Goal: Task Accomplishment & Management: Complete application form

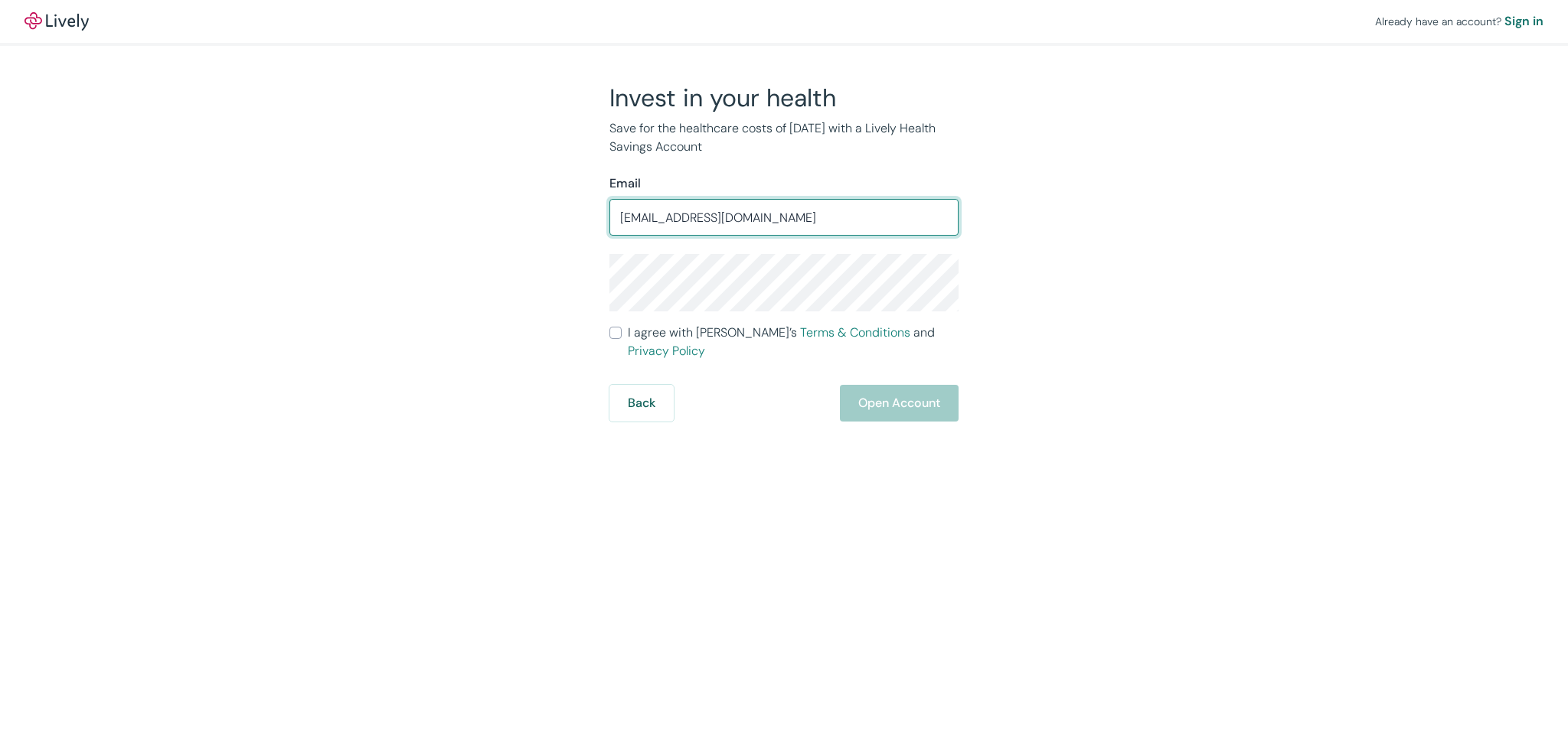
type input "[EMAIL_ADDRESS][DOMAIN_NAME]"
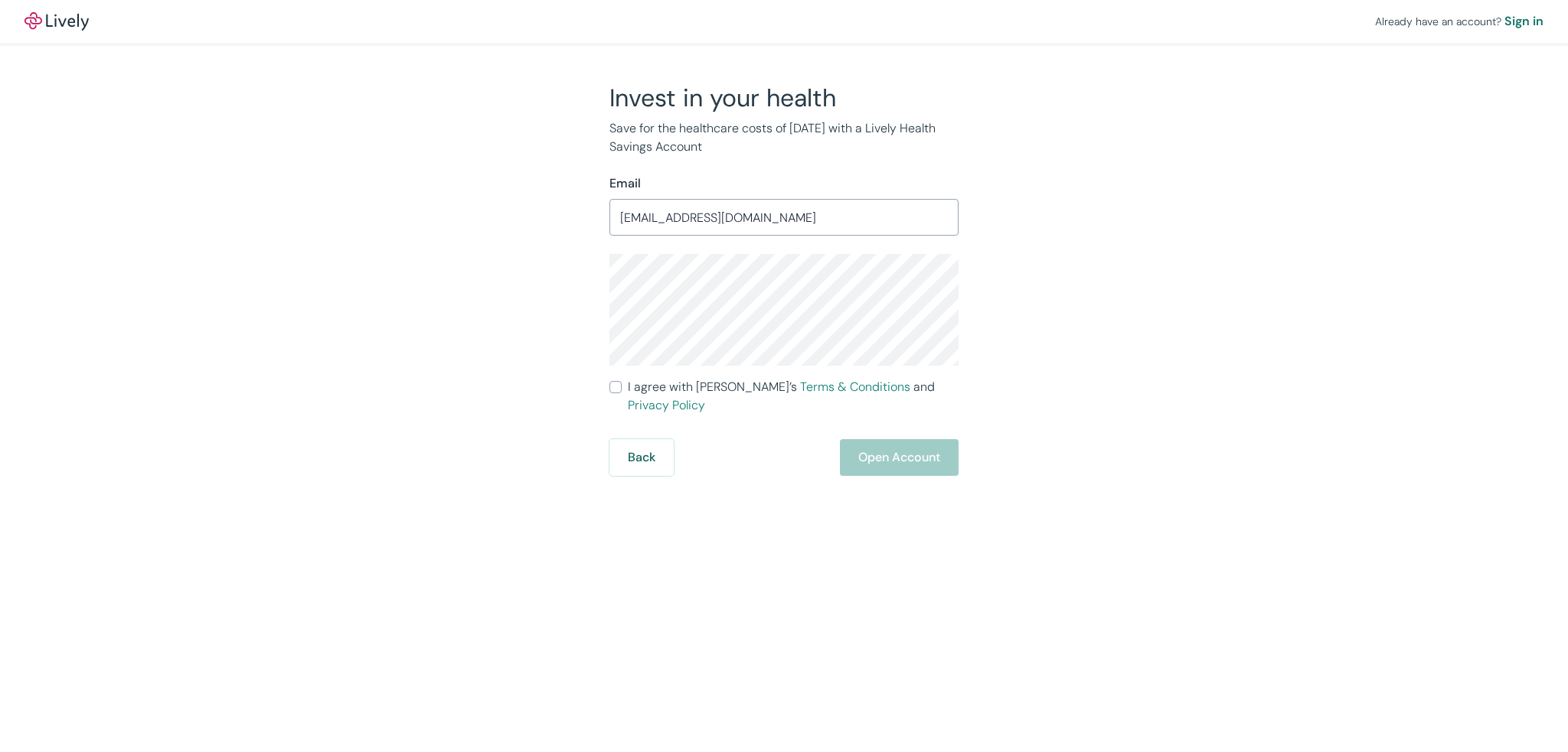
click at [1102, 282] on div "Invest in your health Save for the healthcare costs of tomorrow with a Lively H…" at bounding box center [774, 279] width 734 height 394
click at [617, 389] on input "I agree with Lively’s Terms & Conditions and Privacy Policy" at bounding box center [615, 387] width 12 height 12
checkbox input "true"
click at [871, 449] on button "Open Account" at bounding box center [899, 457] width 119 height 37
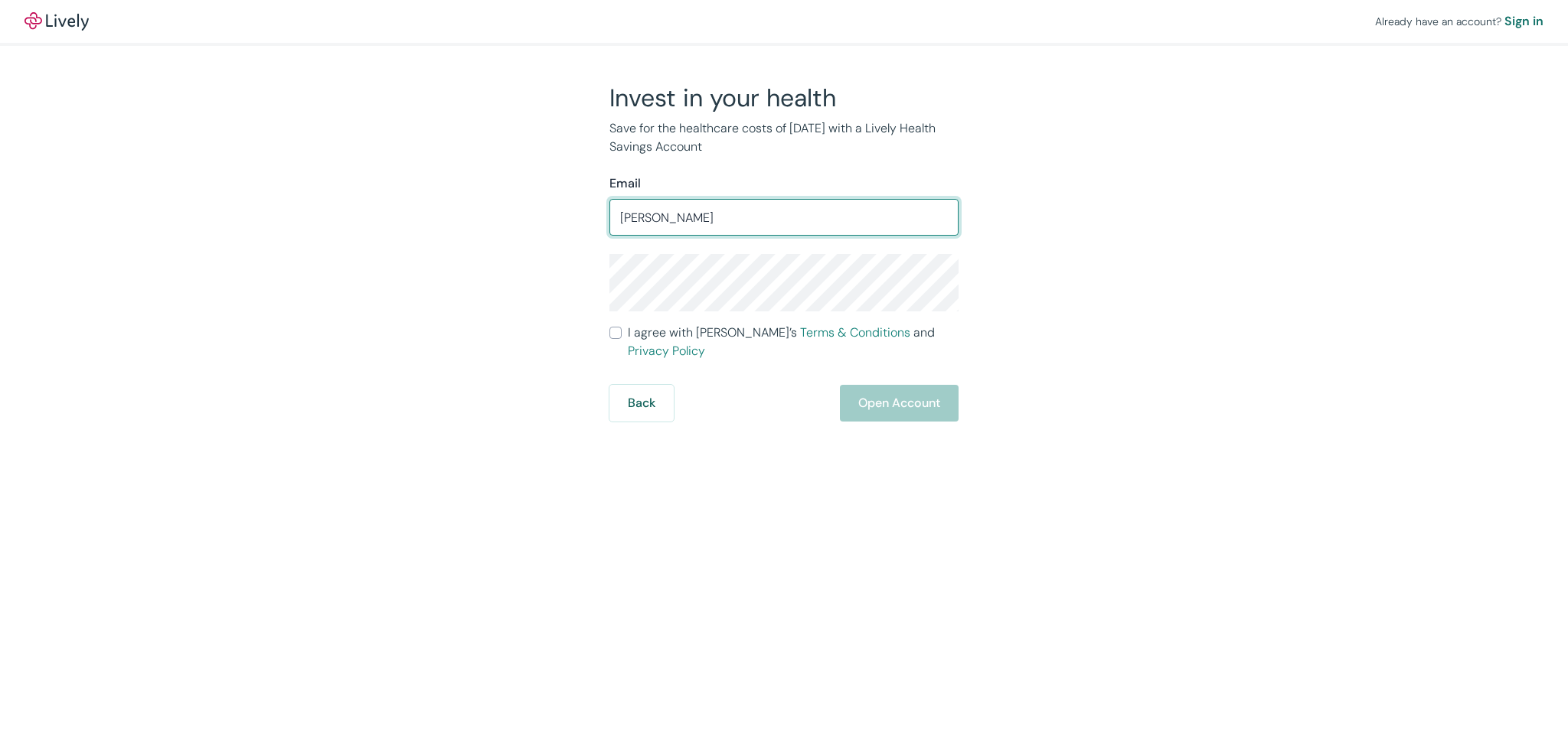
type input "maryjaneklingele83@gmail.com"
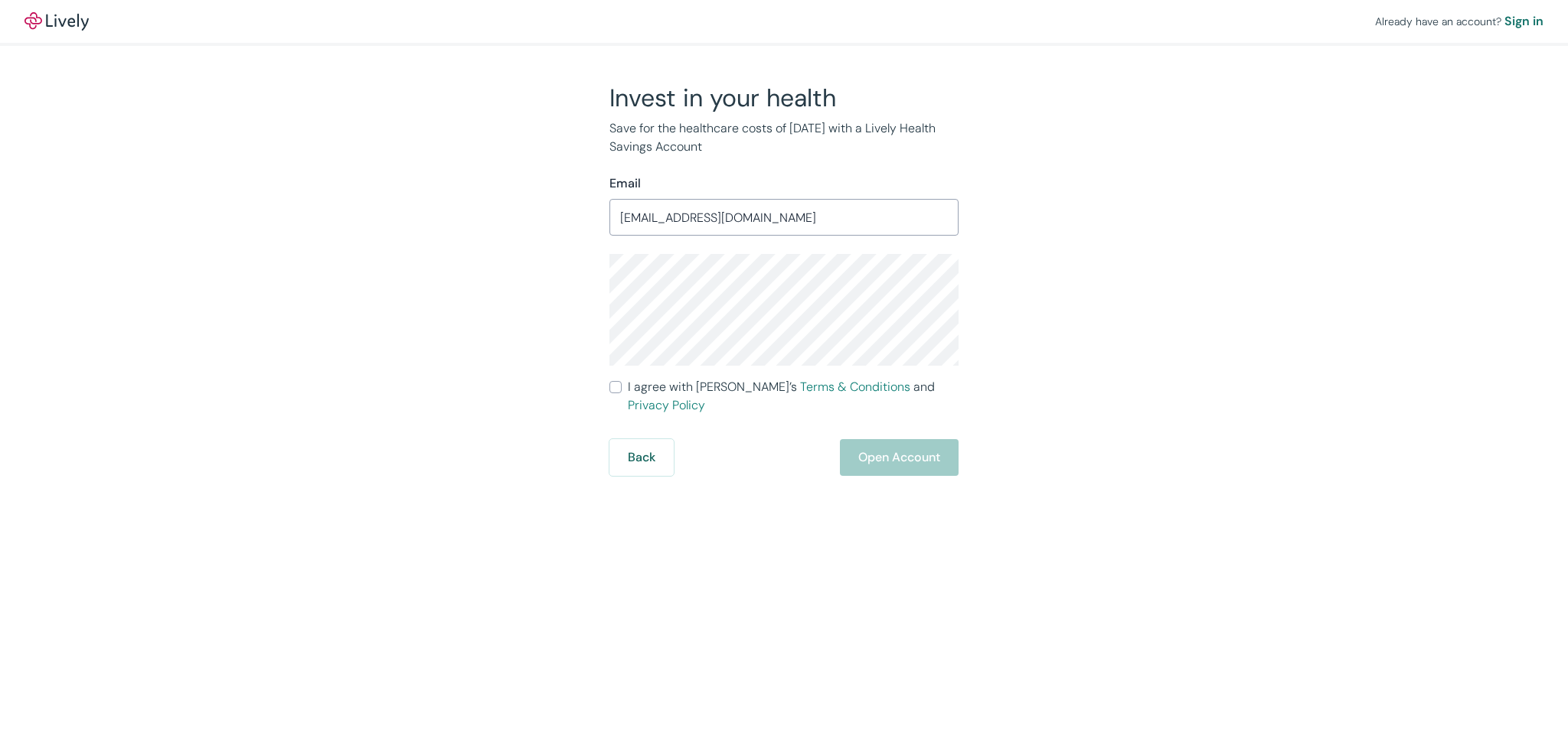
click at [1010, 223] on div "Invest in your health Save for the healthcare costs of tomorrow with a Lively H…" at bounding box center [774, 279] width 734 height 394
click at [619, 388] on input "I agree with Lively’s Terms & Conditions and Privacy Policy" at bounding box center [615, 387] width 12 height 12
checkbox input "true"
click at [871, 448] on button "Open Account" at bounding box center [899, 457] width 119 height 37
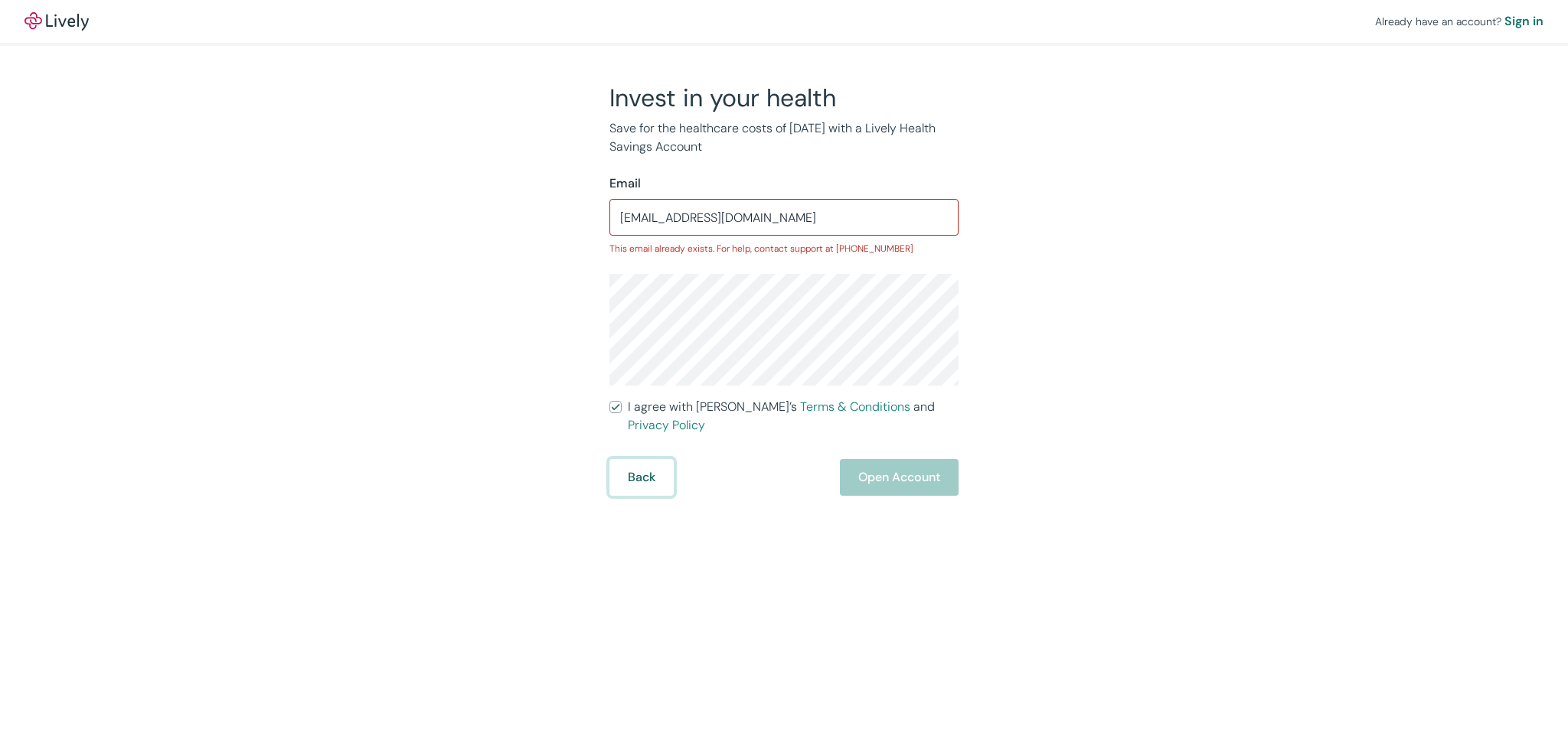
click at [660, 470] on button "Back" at bounding box center [641, 478] width 64 height 37
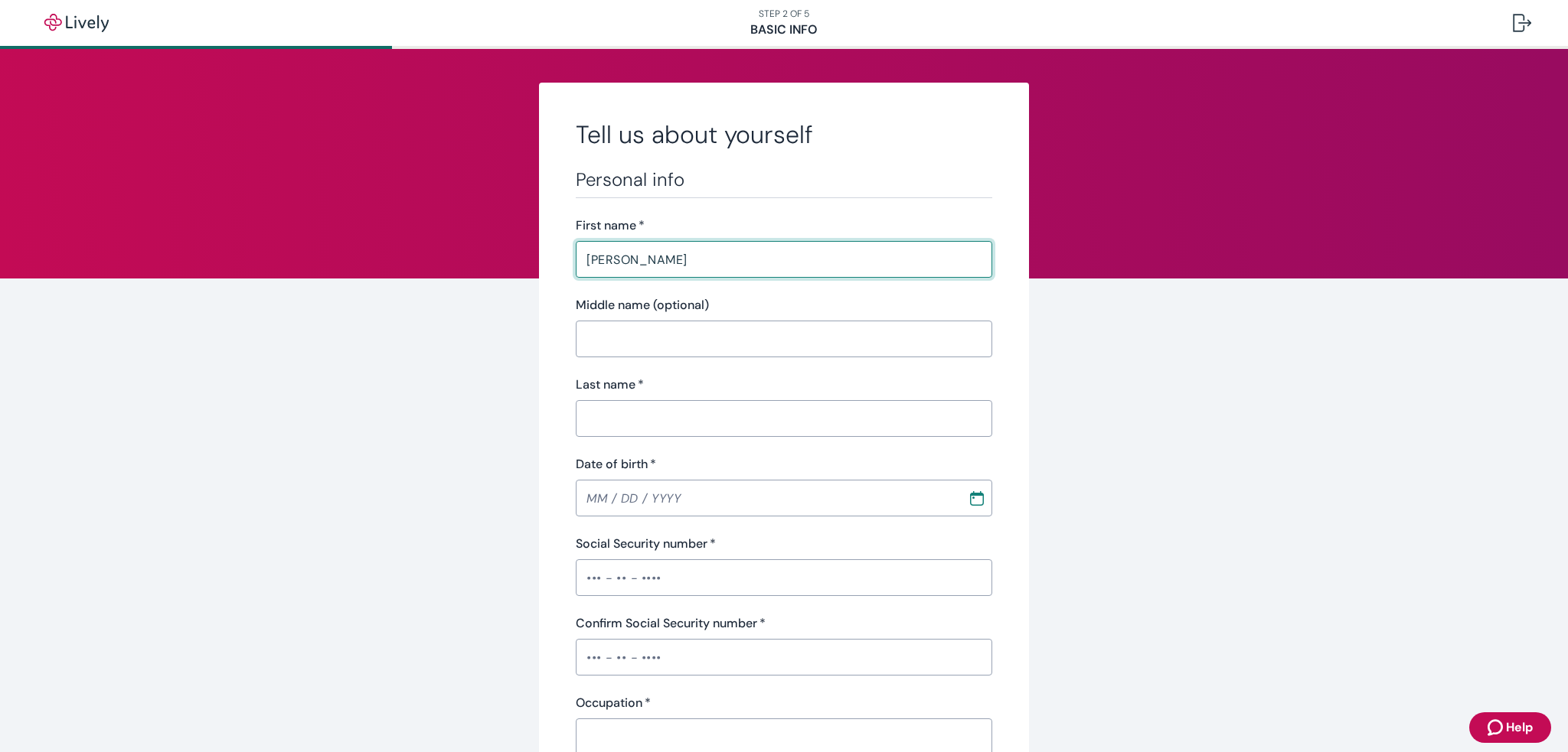
type input "[PERSON_NAME]"
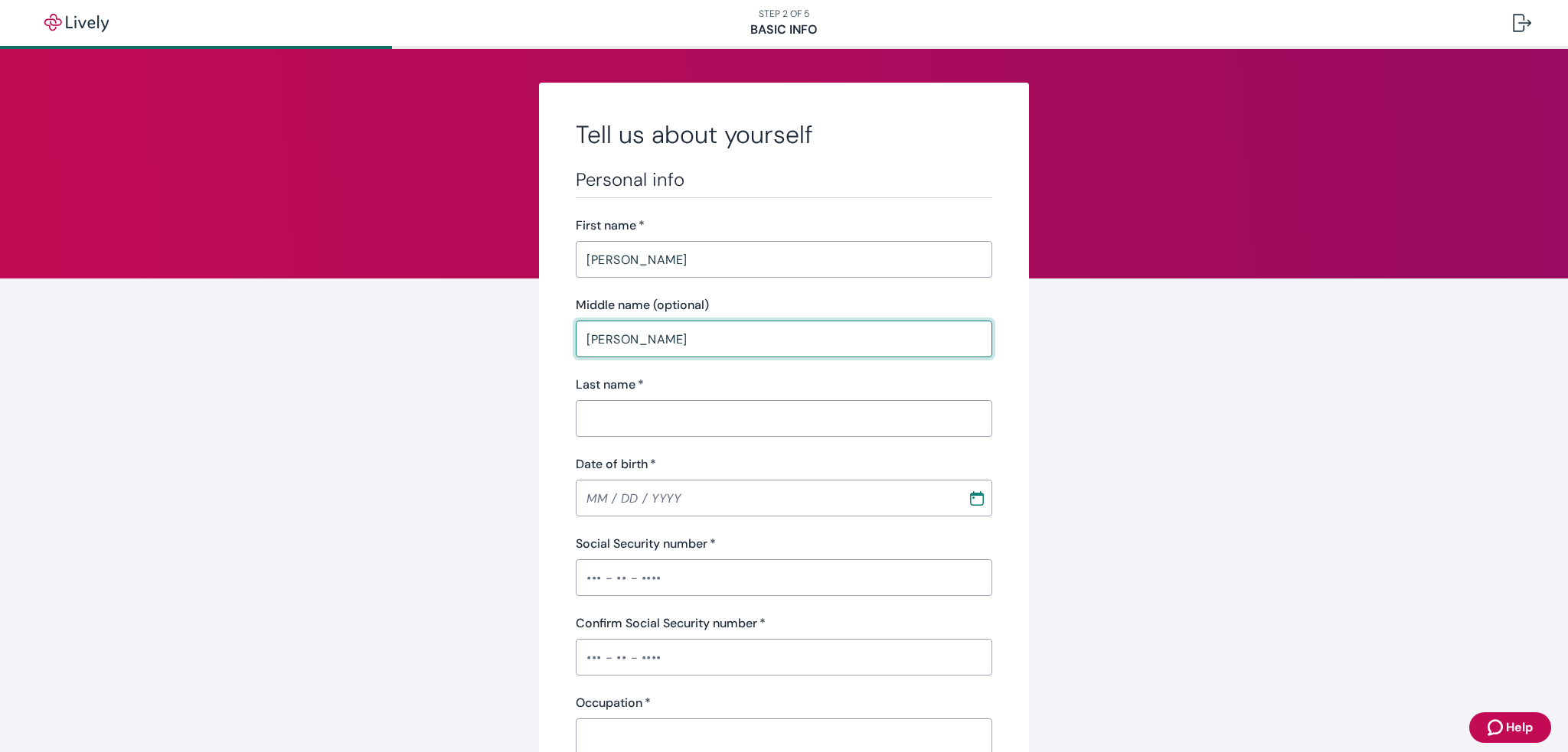
type input "[PERSON_NAME]"
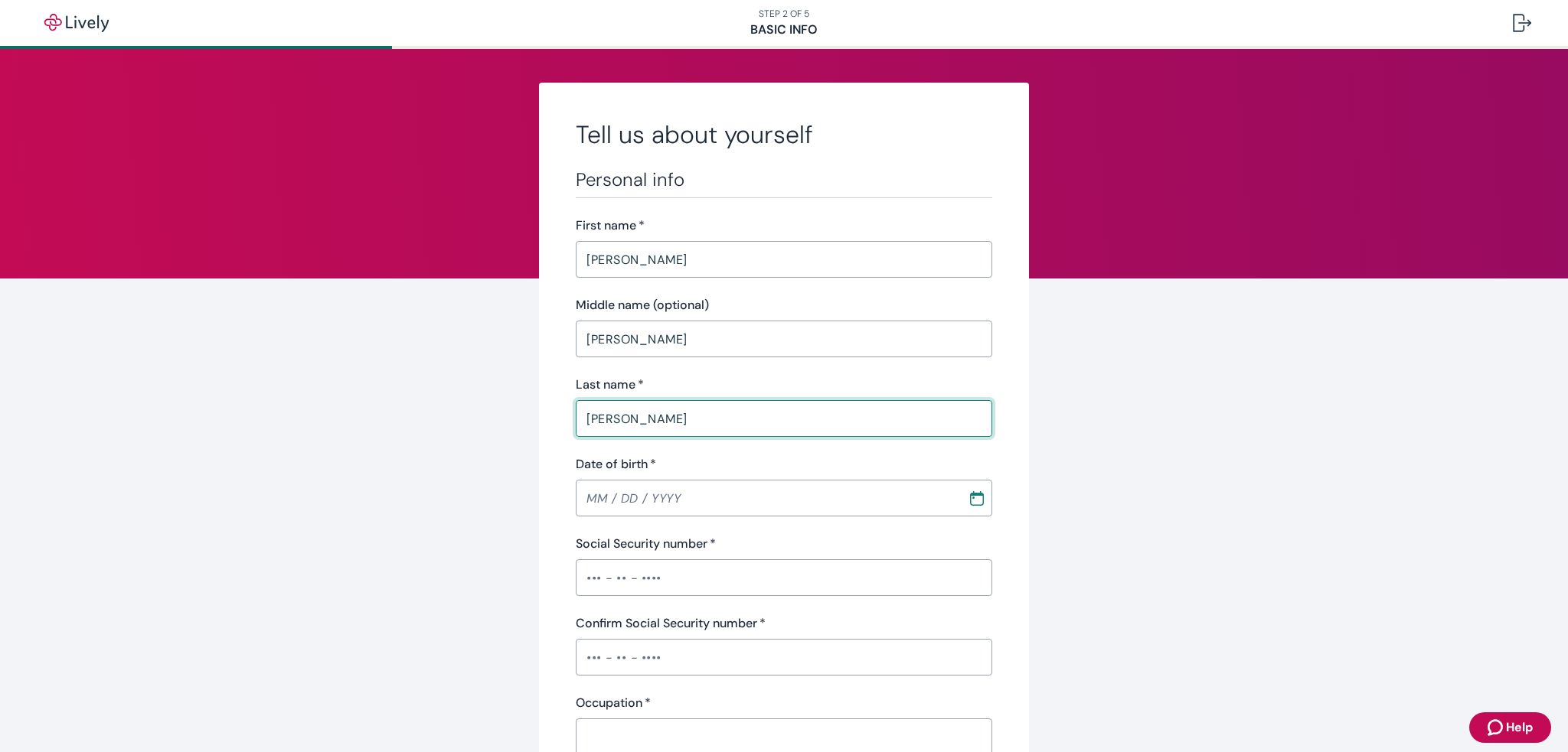
type input "[PERSON_NAME]"
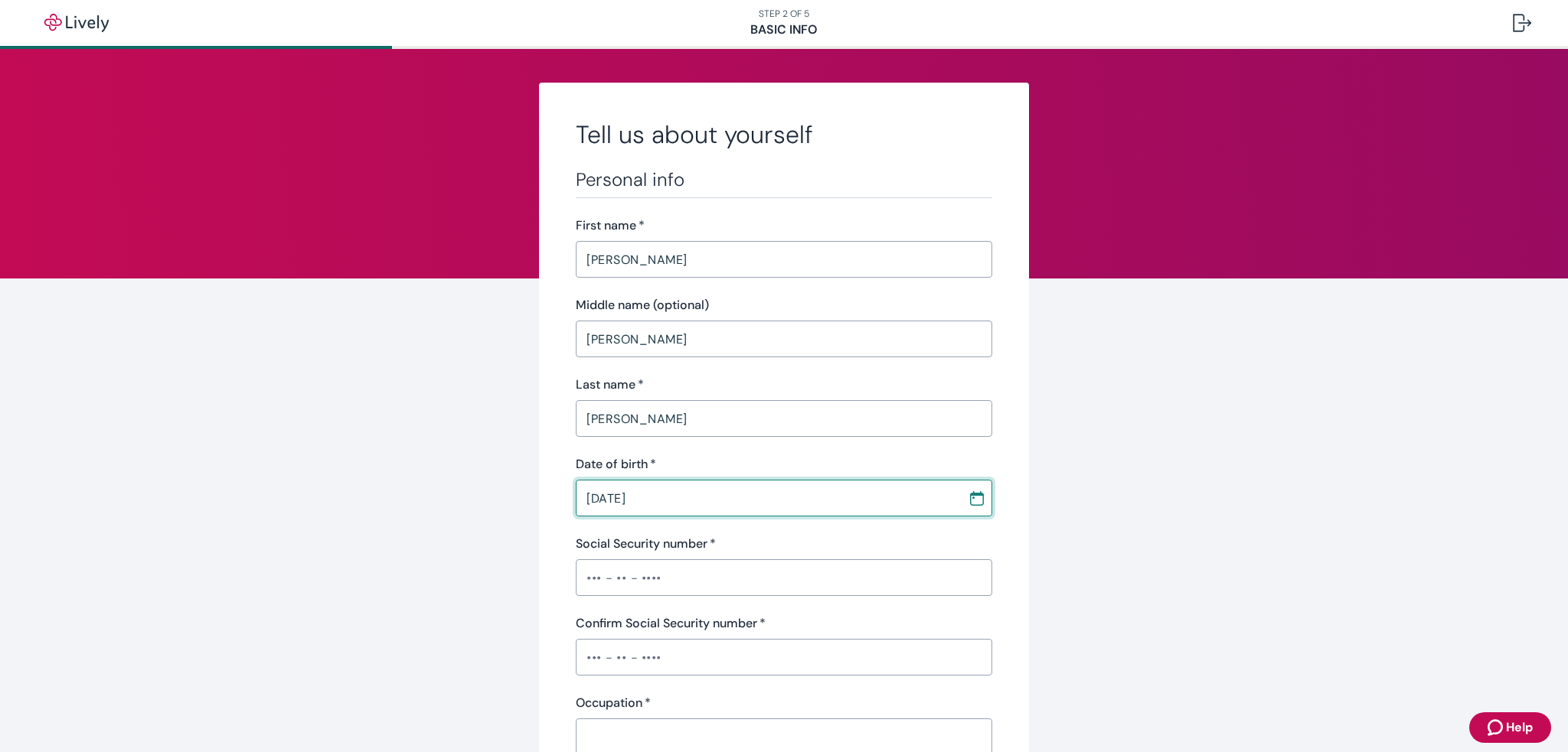
type input "[DATE]"
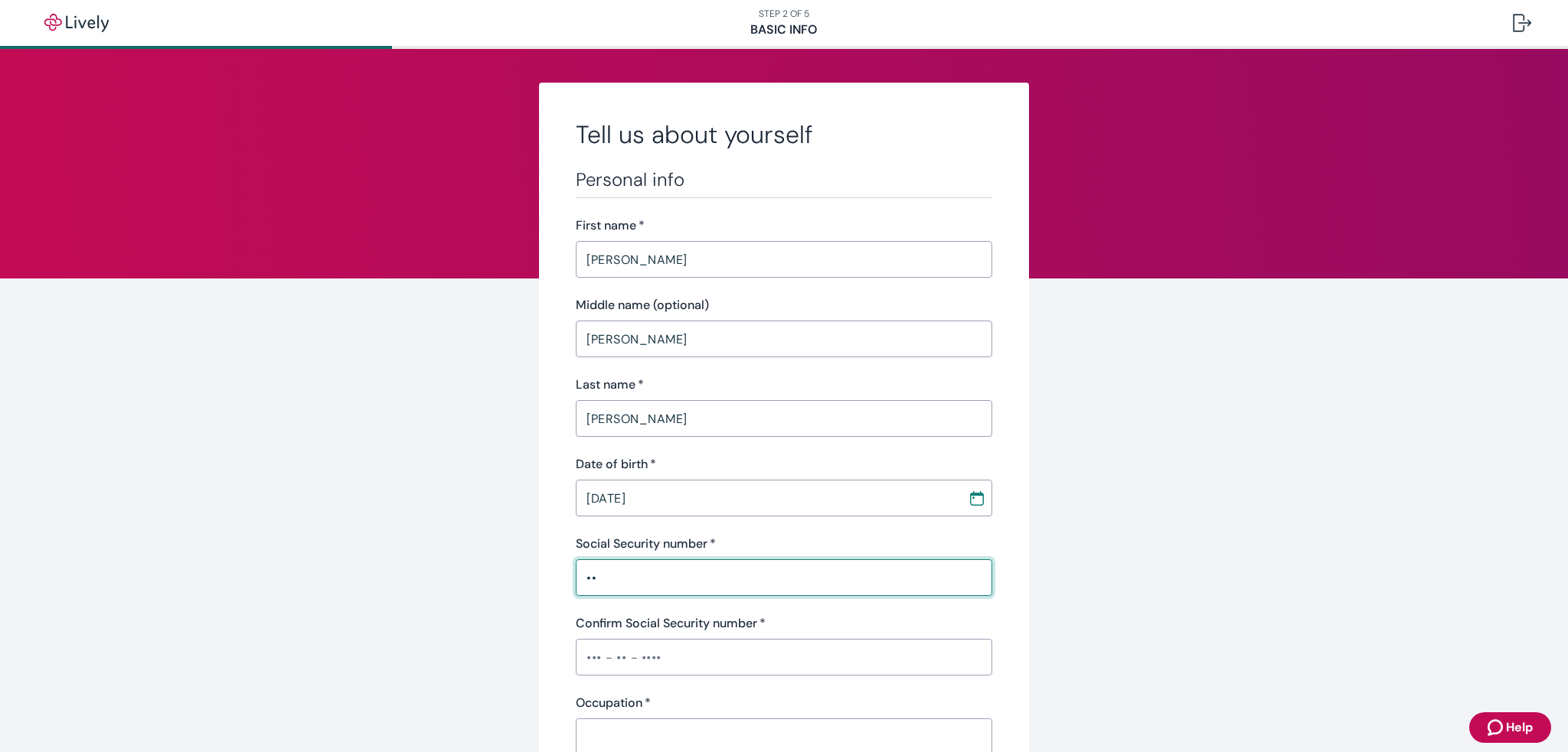
type input "•"
type input "•••-••-8889"
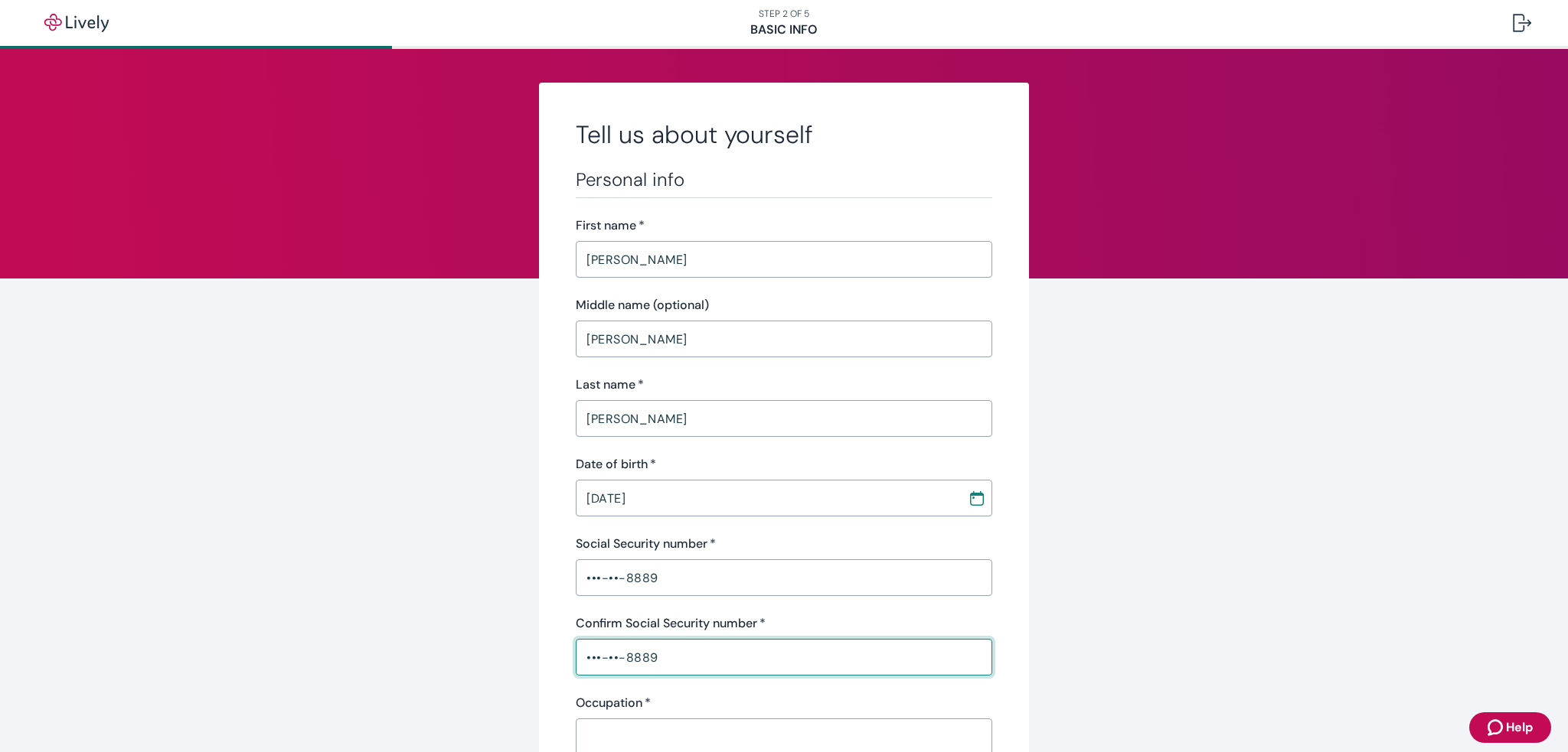
type input "•••-••-8889"
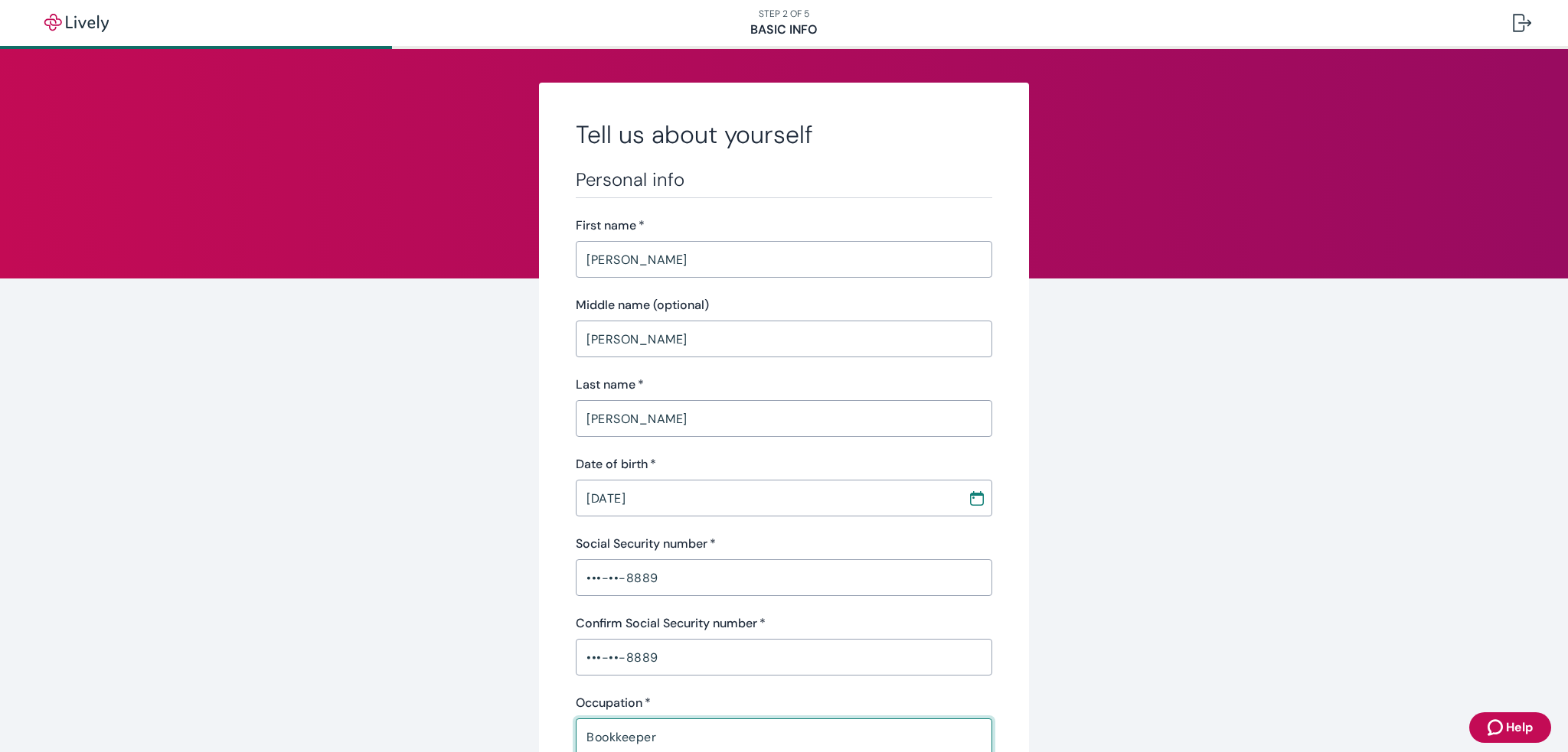
type input "Bookkeeper"
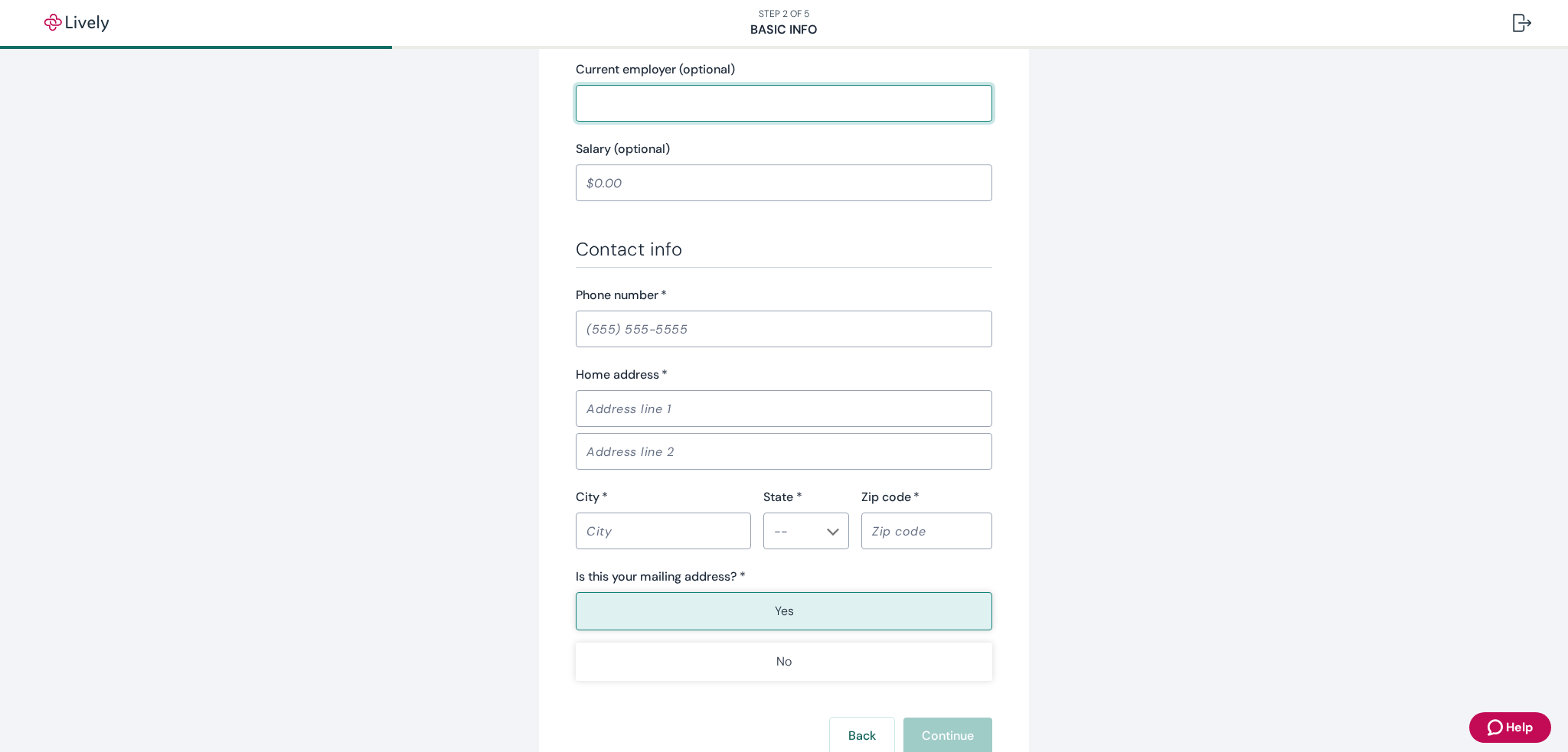
scroll to position [721, 0]
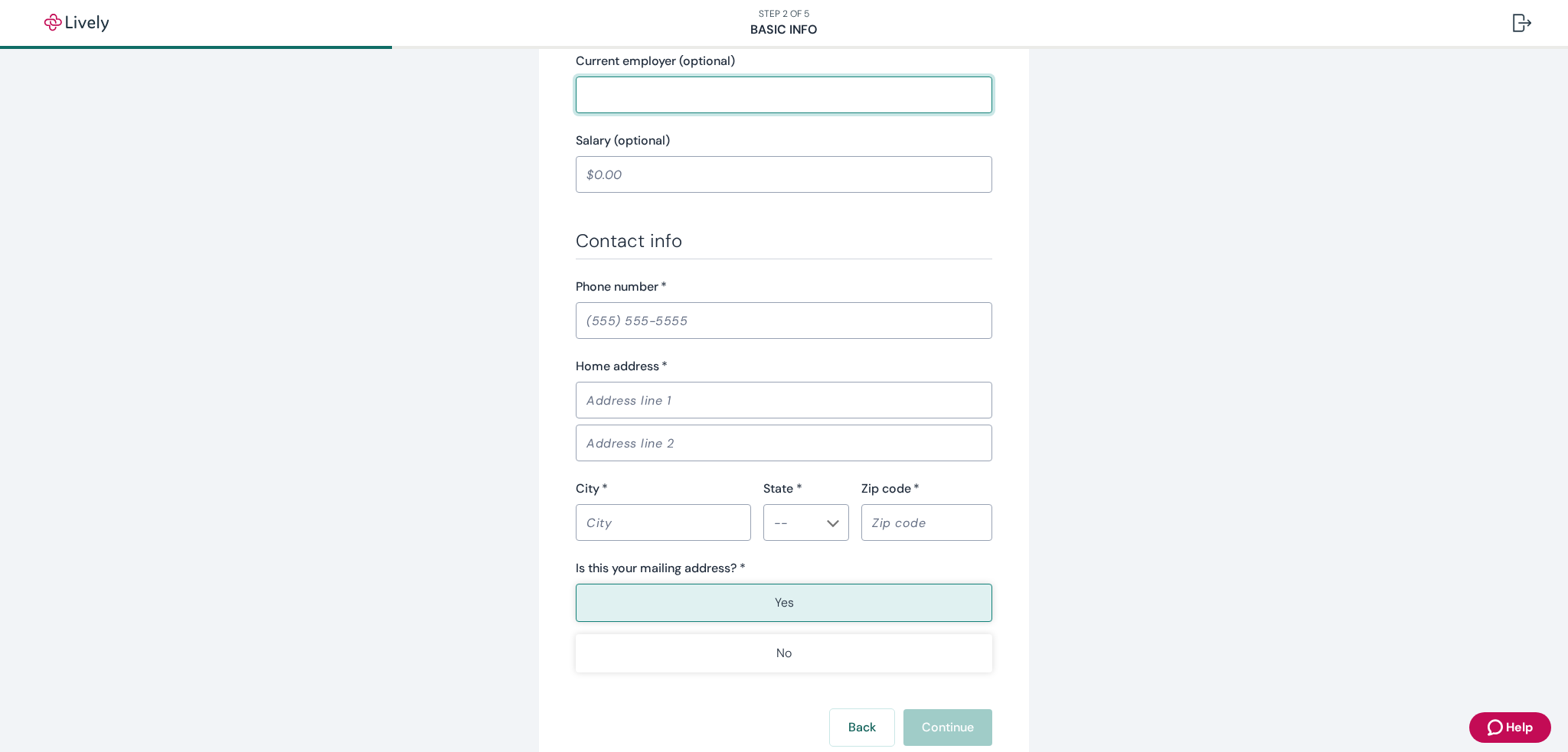
click at [664, 324] on input "Phone number   *" at bounding box center [784, 320] width 417 height 31
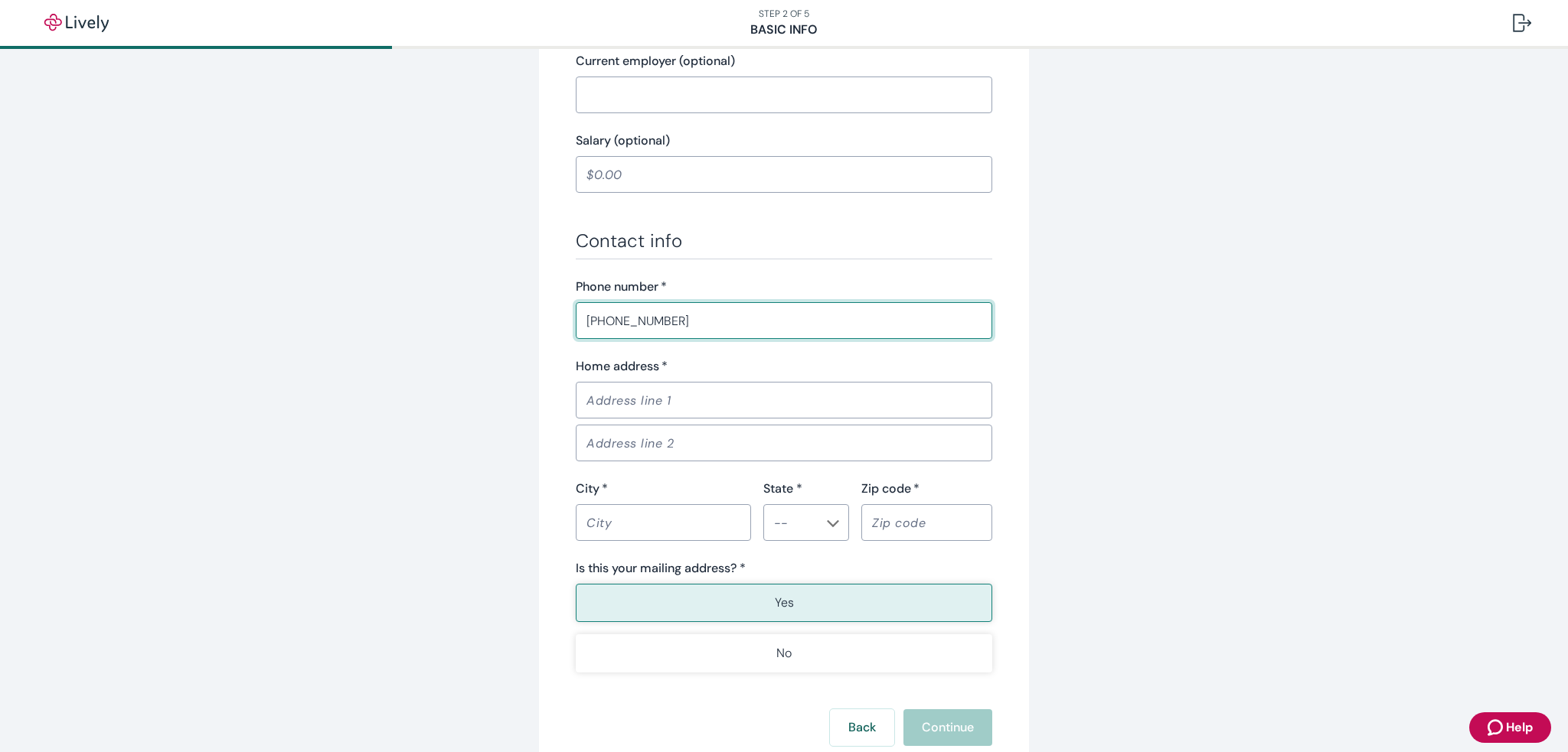
type input "[PHONE_NUMBER]"
click at [679, 394] on input "Home address   *" at bounding box center [784, 400] width 417 height 31
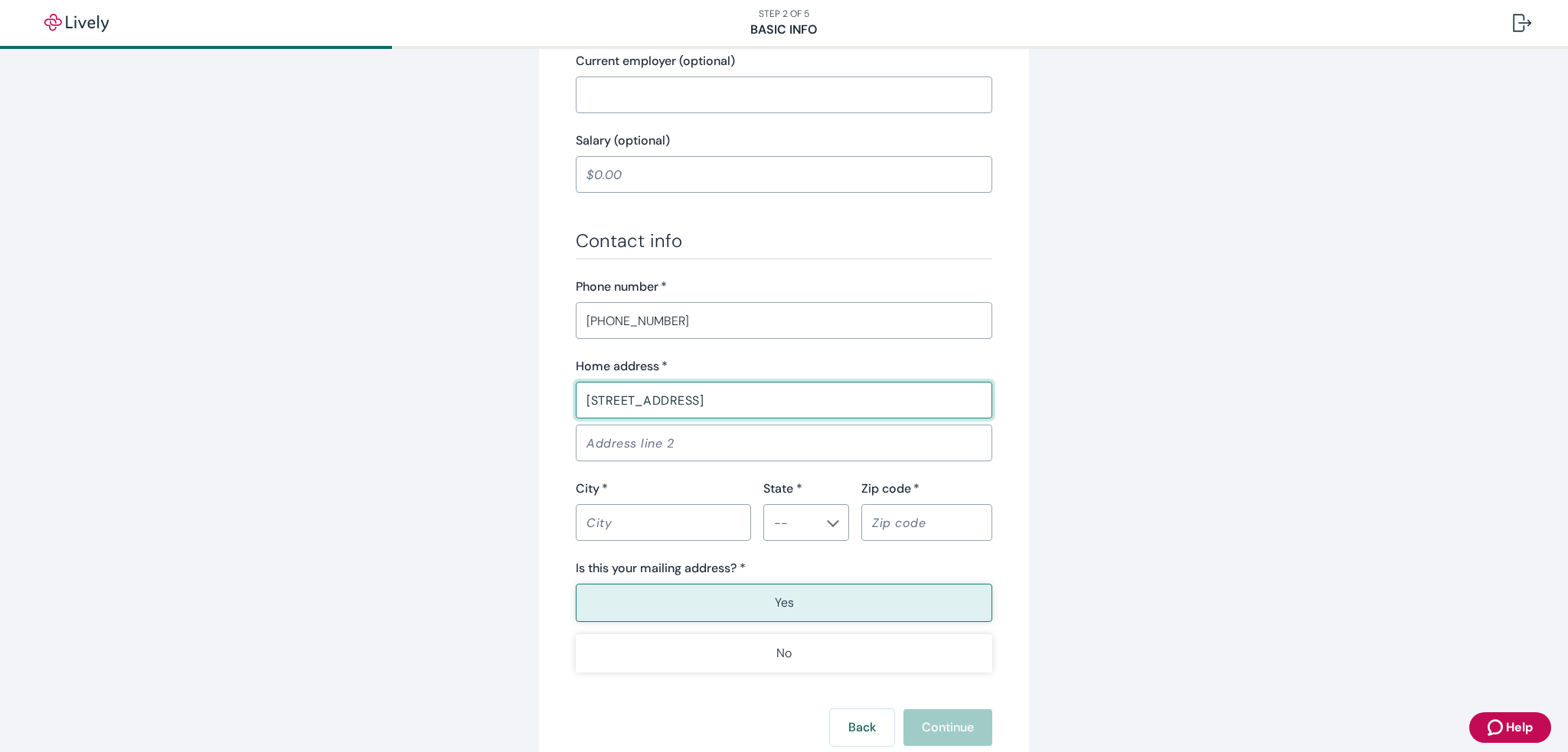
type input "[STREET_ADDRESS]"
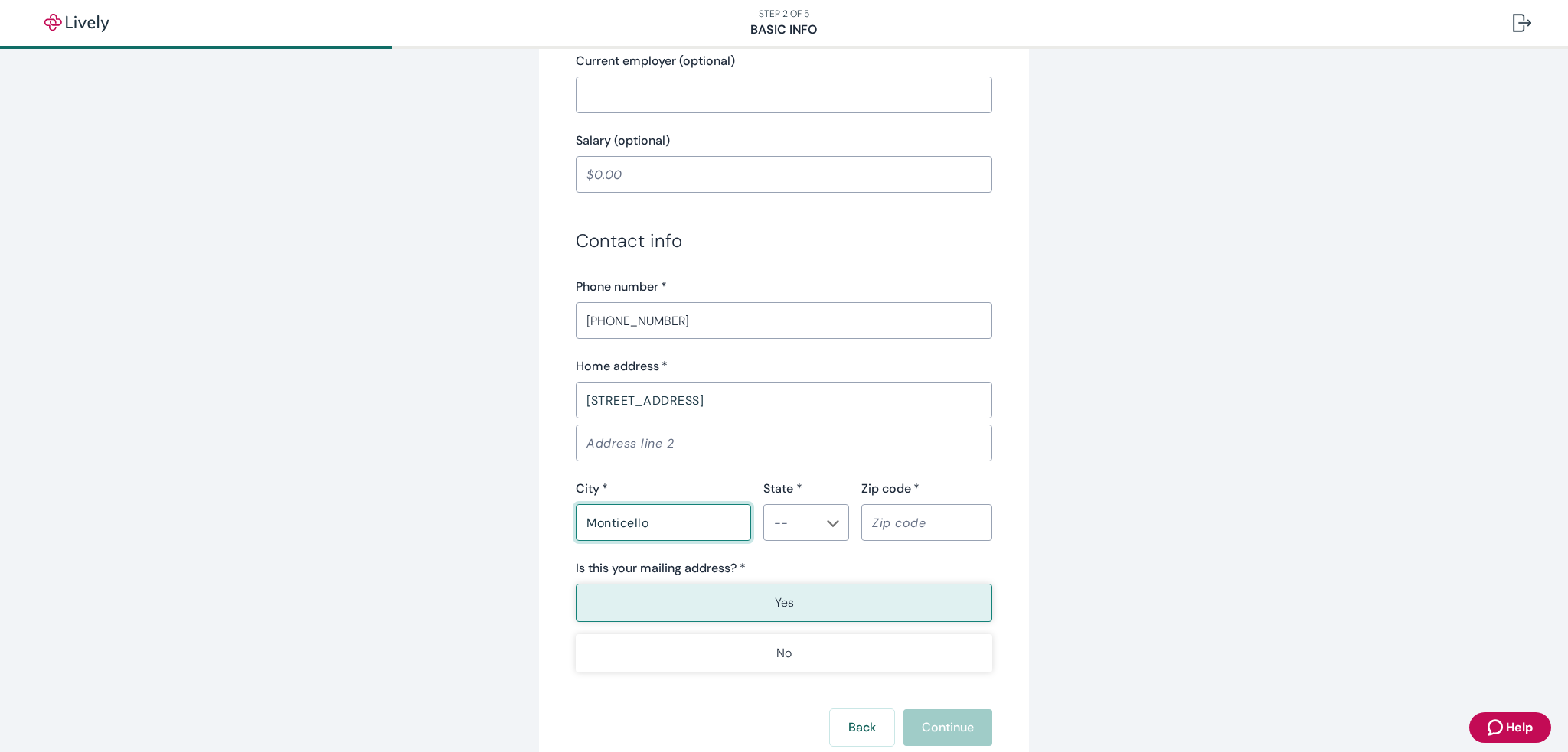
type input "Monticello"
type input "MO"
type input "63457"
type button "true"
click at [763, 616] on button "Yes" at bounding box center [784, 603] width 417 height 38
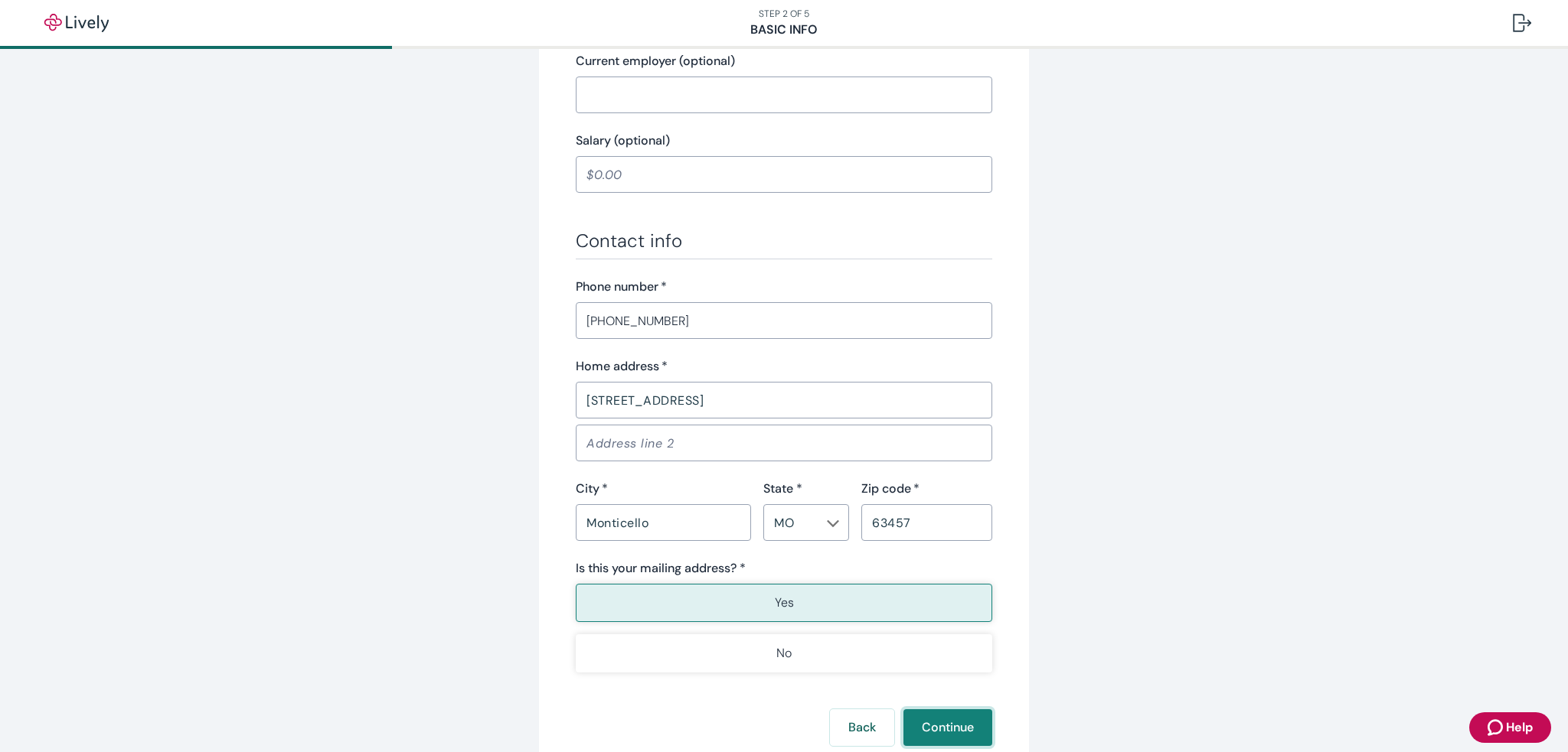
click at [951, 728] on button "Continue" at bounding box center [947, 728] width 89 height 37
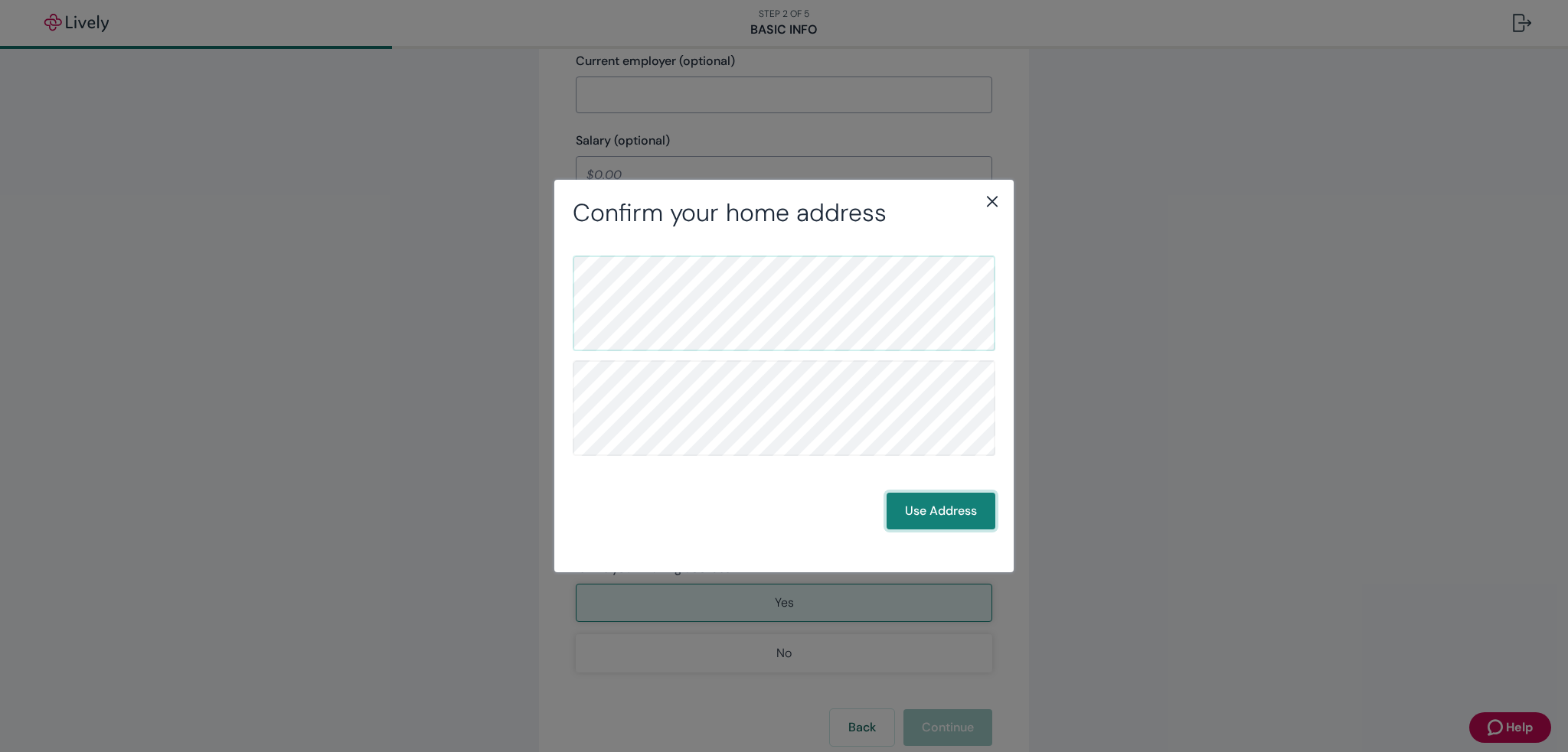
click at [944, 517] on button "Use Address" at bounding box center [940, 511] width 108 height 37
click at [907, 518] on button "Use Address" at bounding box center [940, 511] width 108 height 37
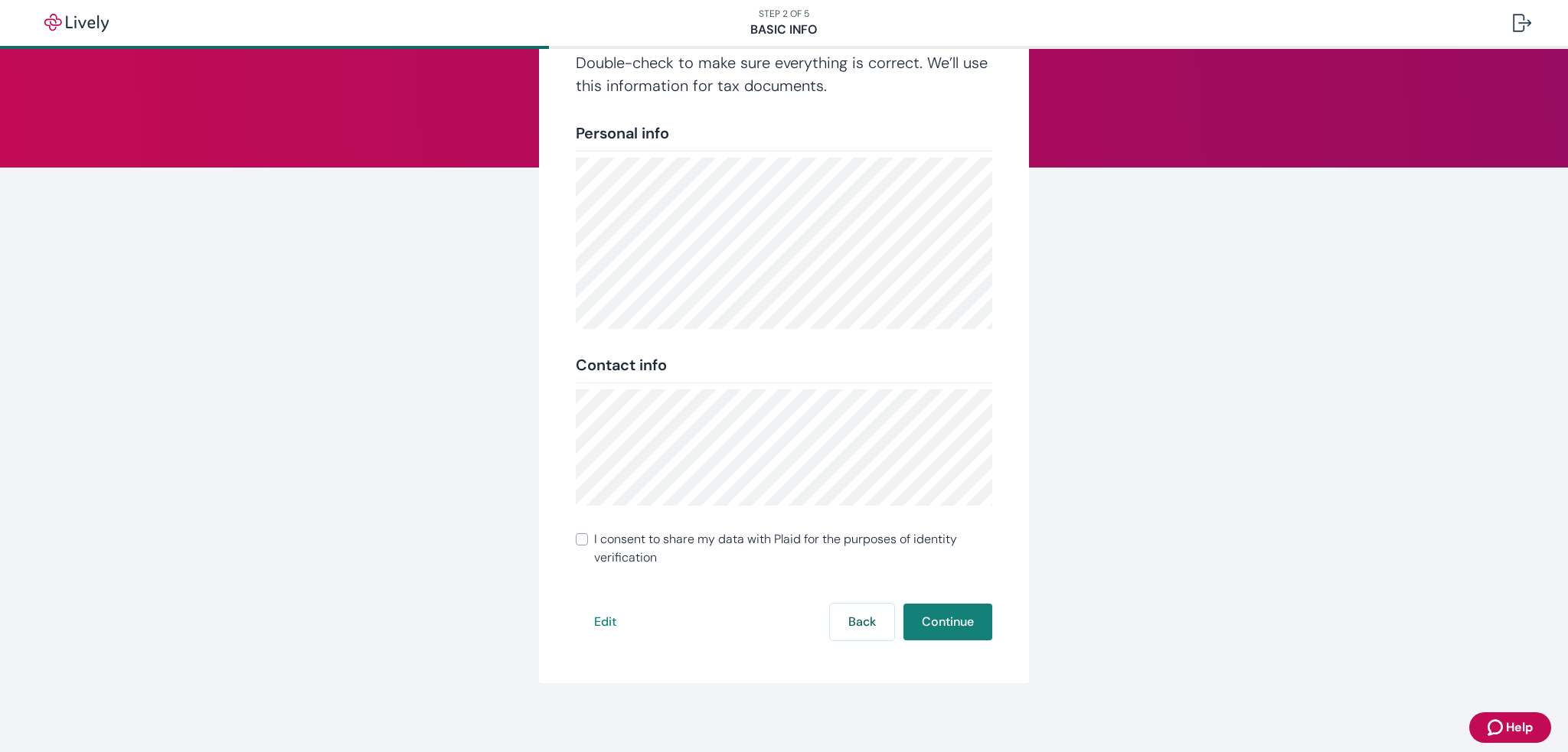
scroll to position [116, 0]
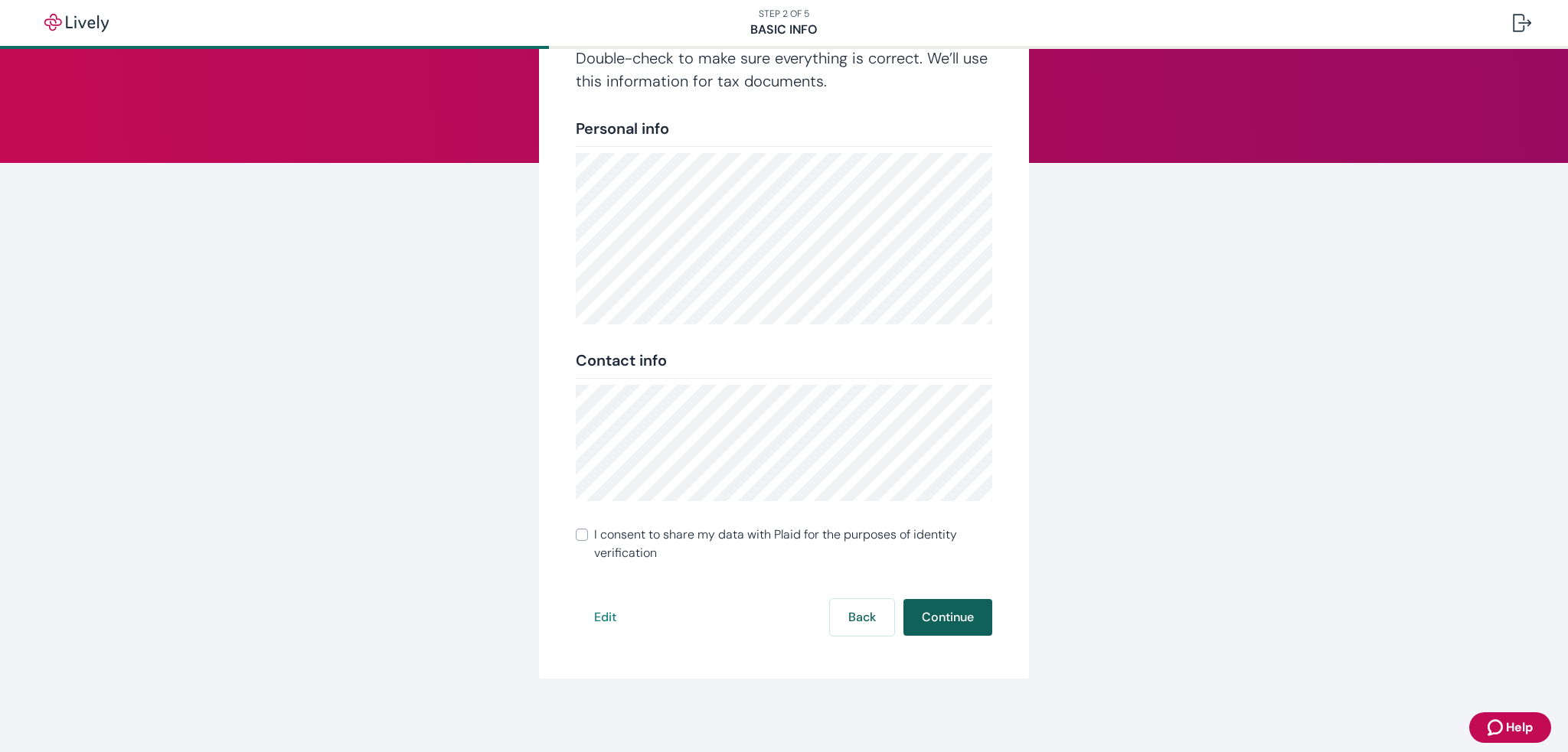
click at [947, 616] on button "Continue" at bounding box center [947, 618] width 89 height 37
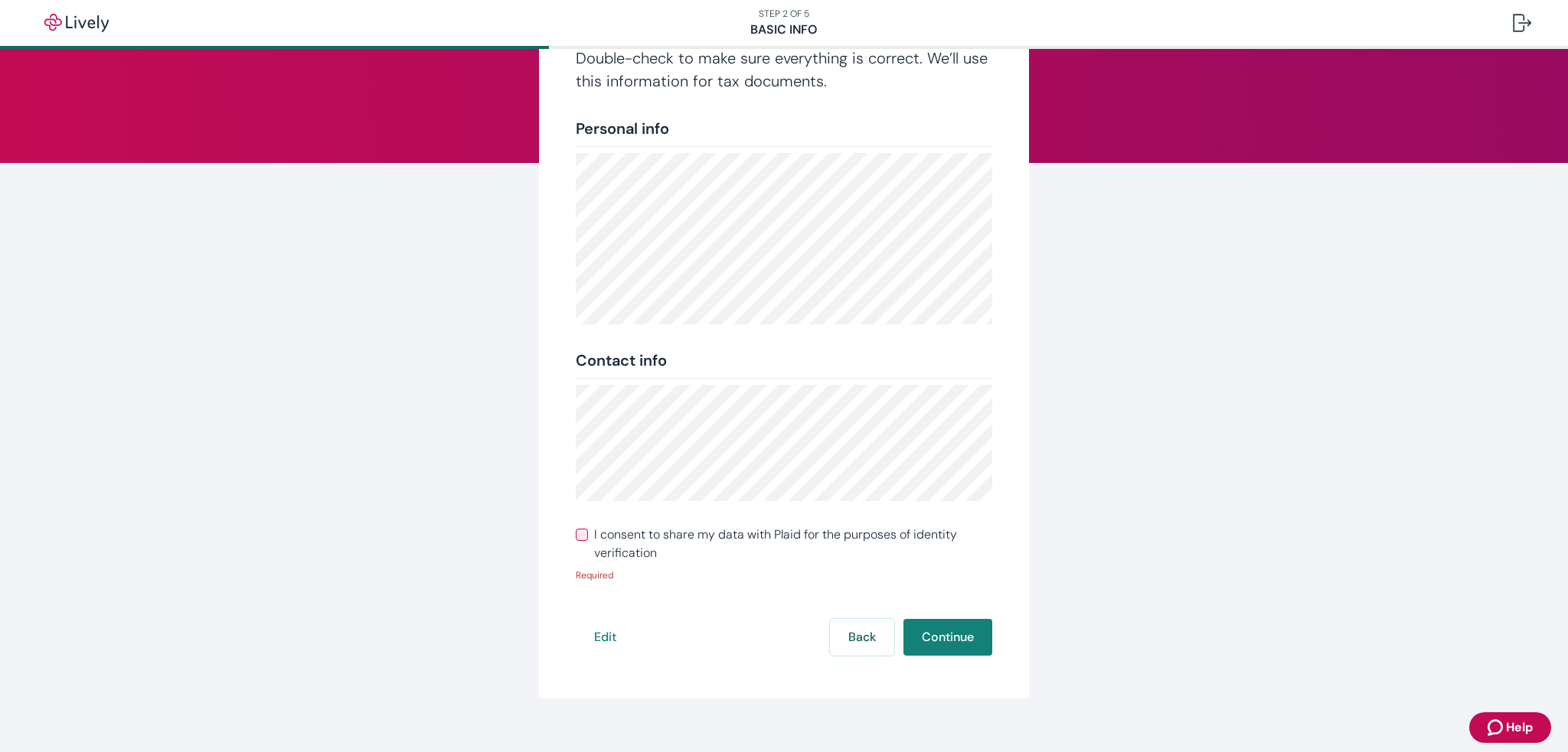
click at [578, 531] on input "I consent to share my data with Plaid for the purposes of identity verification" at bounding box center [582, 534] width 12 height 12
checkbox input "true"
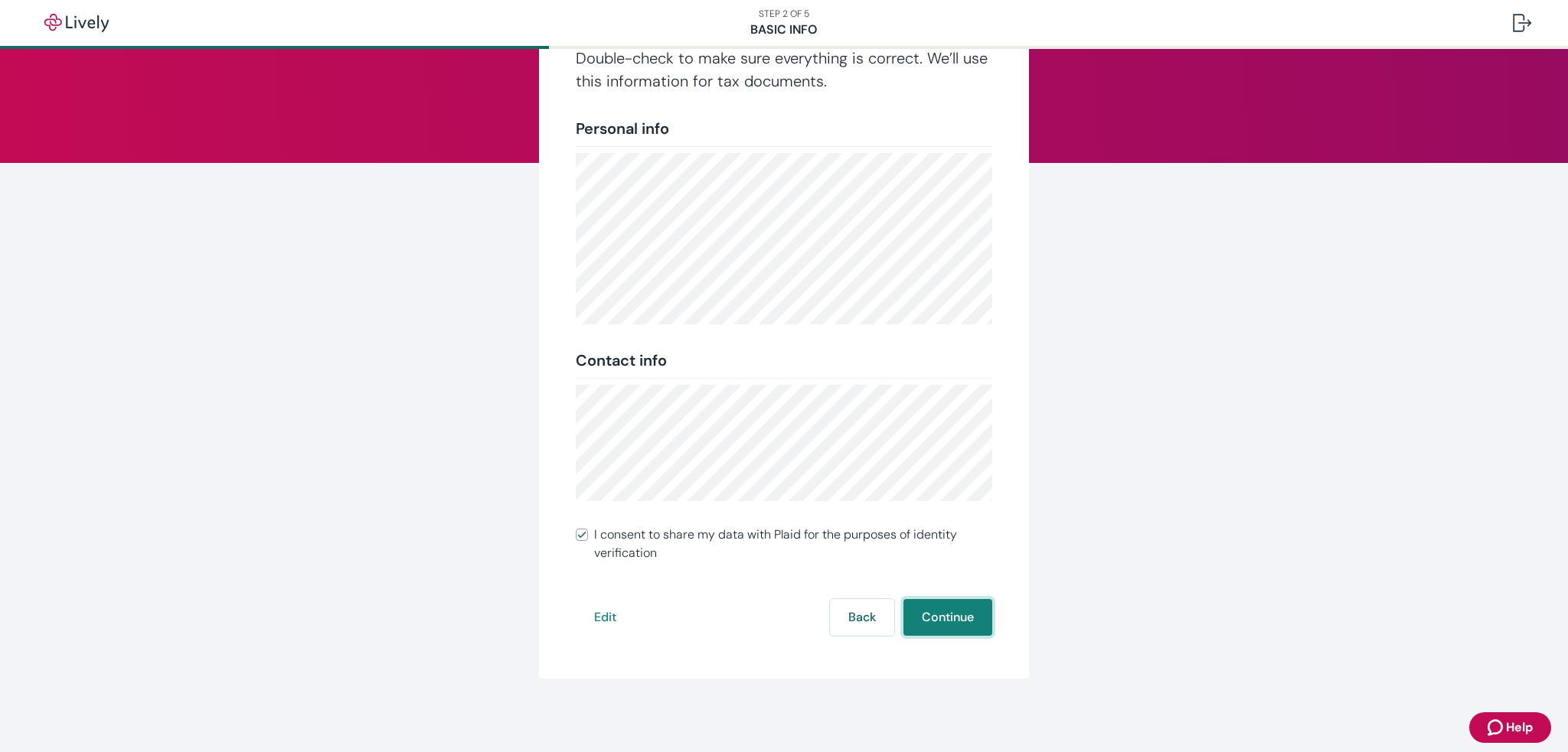
click at [951, 620] on button "Continue" at bounding box center [947, 618] width 89 height 37
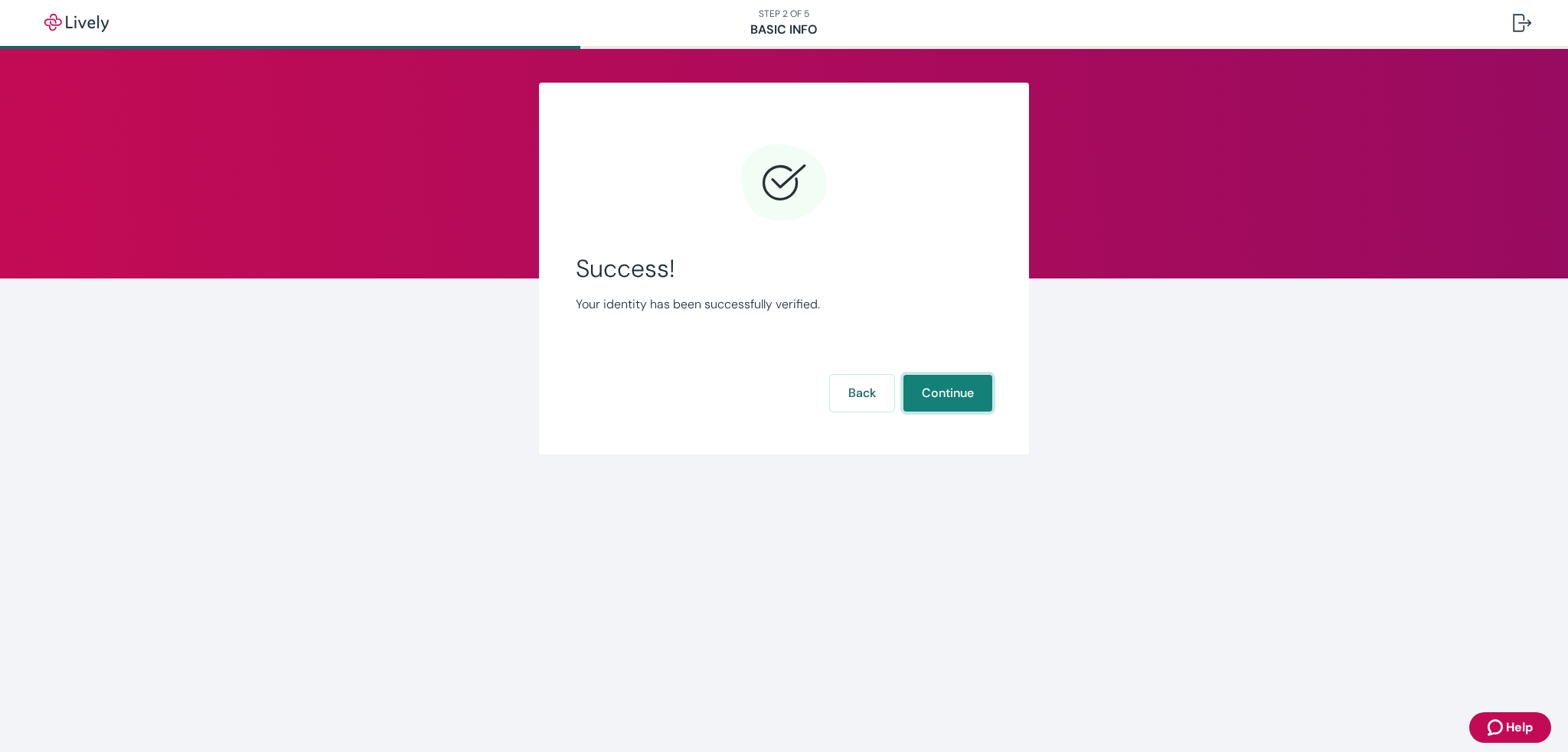
click at [953, 390] on button "Continue" at bounding box center [947, 394] width 89 height 37
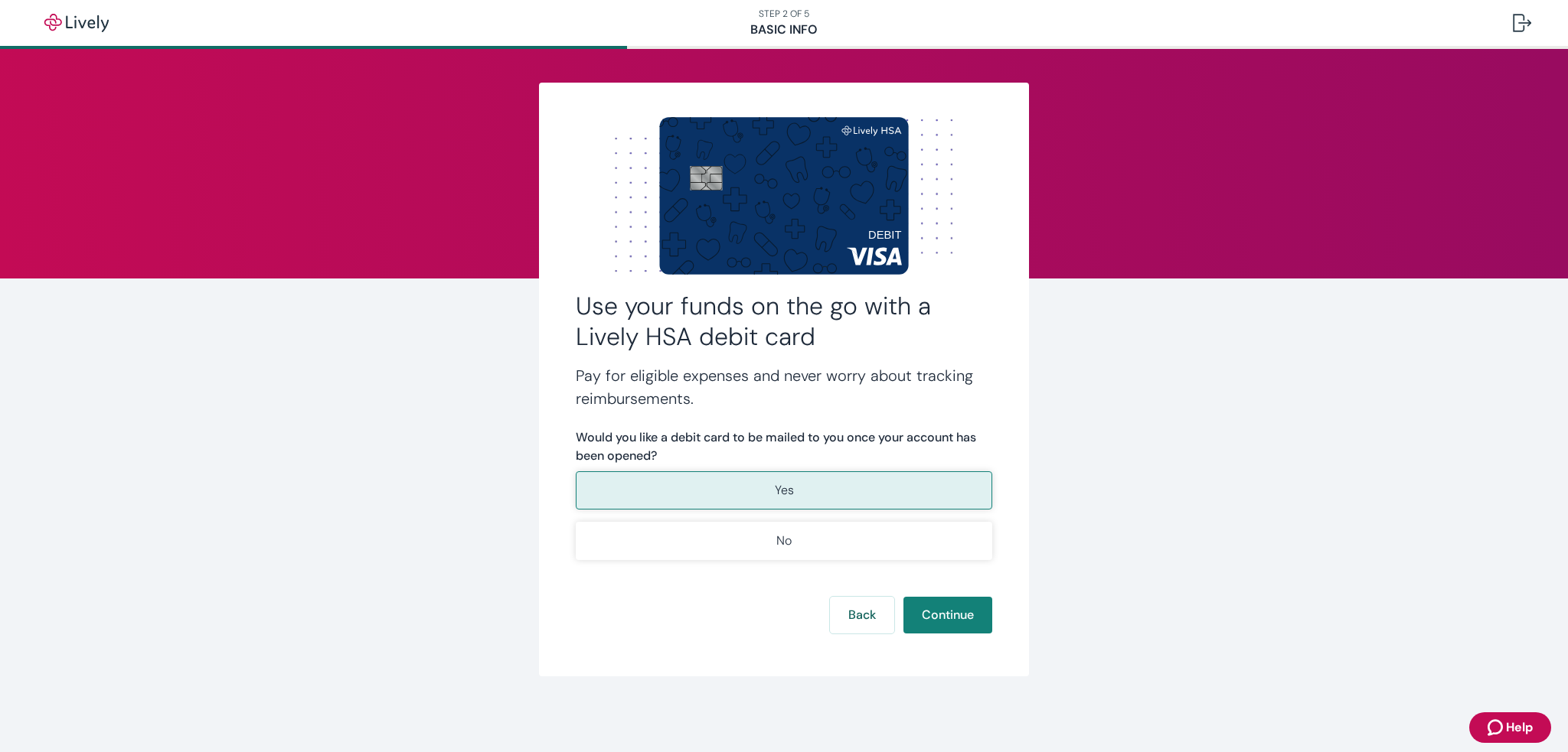
click at [784, 479] on button "Yes" at bounding box center [784, 490] width 417 height 38
click at [942, 607] on button "Continue" at bounding box center [947, 616] width 89 height 37
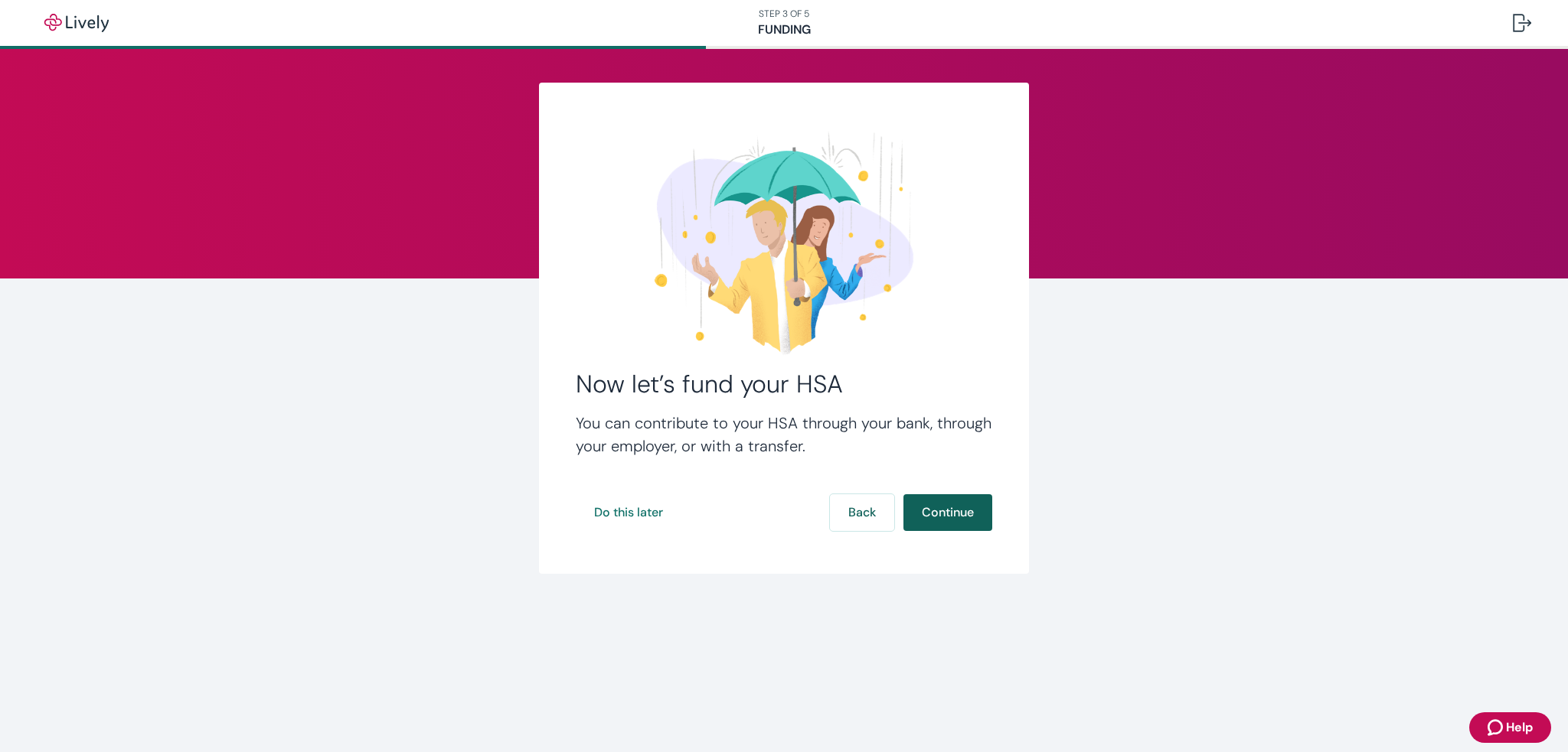
click at [937, 520] on button "Continue" at bounding box center [947, 513] width 89 height 37
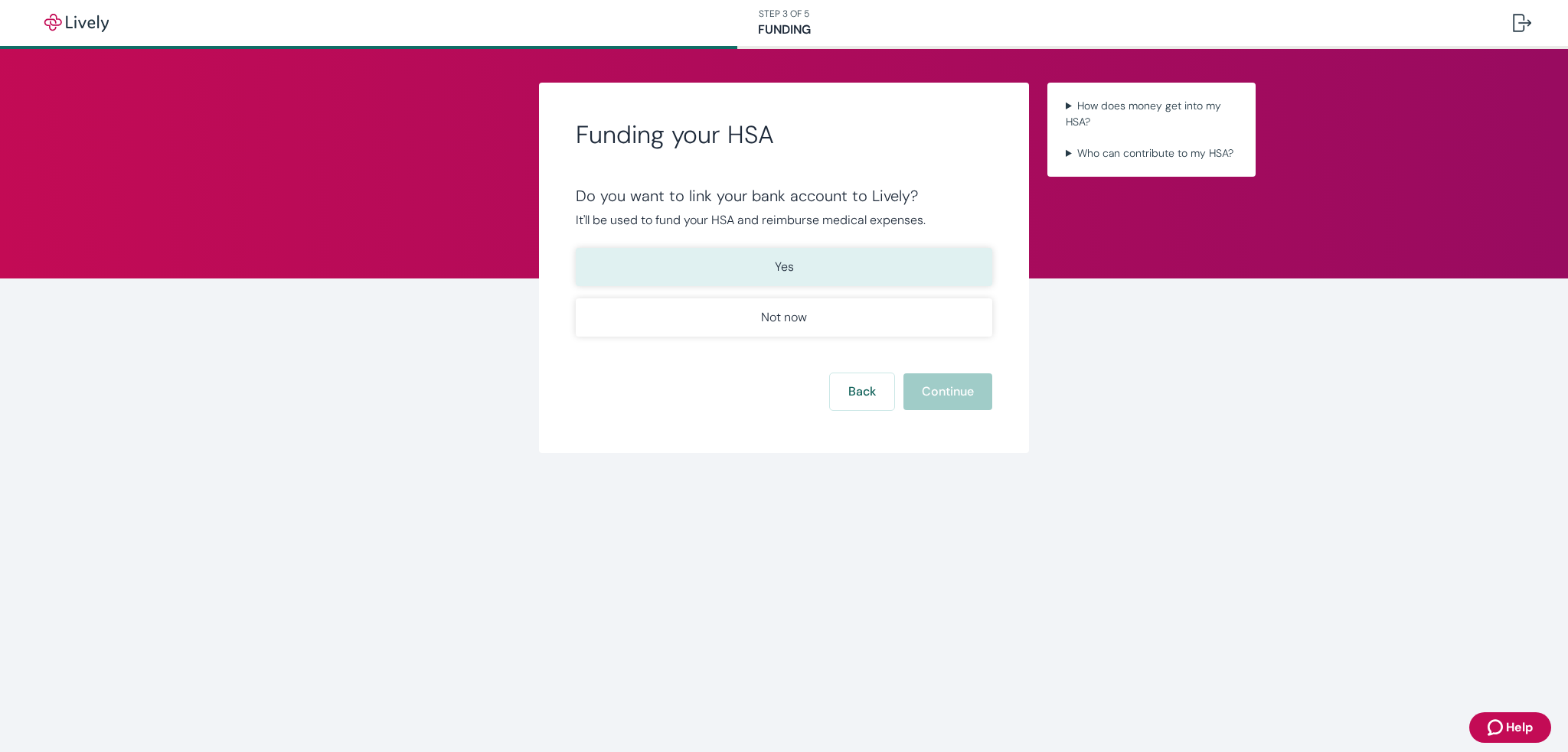
click at [801, 267] on button "Yes" at bounding box center [784, 267] width 417 height 38
click at [912, 386] on button "Continue" at bounding box center [947, 392] width 89 height 37
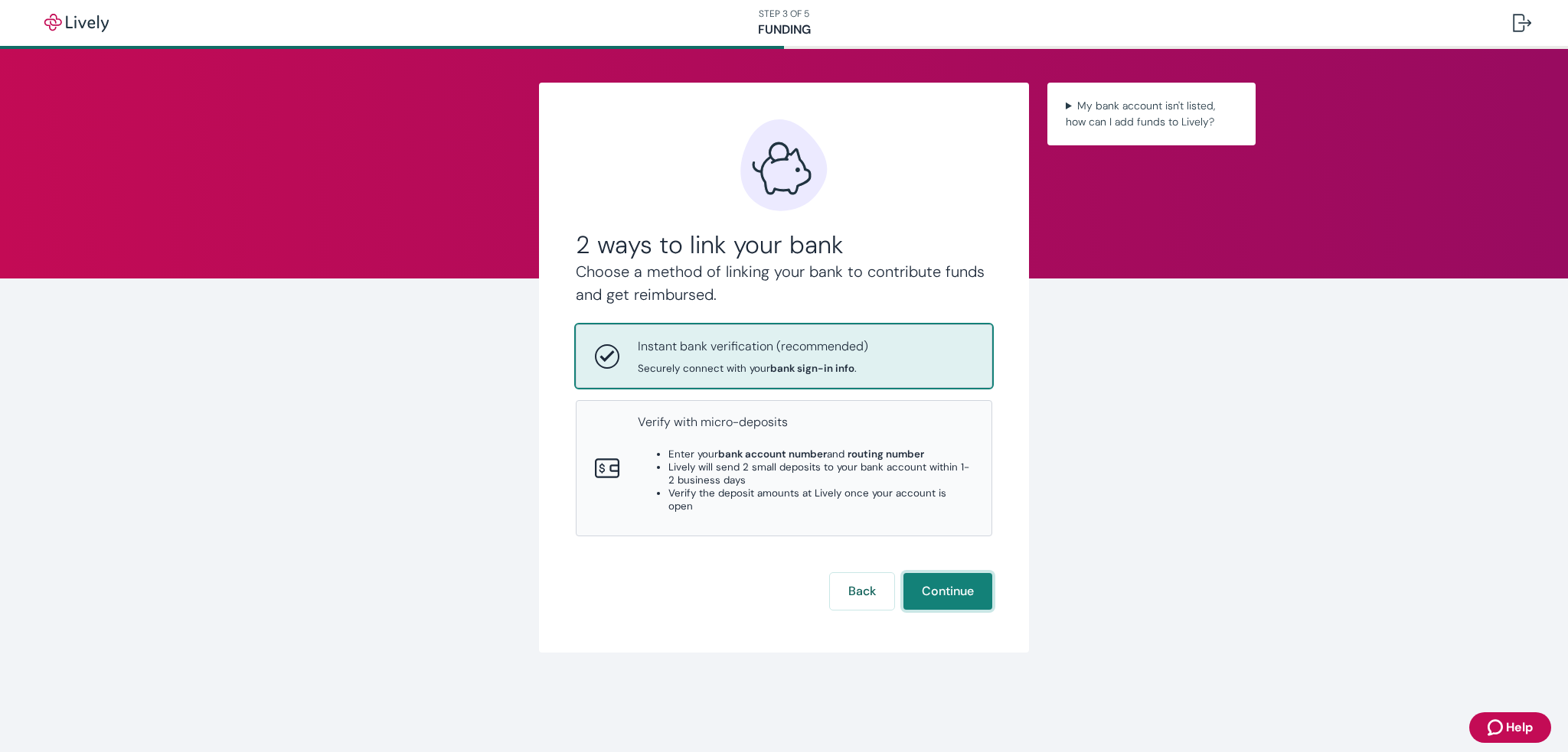
click at [921, 574] on button "Continue" at bounding box center [947, 592] width 89 height 37
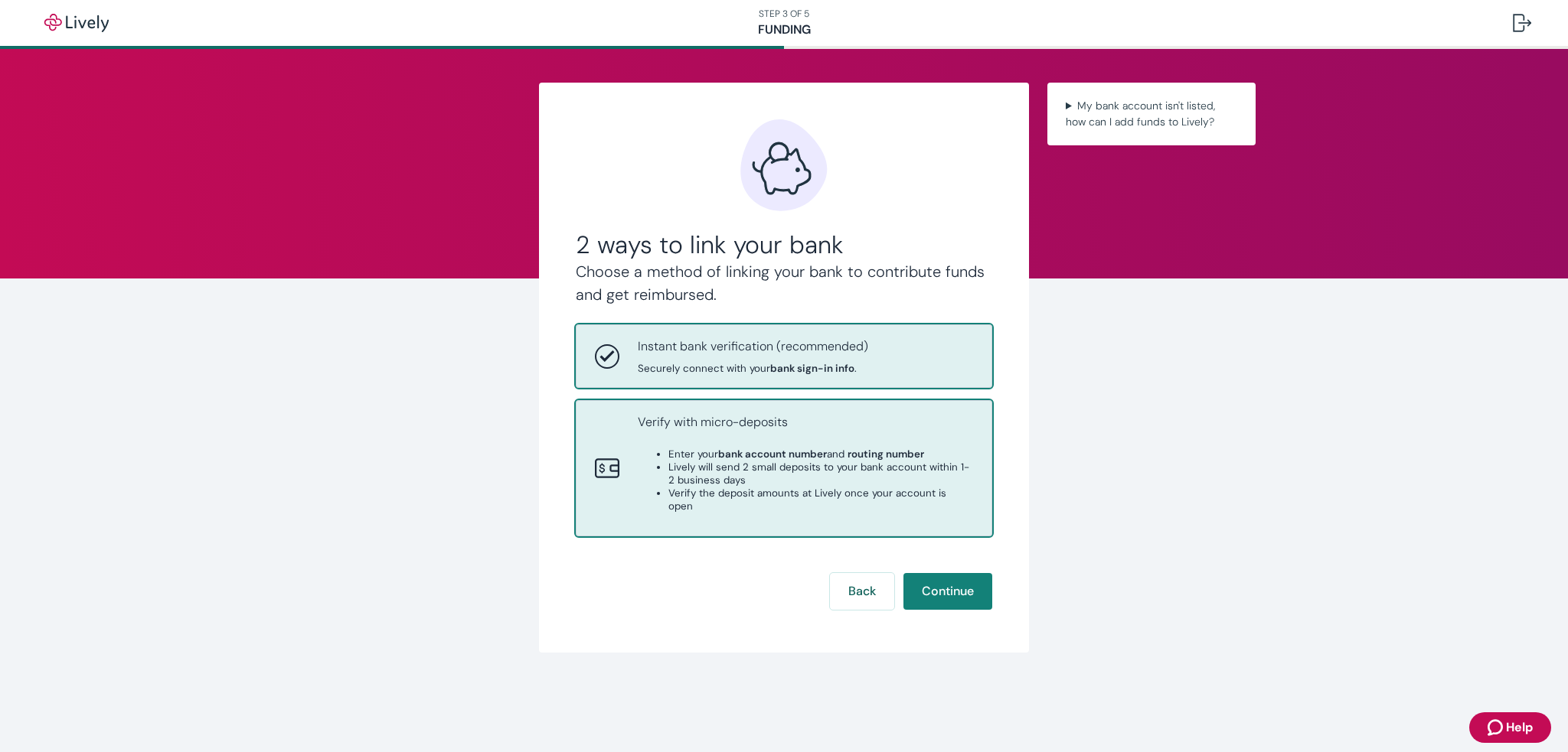
click at [680, 424] on p "Verify with micro-deposits" at bounding box center [806, 422] width 335 height 19
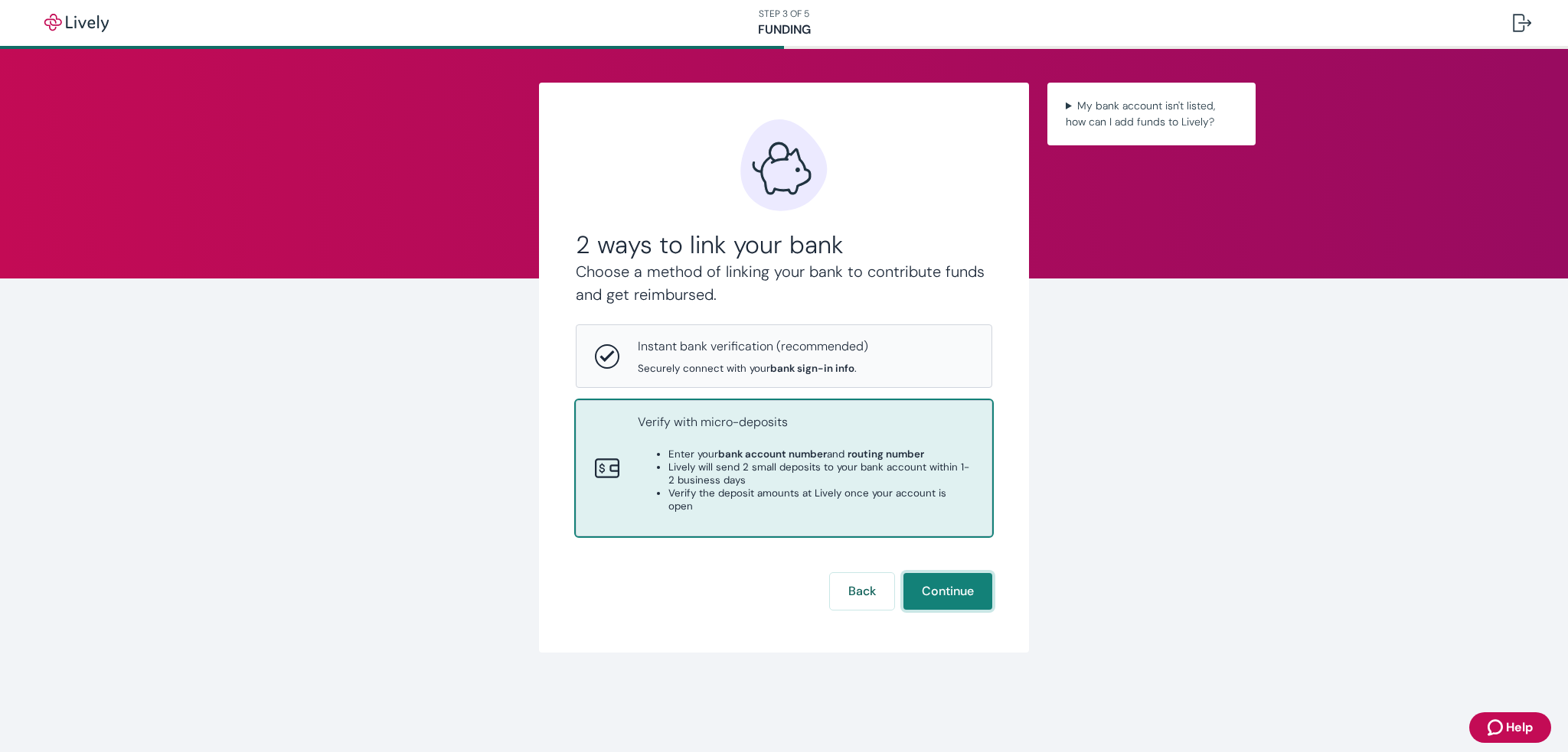
click at [936, 581] on button "Continue" at bounding box center [947, 592] width 89 height 37
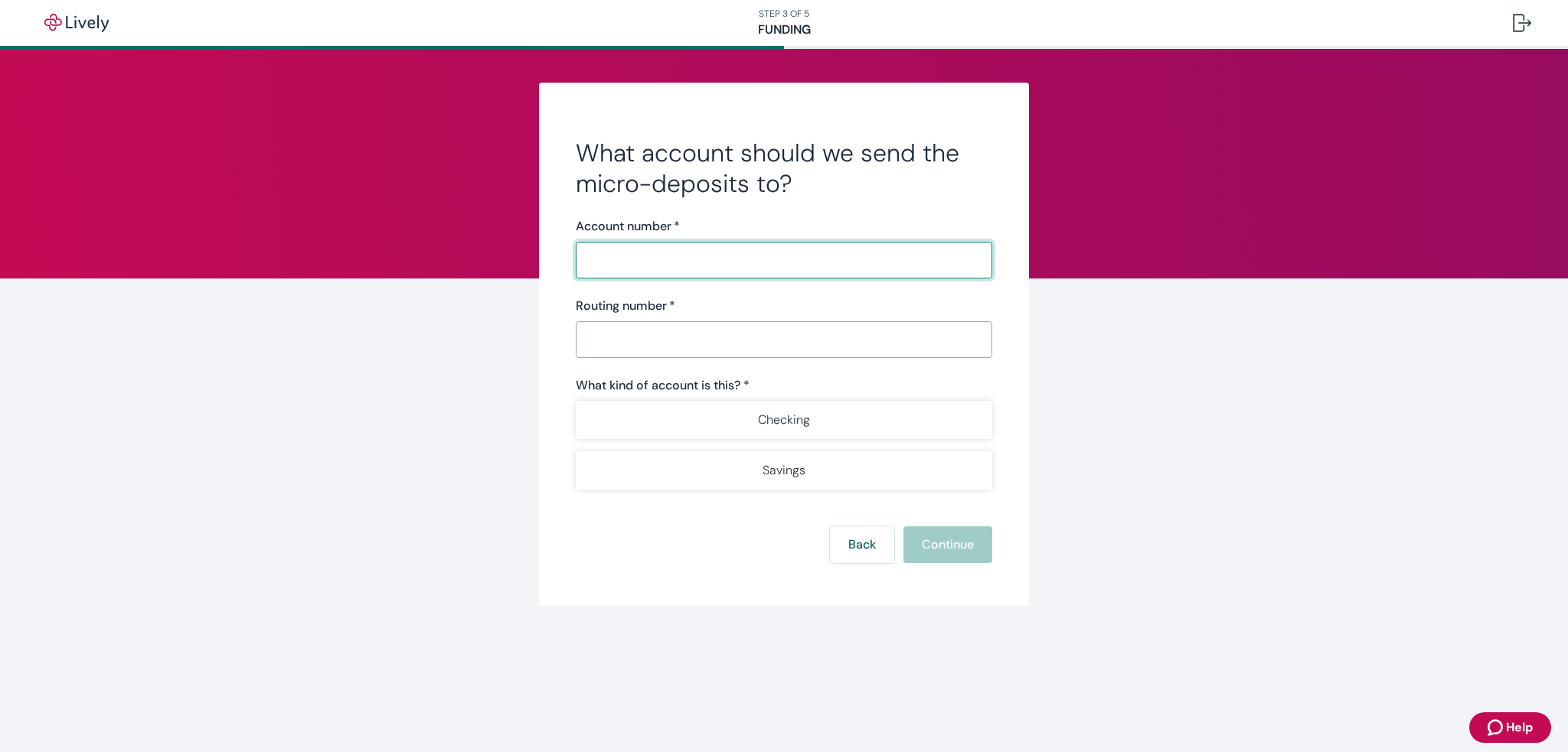
click at [828, 265] on input "Account number   *" at bounding box center [784, 259] width 417 height 31
type input "1382609"
click at [819, 350] on input "Routing number   *" at bounding box center [784, 339] width 417 height 31
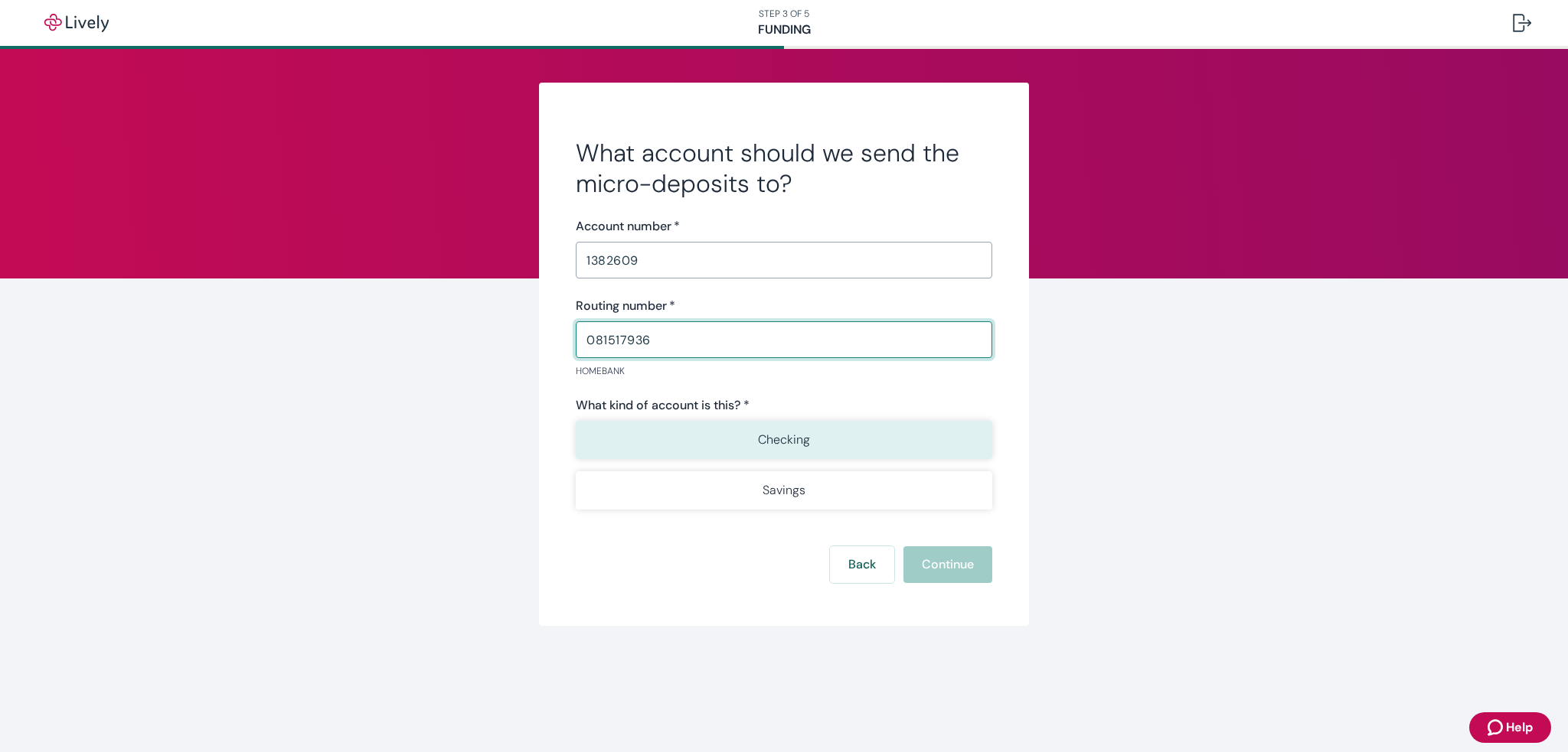
type input "081517936"
drag, startPoint x: 813, startPoint y: 432, endPoint x: 872, endPoint y: 478, distance: 74.8
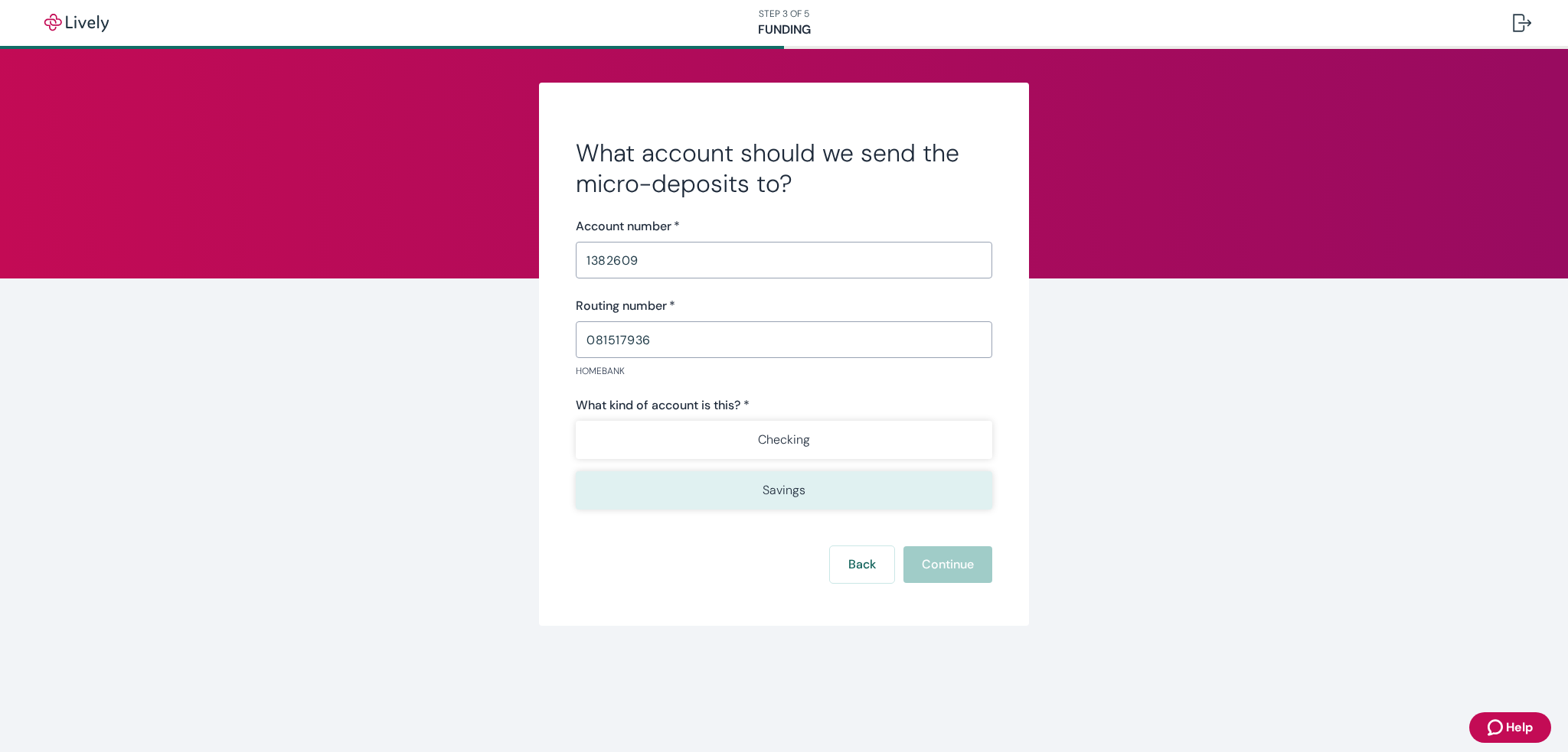
click at [814, 432] on button "Checking" at bounding box center [784, 440] width 417 height 38
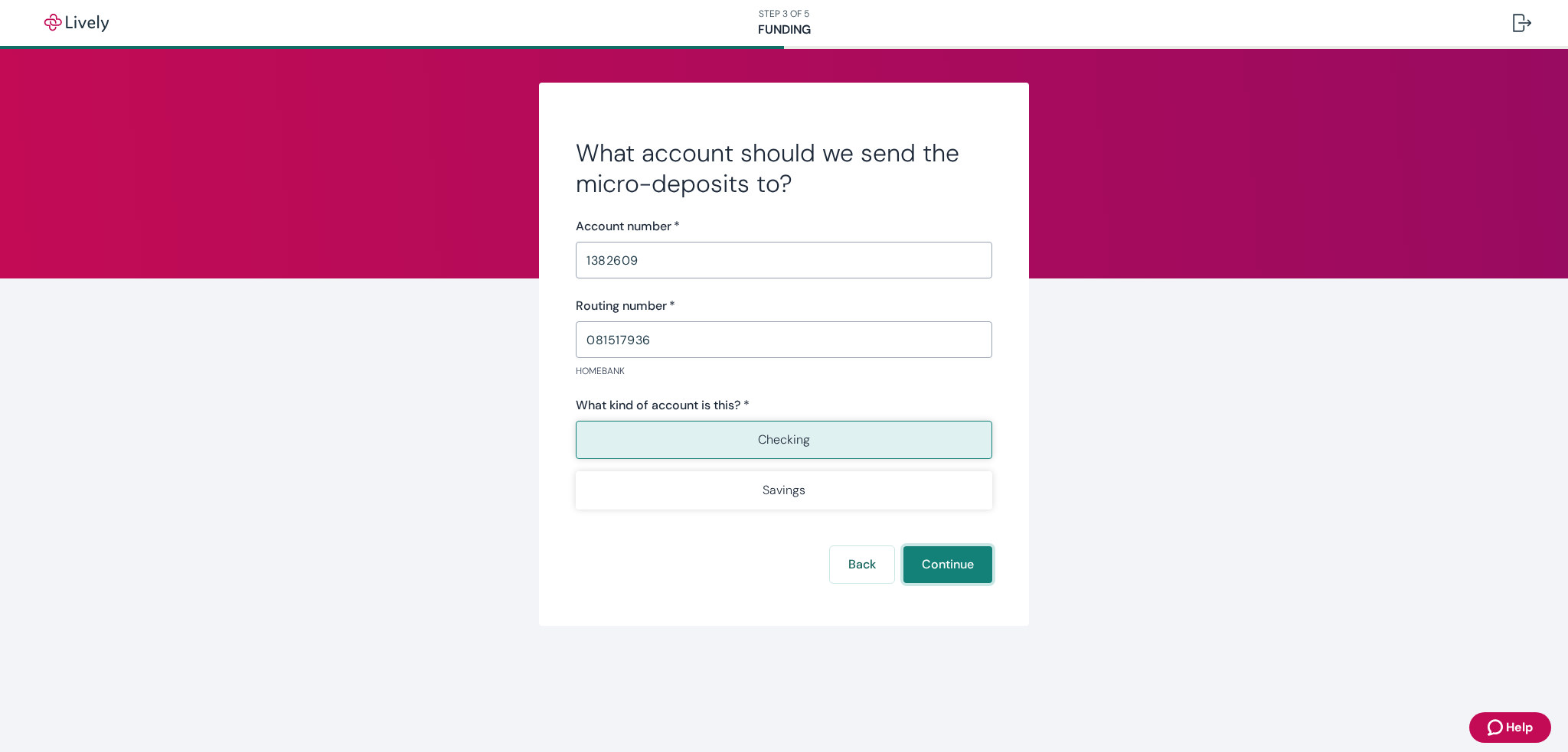
click at [956, 560] on button "Continue" at bounding box center [947, 565] width 89 height 37
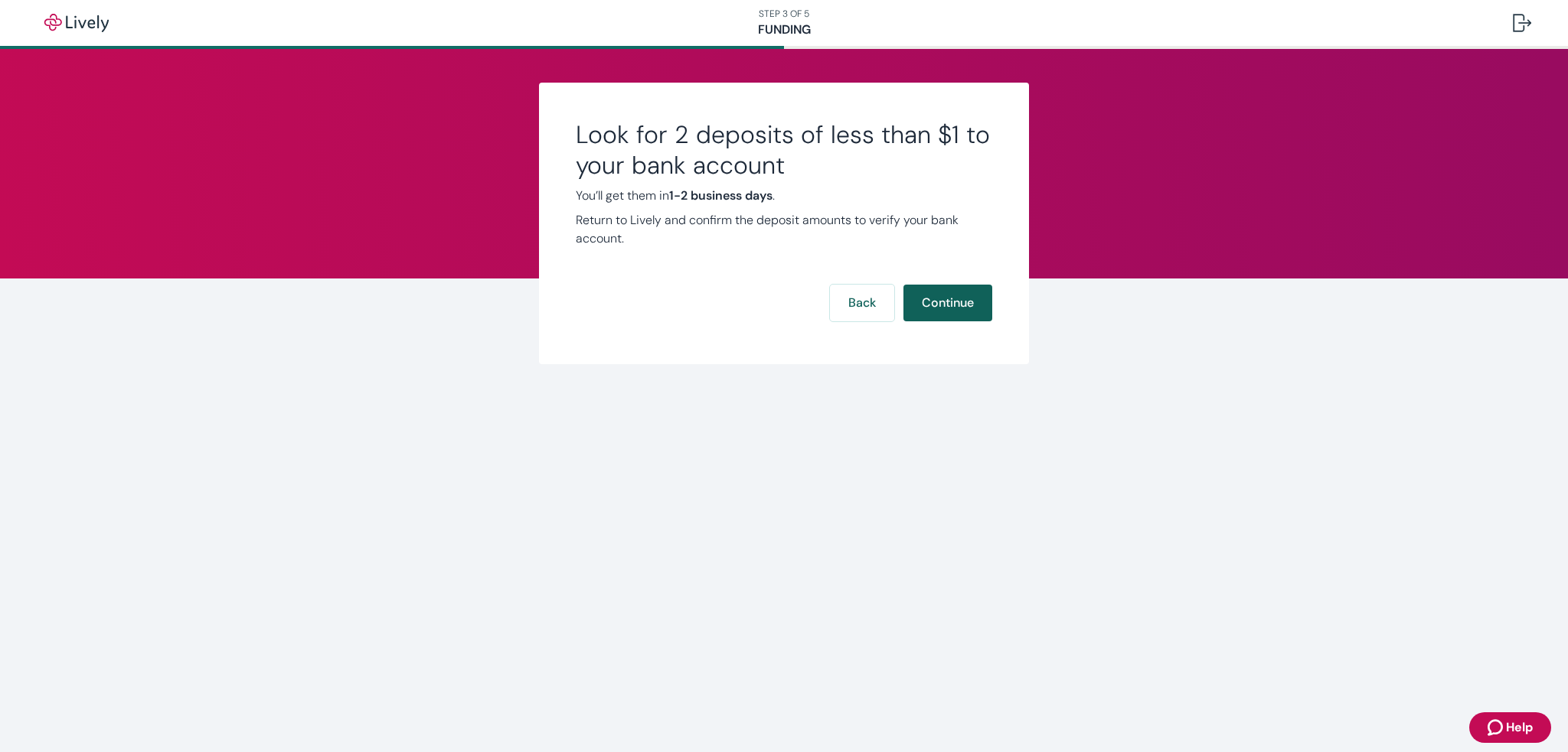
click at [973, 309] on button "Continue" at bounding box center [947, 303] width 89 height 37
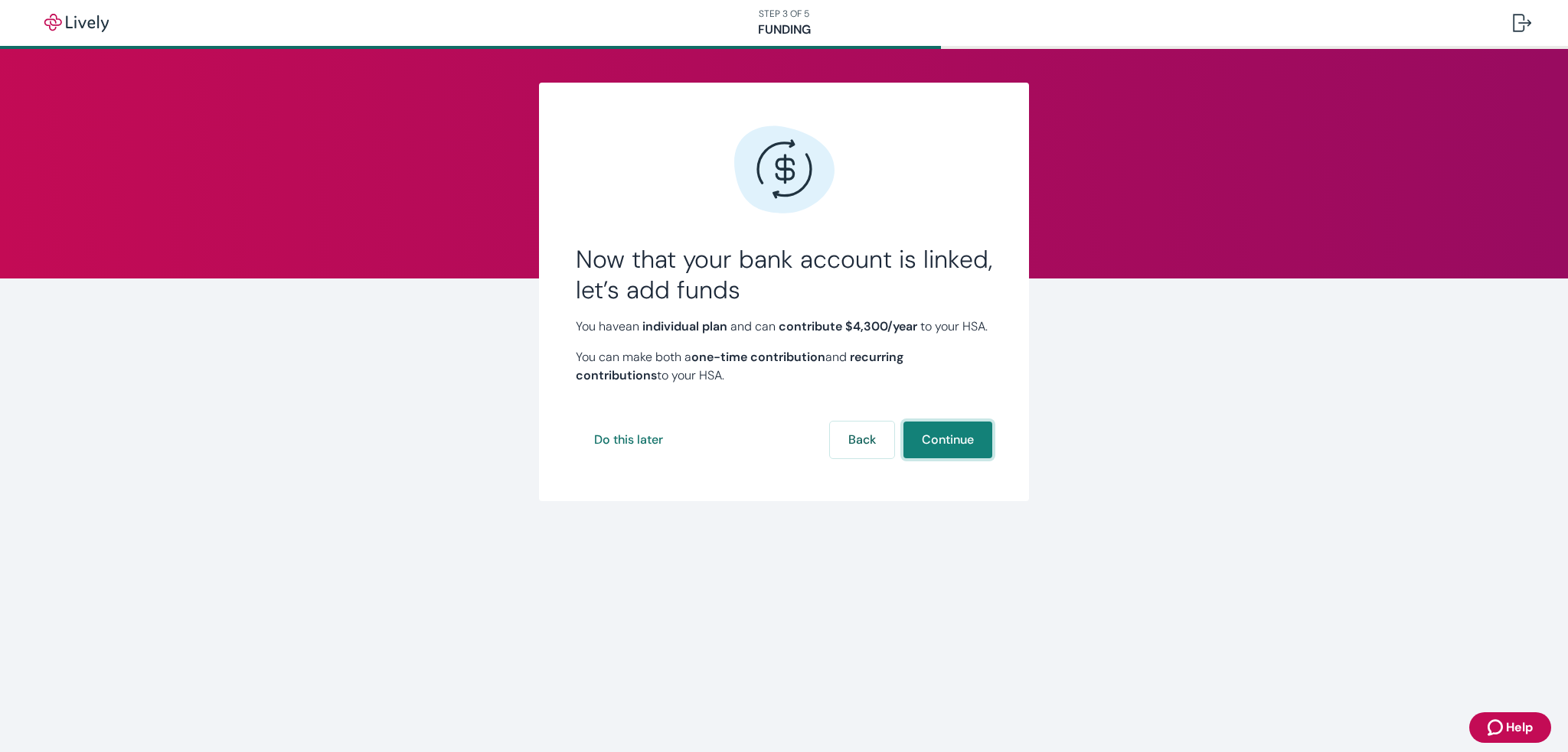
click at [950, 458] on button "Continue" at bounding box center [947, 440] width 89 height 37
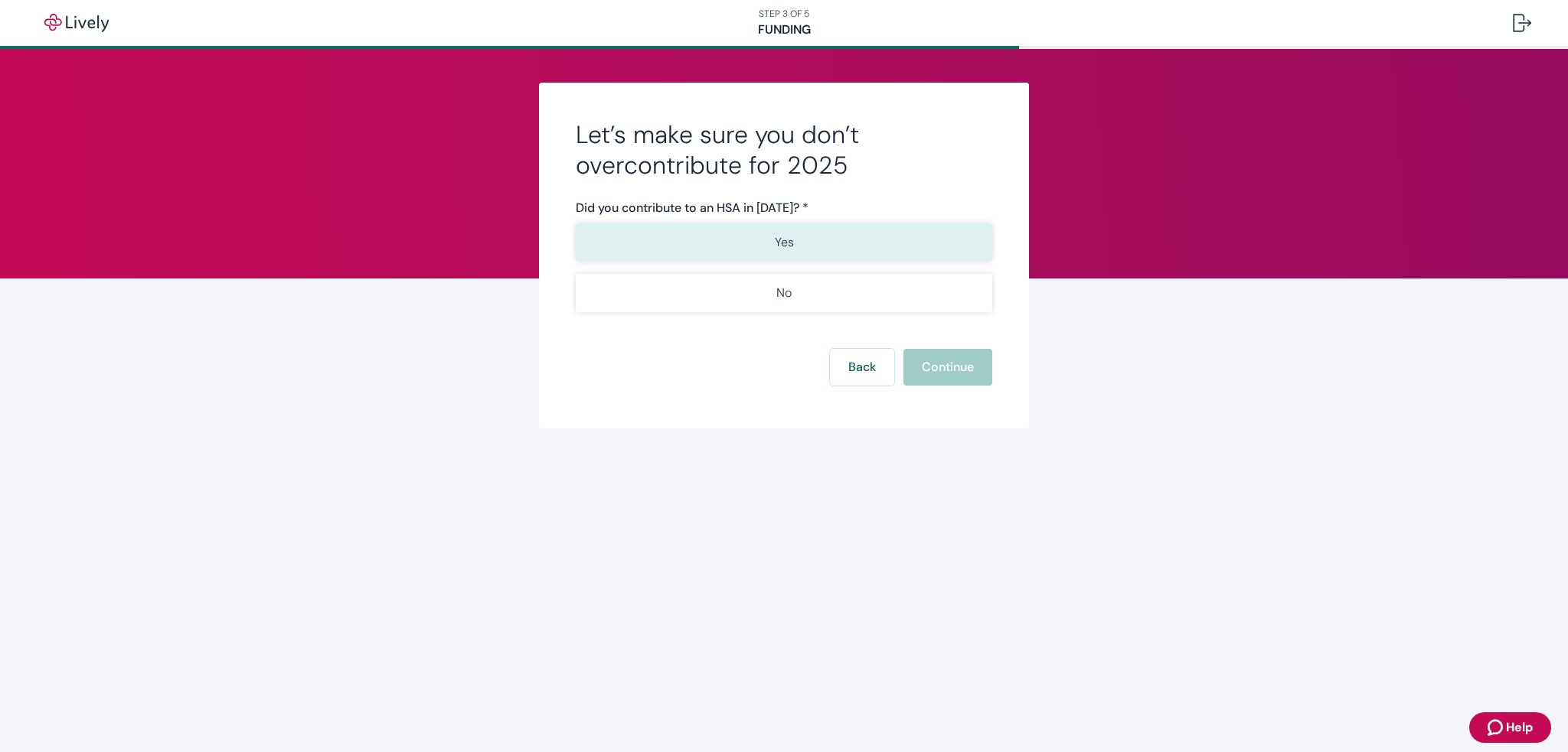
click at [802, 237] on button "Yes" at bounding box center [784, 242] width 417 height 38
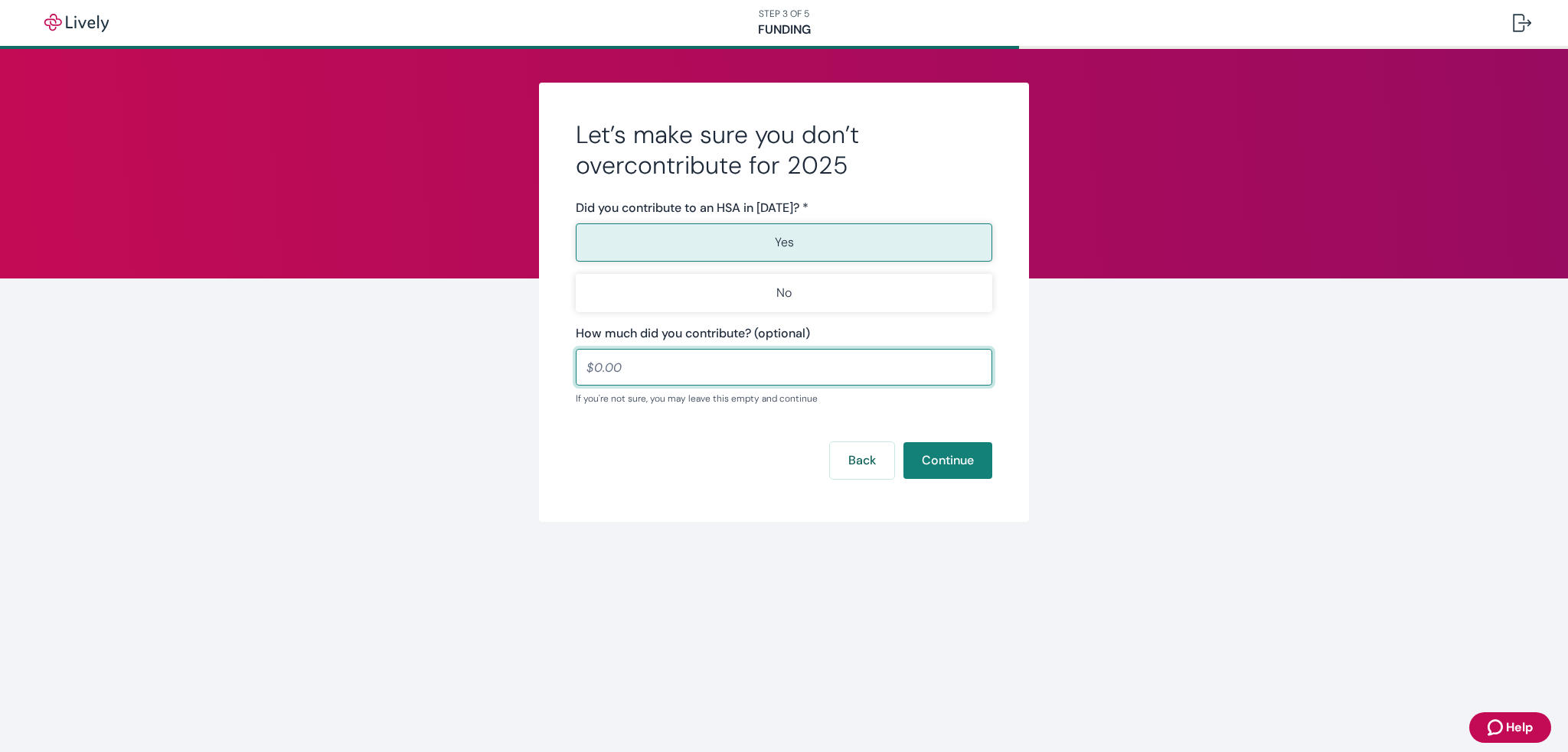
click at [727, 367] on input "How much did you contribute? (optional)" at bounding box center [784, 367] width 417 height 31
type input "2,822.00"
click at [935, 443] on button "Continue" at bounding box center [947, 461] width 89 height 37
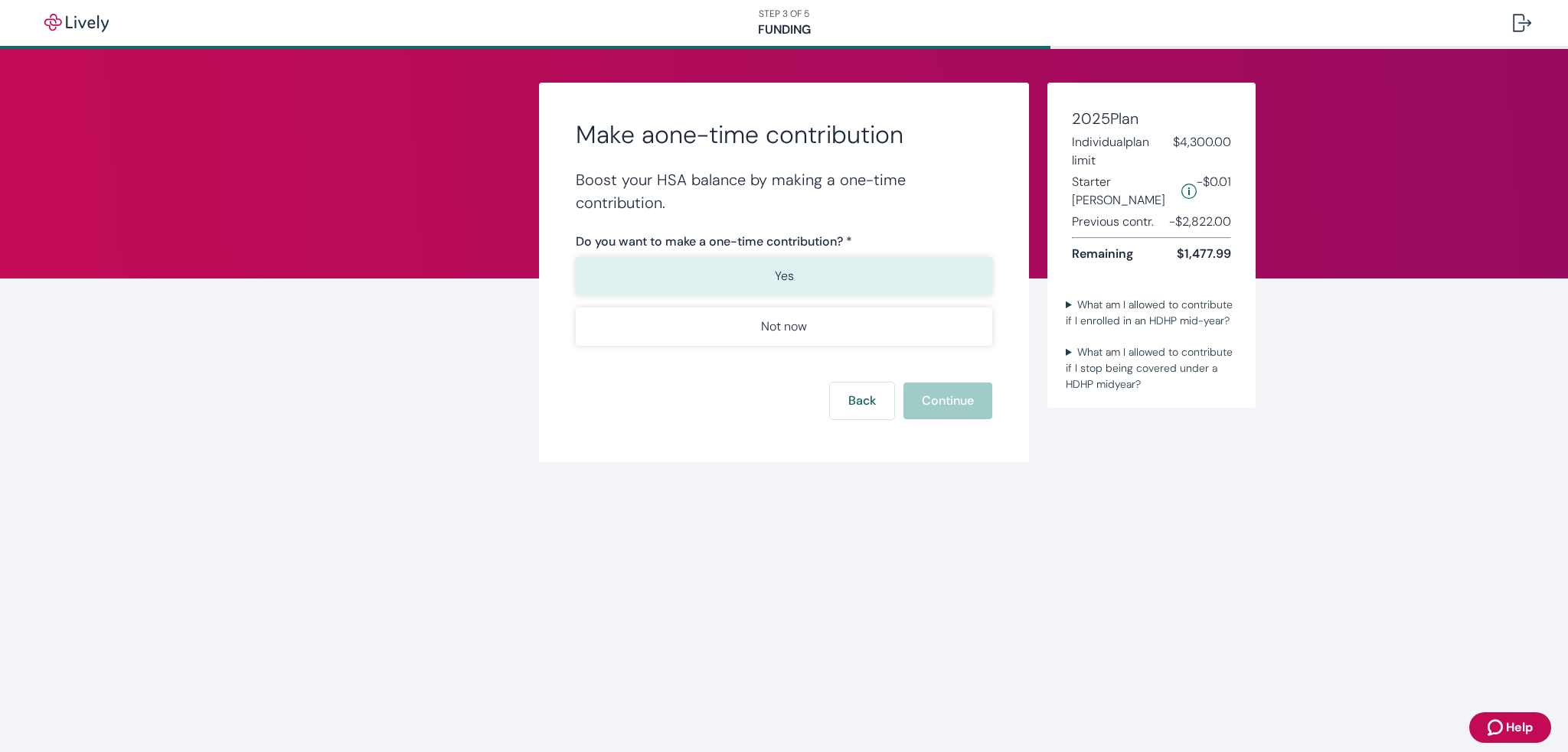
click at [790, 282] on p "Yes" at bounding box center [784, 276] width 19 height 19
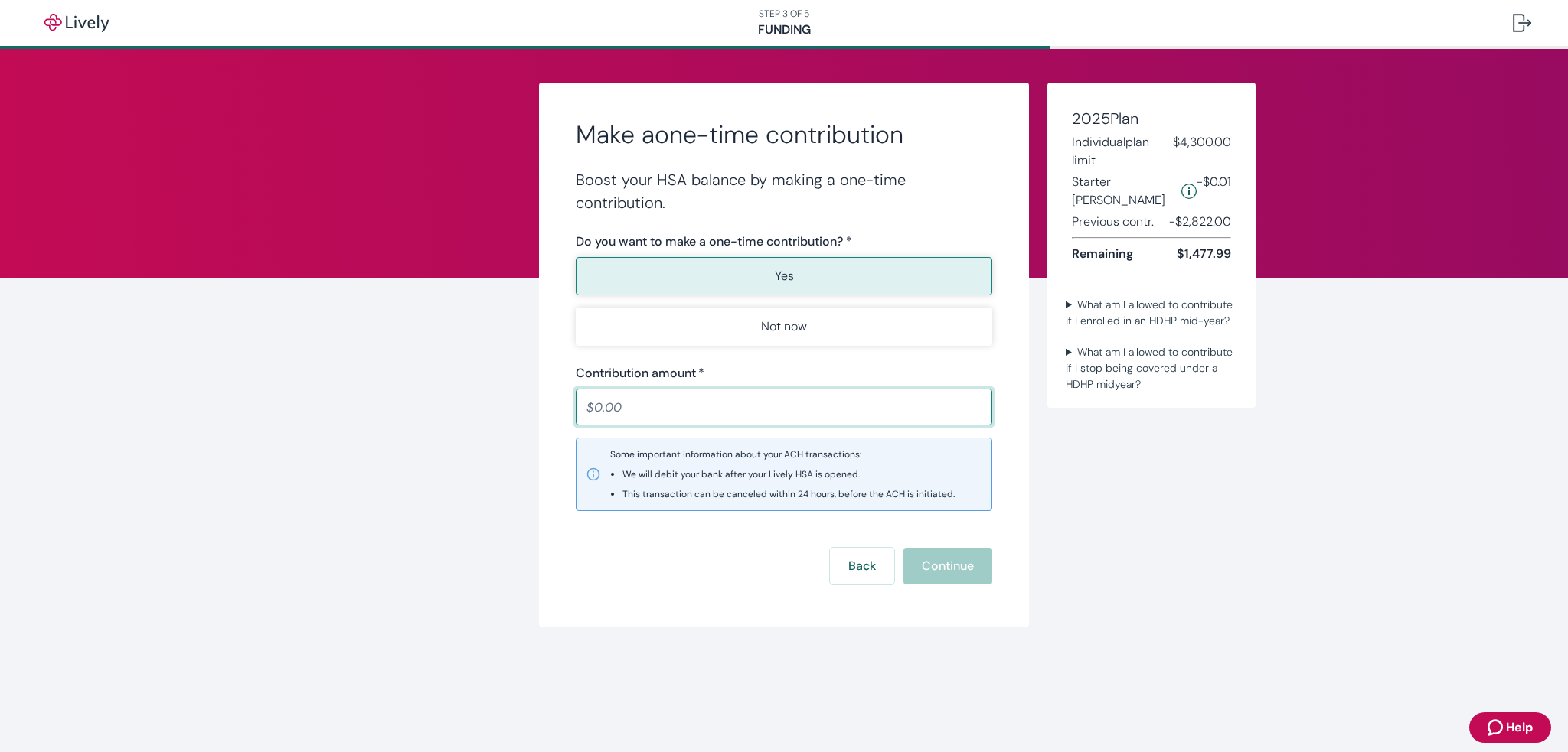
click at [803, 264] on button "Yes" at bounding box center [784, 276] width 417 height 38
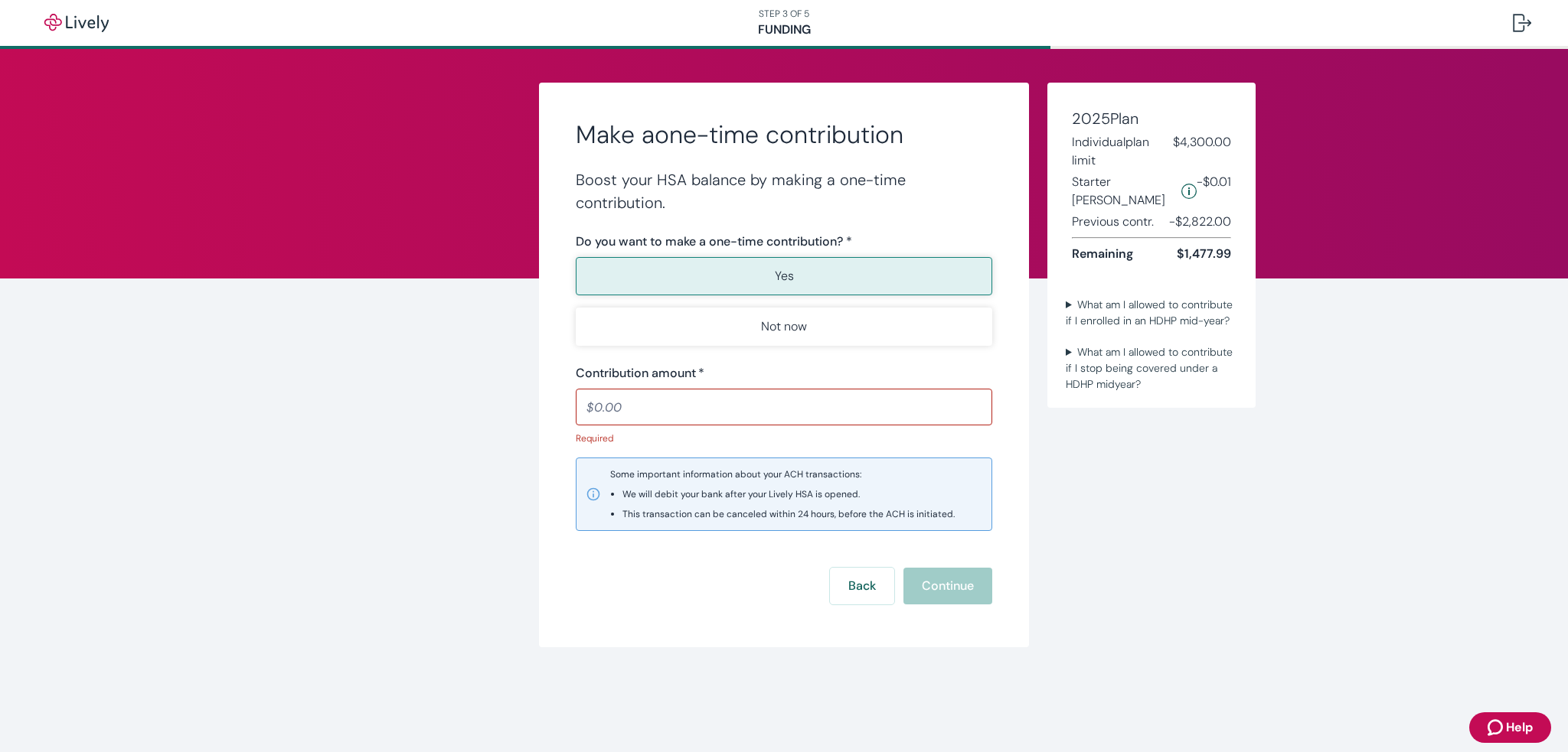
click at [692, 407] on input "Contribution amount   *" at bounding box center [784, 407] width 417 height 31
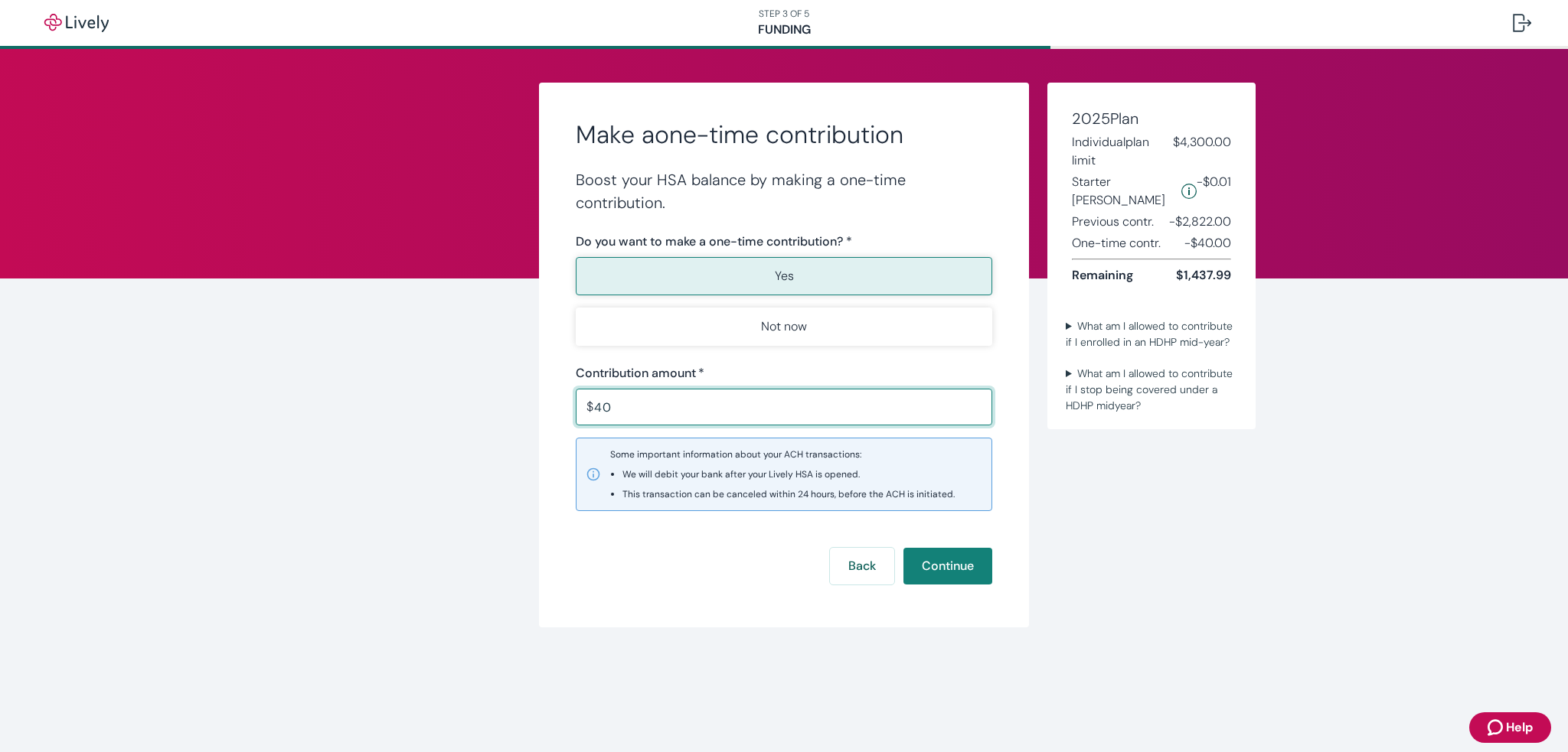
type input "4"
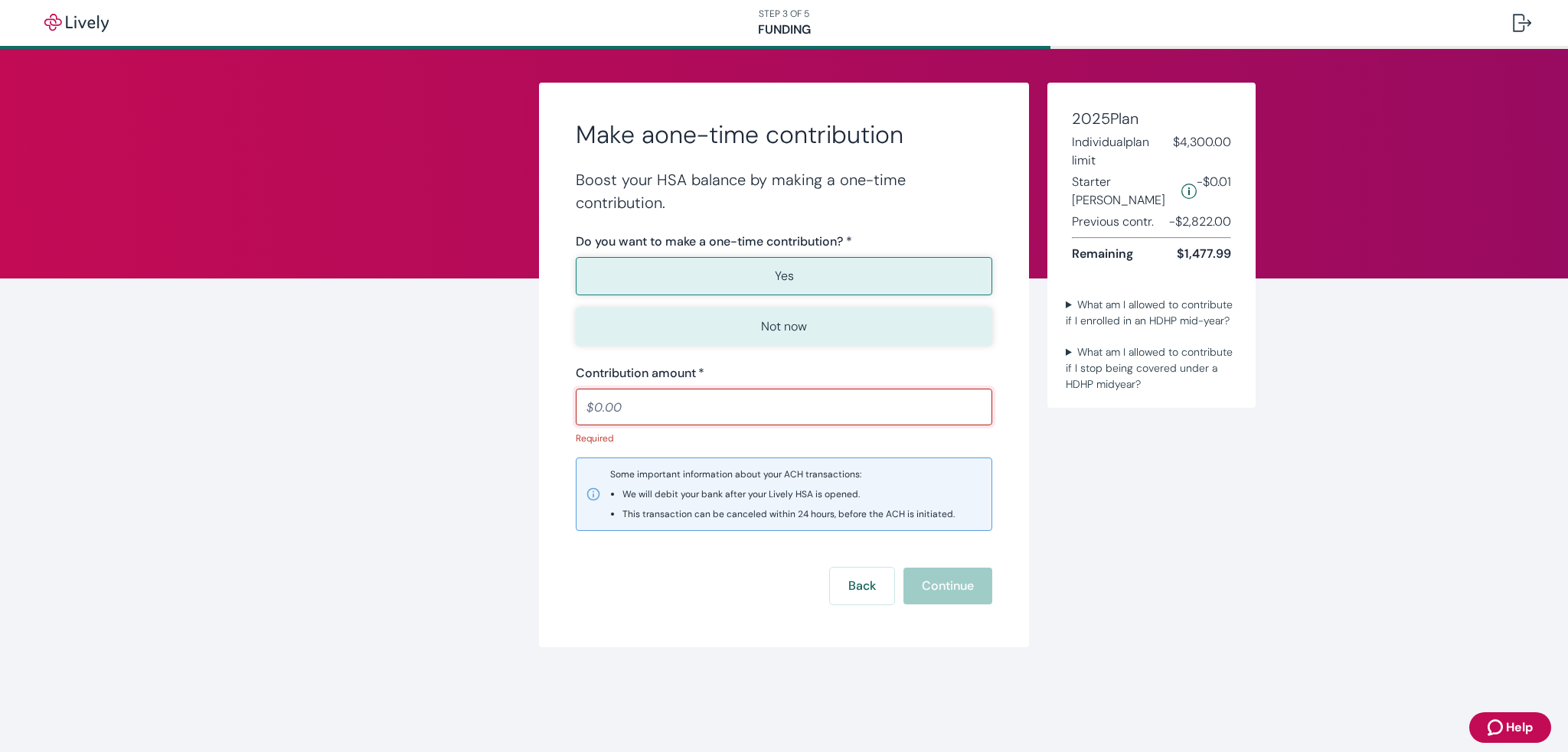
click at [801, 332] on p "Not now" at bounding box center [784, 327] width 46 height 19
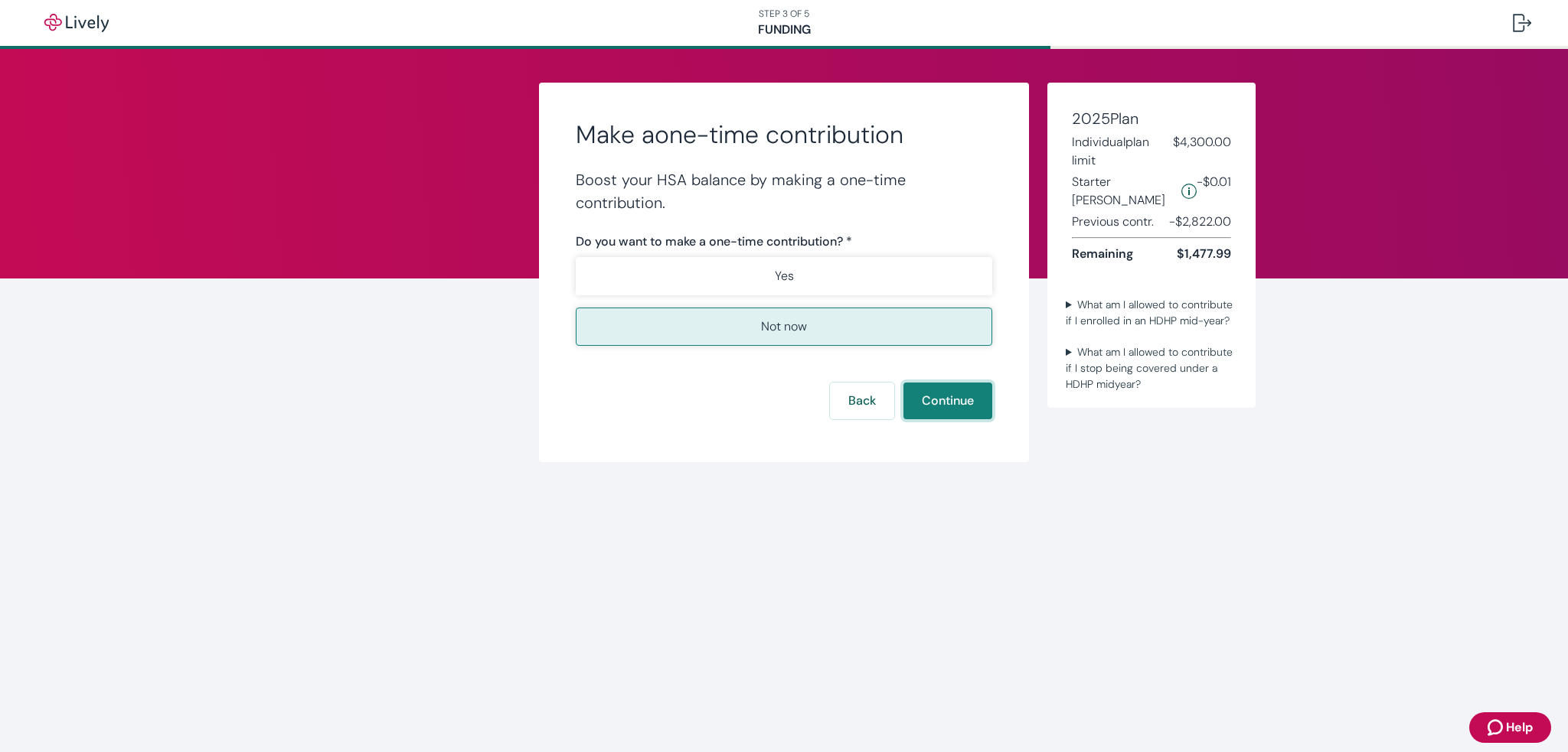
click at [947, 407] on button "Continue" at bounding box center [947, 401] width 89 height 37
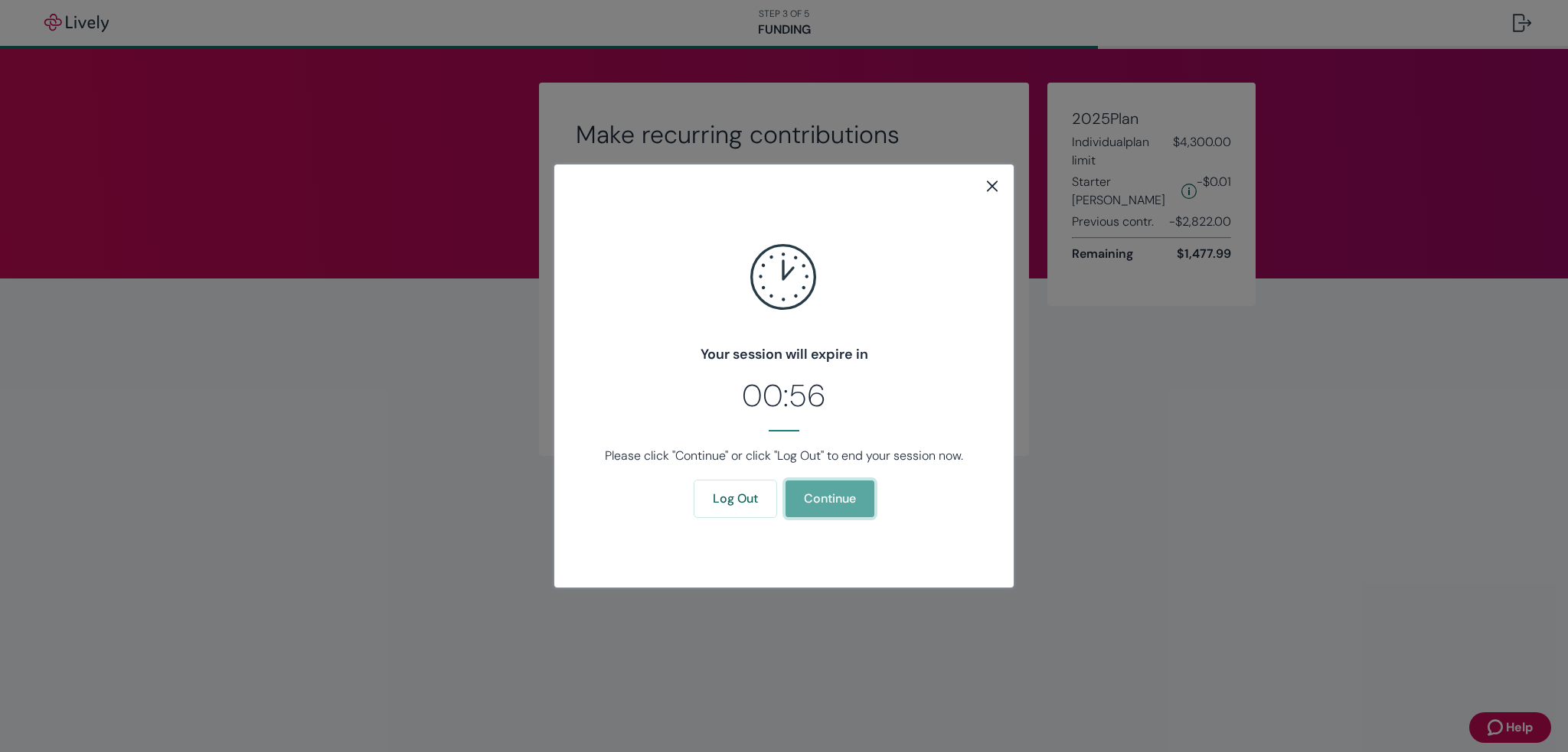
click at [818, 501] on button "Continue" at bounding box center [830, 499] width 89 height 37
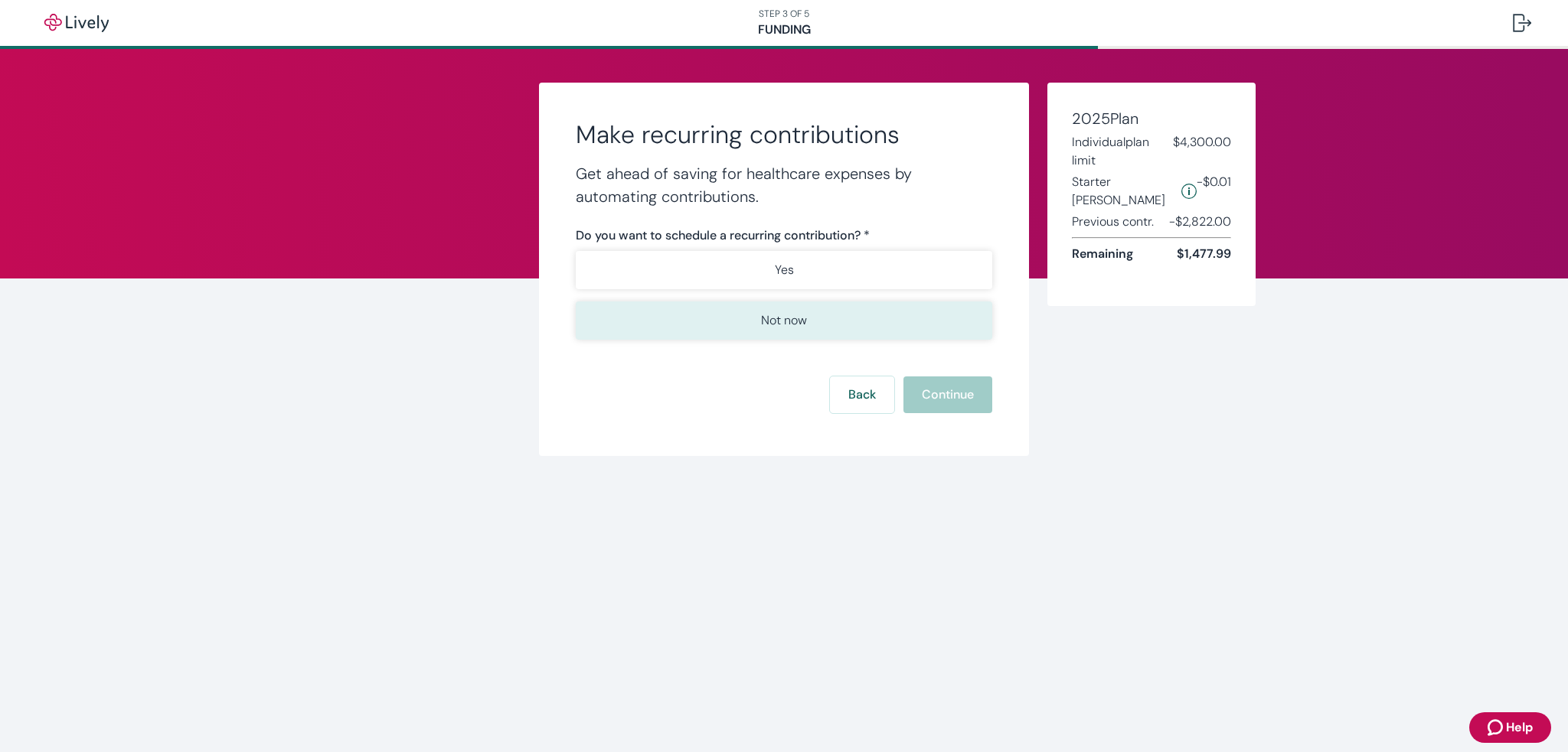
click at [797, 324] on p "Not now" at bounding box center [784, 320] width 46 height 19
click at [960, 404] on button "Continue" at bounding box center [947, 395] width 89 height 37
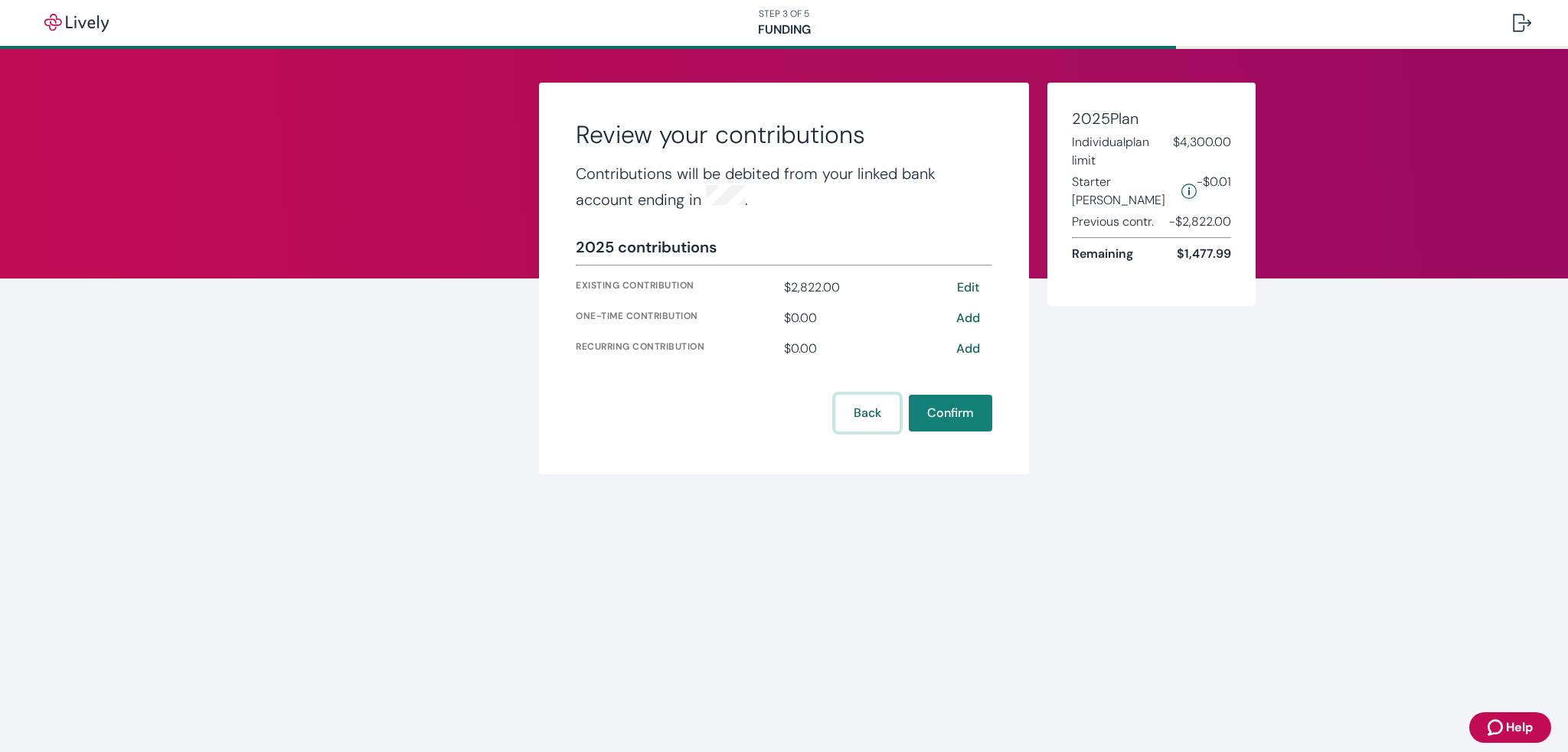
click at [886, 412] on button "Back" at bounding box center [867, 413] width 64 height 37
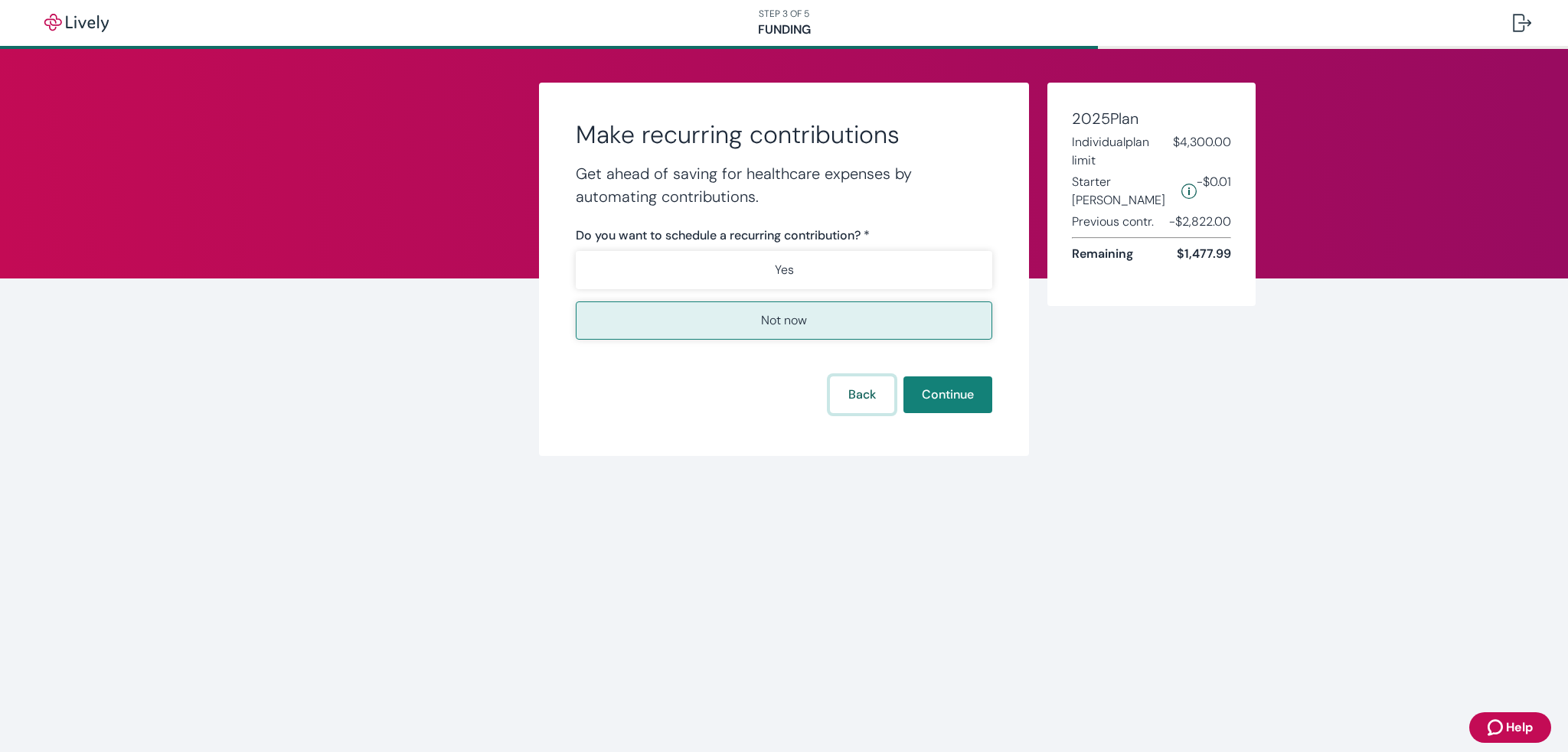
click at [856, 390] on button "Back" at bounding box center [861, 395] width 64 height 37
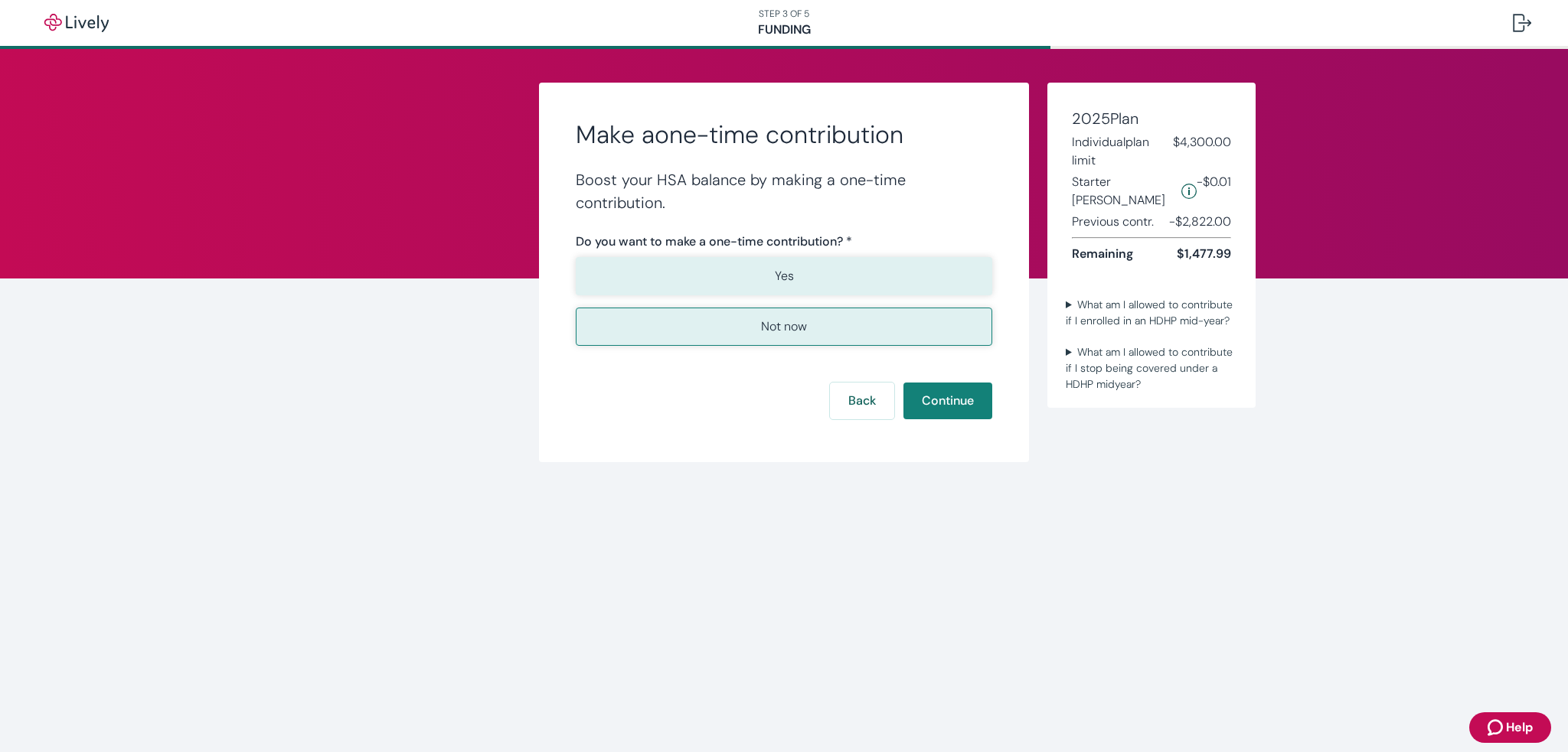
click at [836, 270] on button "Yes" at bounding box center [784, 276] width 417 height 38
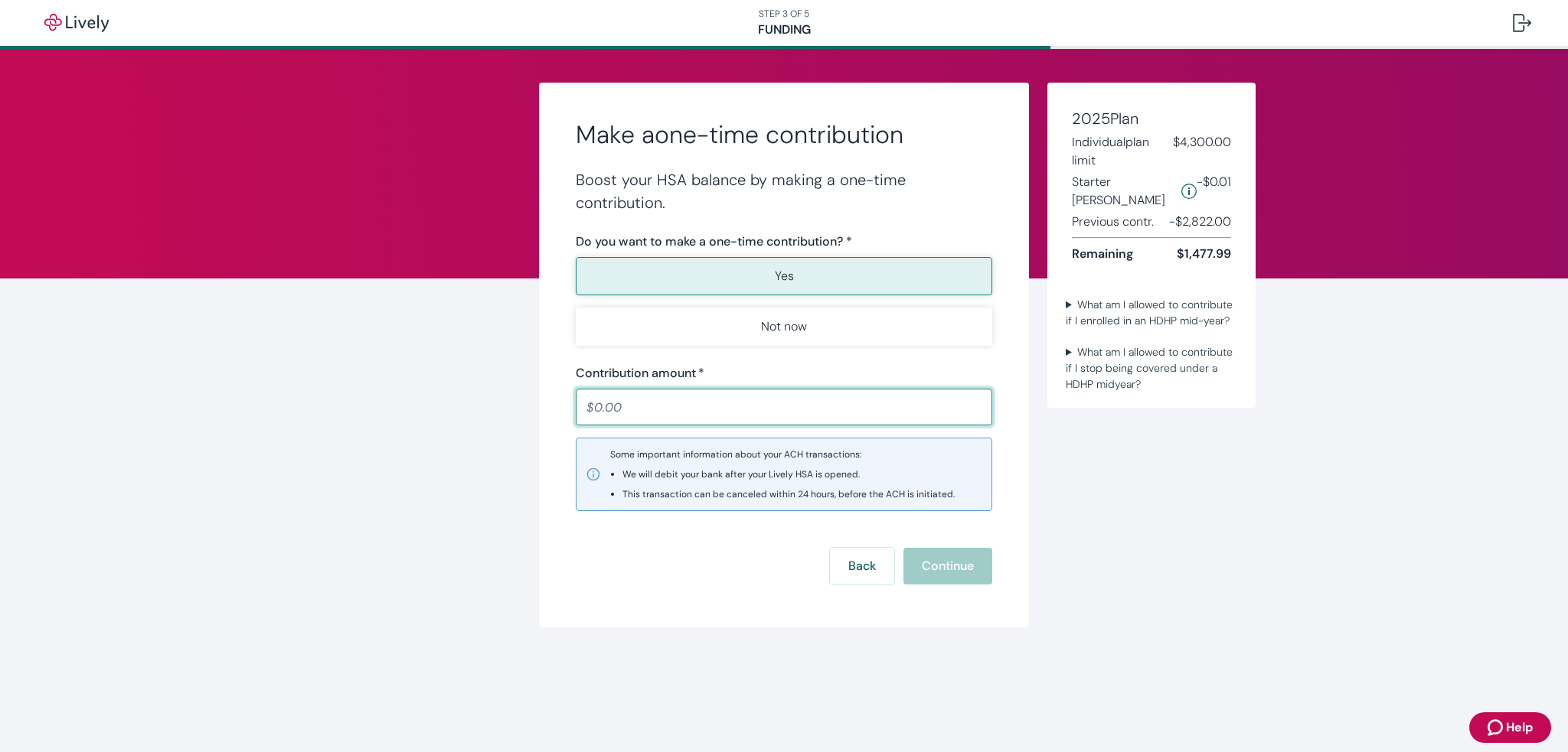
click at [678, 416] on input "Contribution amount   *" at bounding box center [784, 407] width 417 height 31
click at [677, 416] on input "Contribution amount   *" at bounding box center [784, 407] width 417 height 31
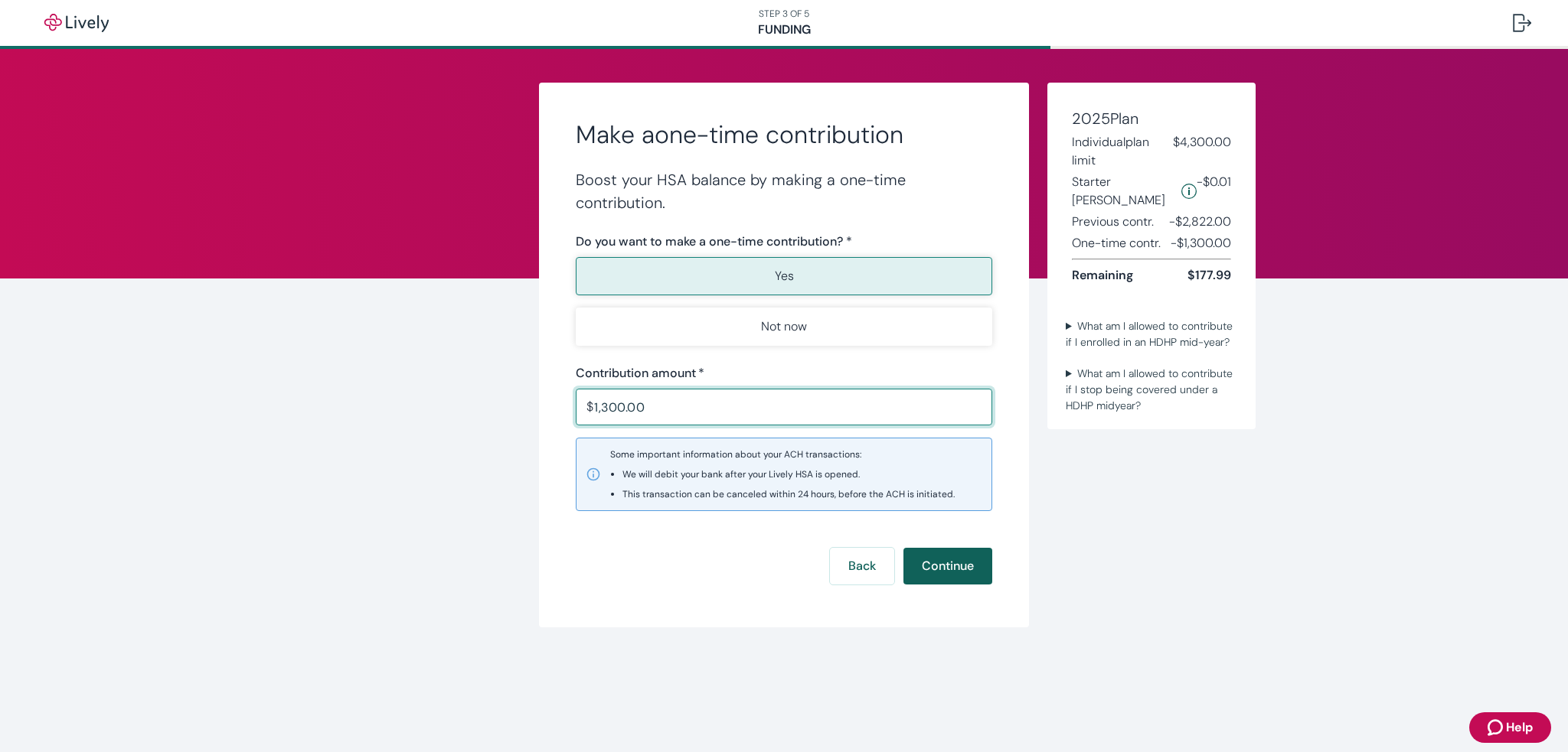
type input "1,300.00"
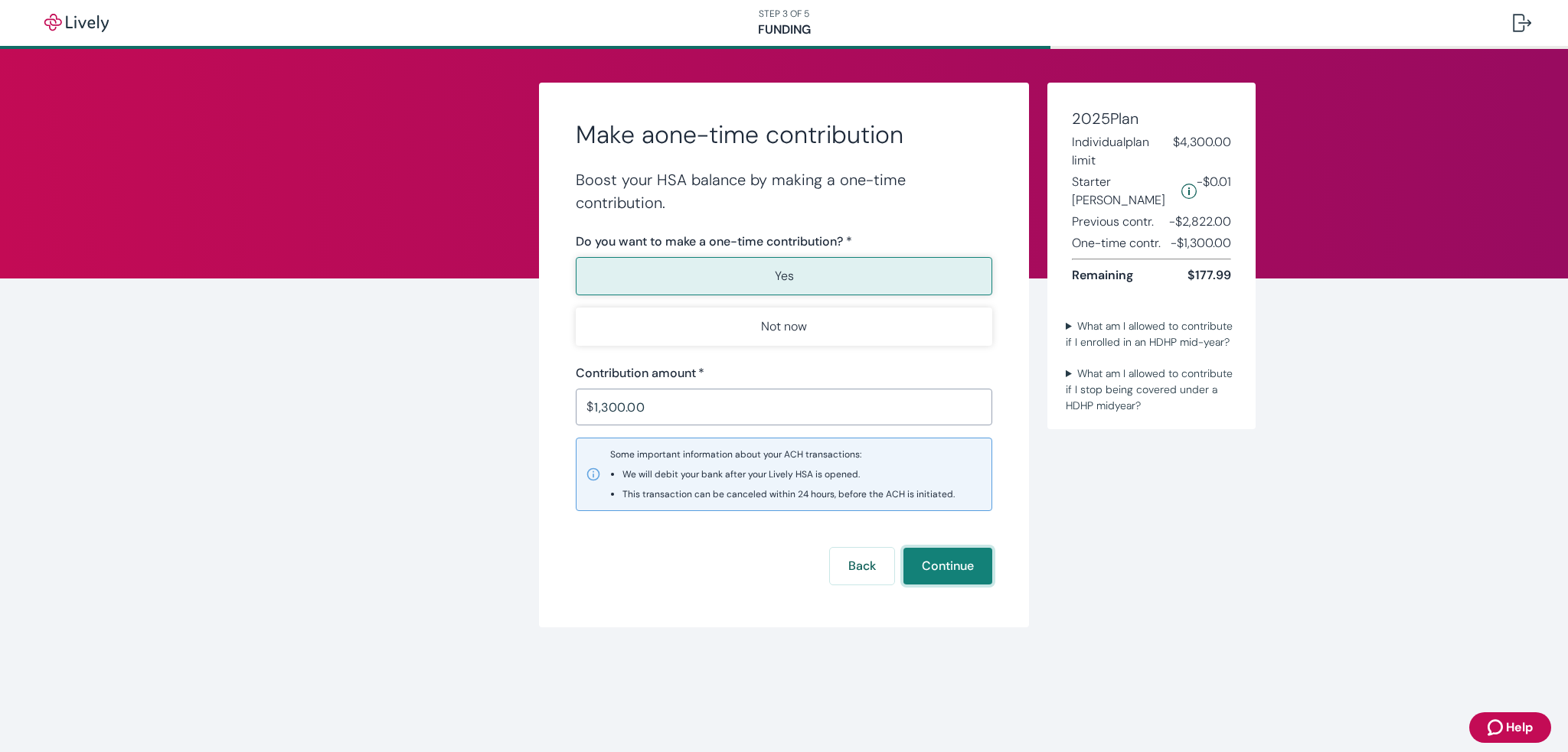
click at [938, 557] on button "Continue" at bounding box center [947, 567] width 89 height 37
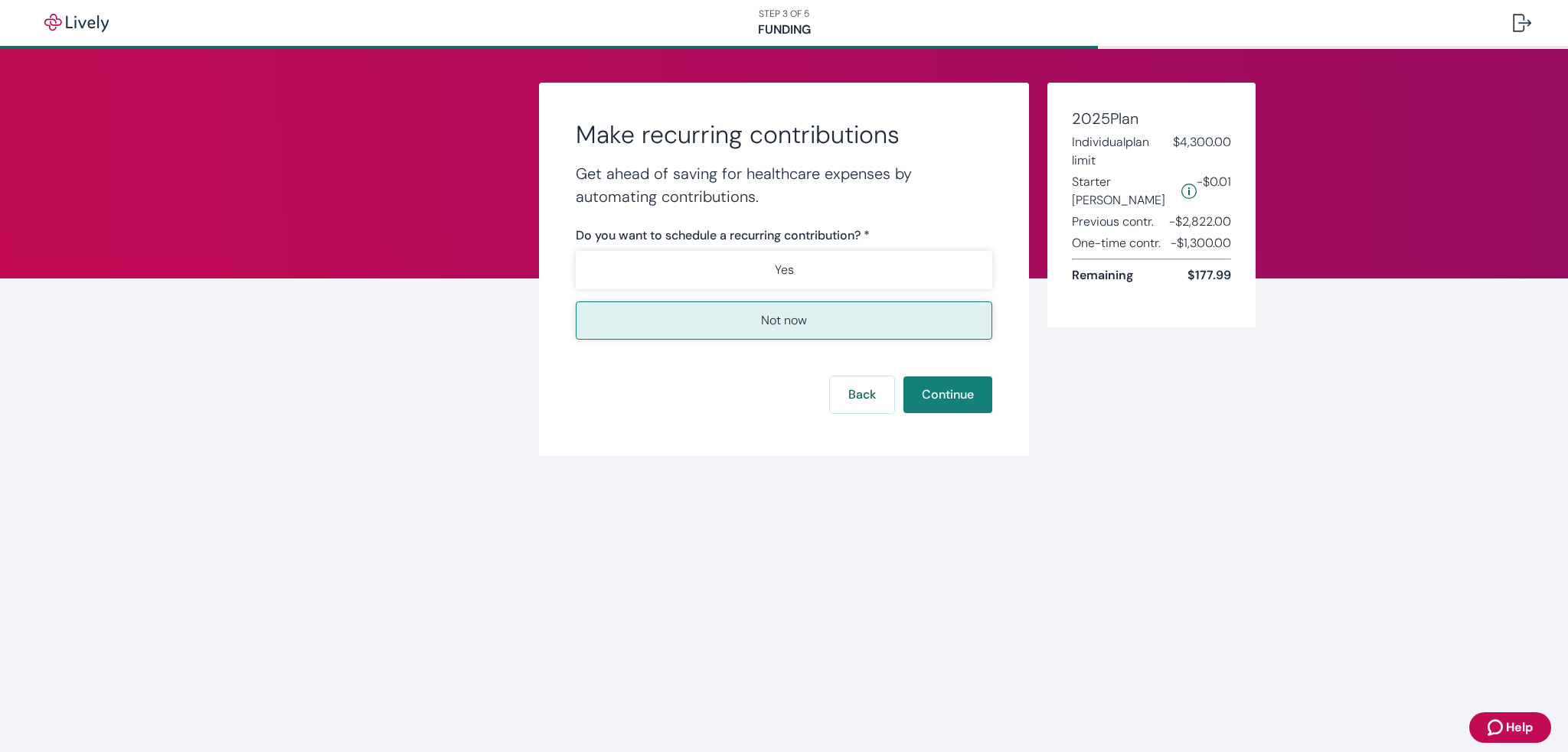
click at [833, 312] on button "Not now" at bounding box center [784, 320] width 417 height 38
click at [968, 394] on button "Continue" at bounding box center [947, 395] width 89 height 37
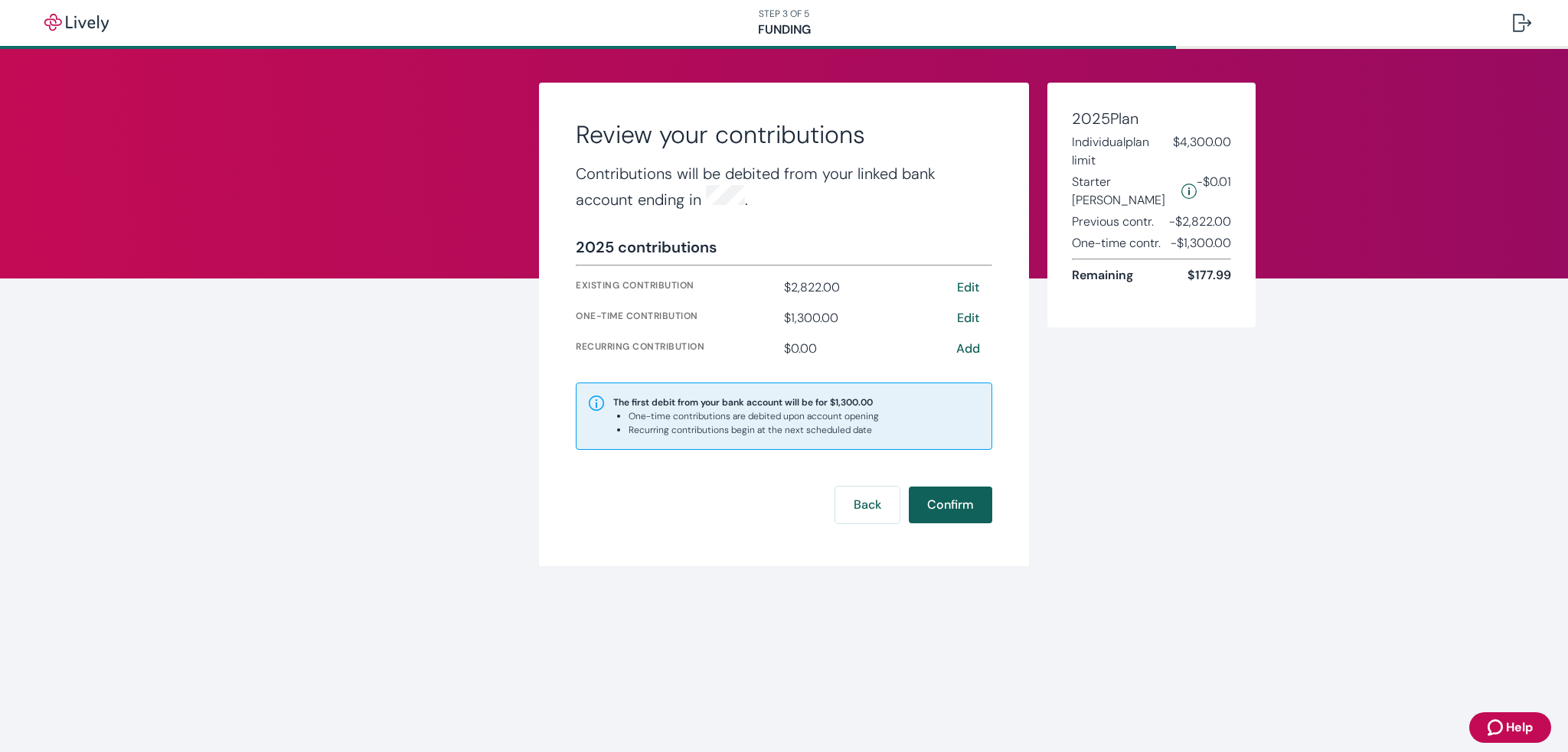
click at [967, 496] on button "Confirm" at bounding box center [950, 506] width 83 height 37
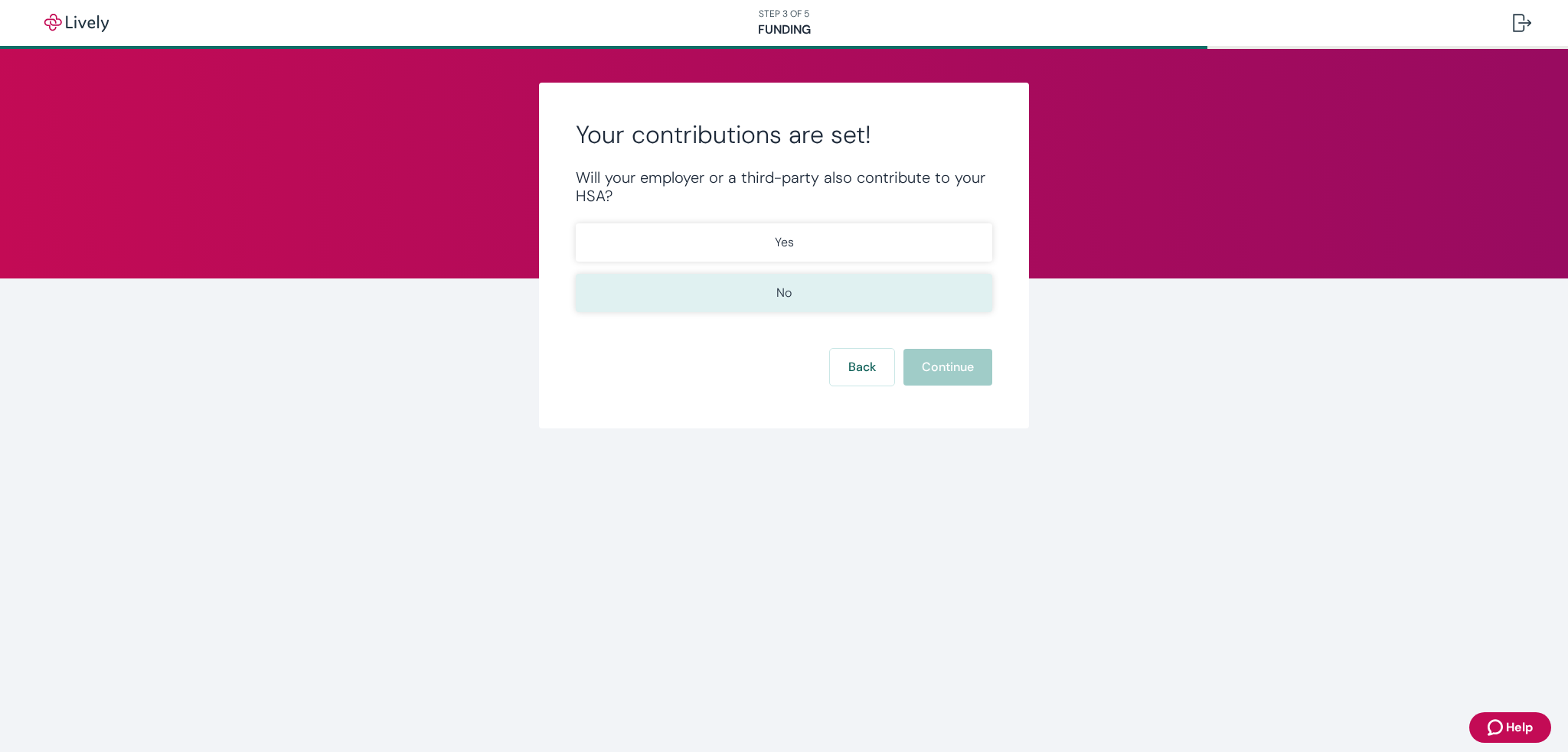
click at [859, 300] on button "No" at bounding box center [784, 293] width 417 height 38
click at [939, 367] on button "Continue" at bounding box center [947, 368] width 89 height 37
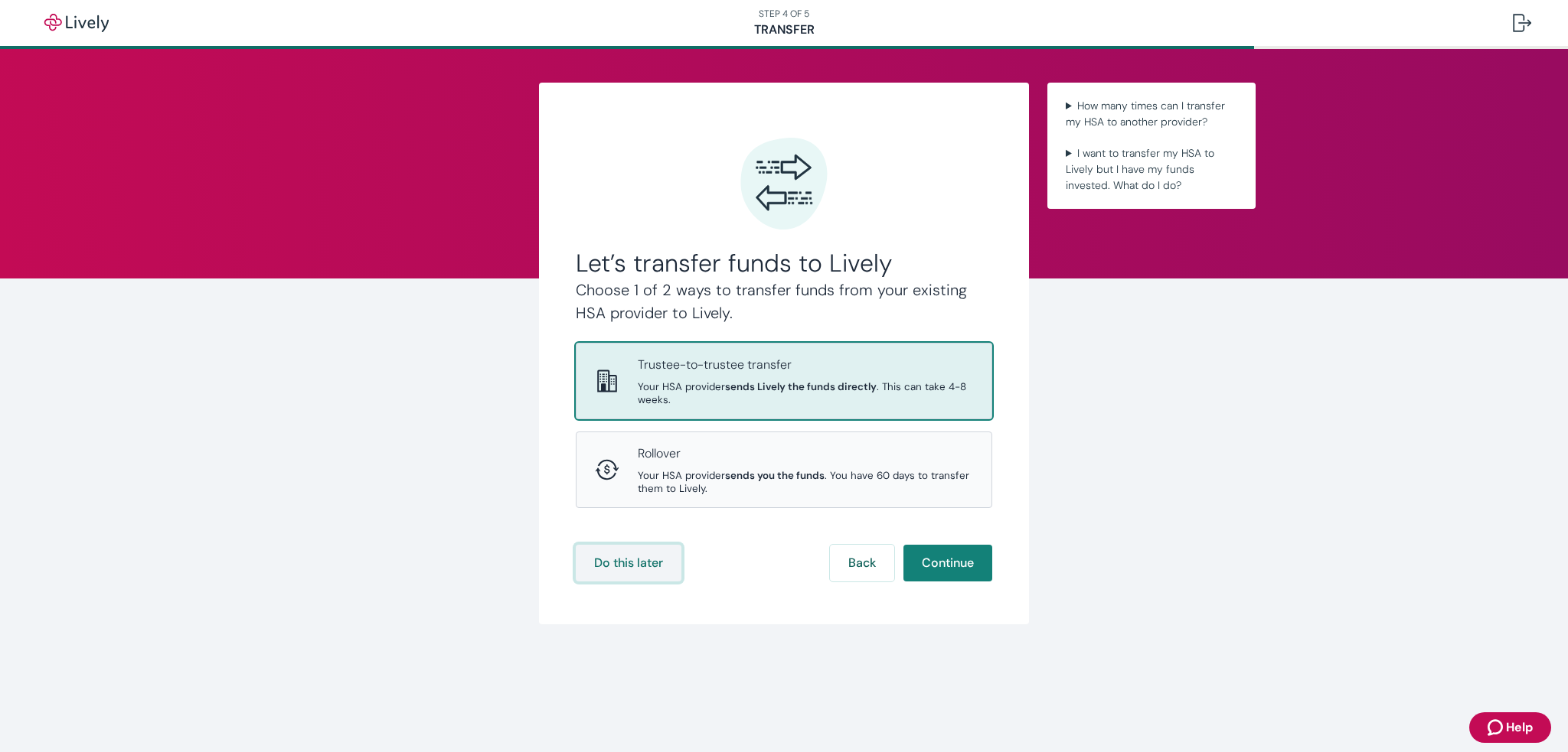
click at [643, 562] on button "Do this later" at bounding box center [629, 563] width 106 height 37
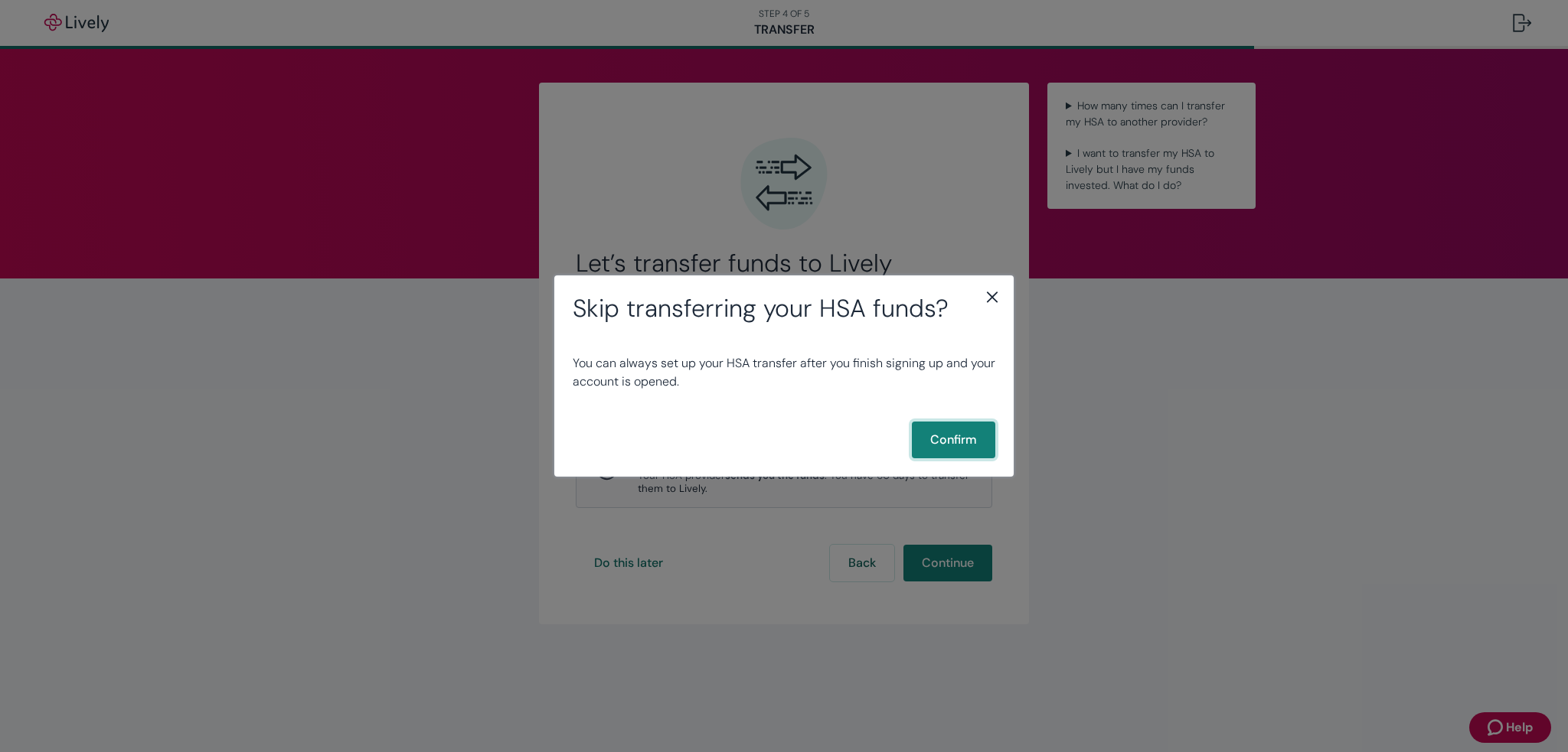
click at [966, 429] on button "Confirm" at bounding box center [953, 440] width 83 height 37
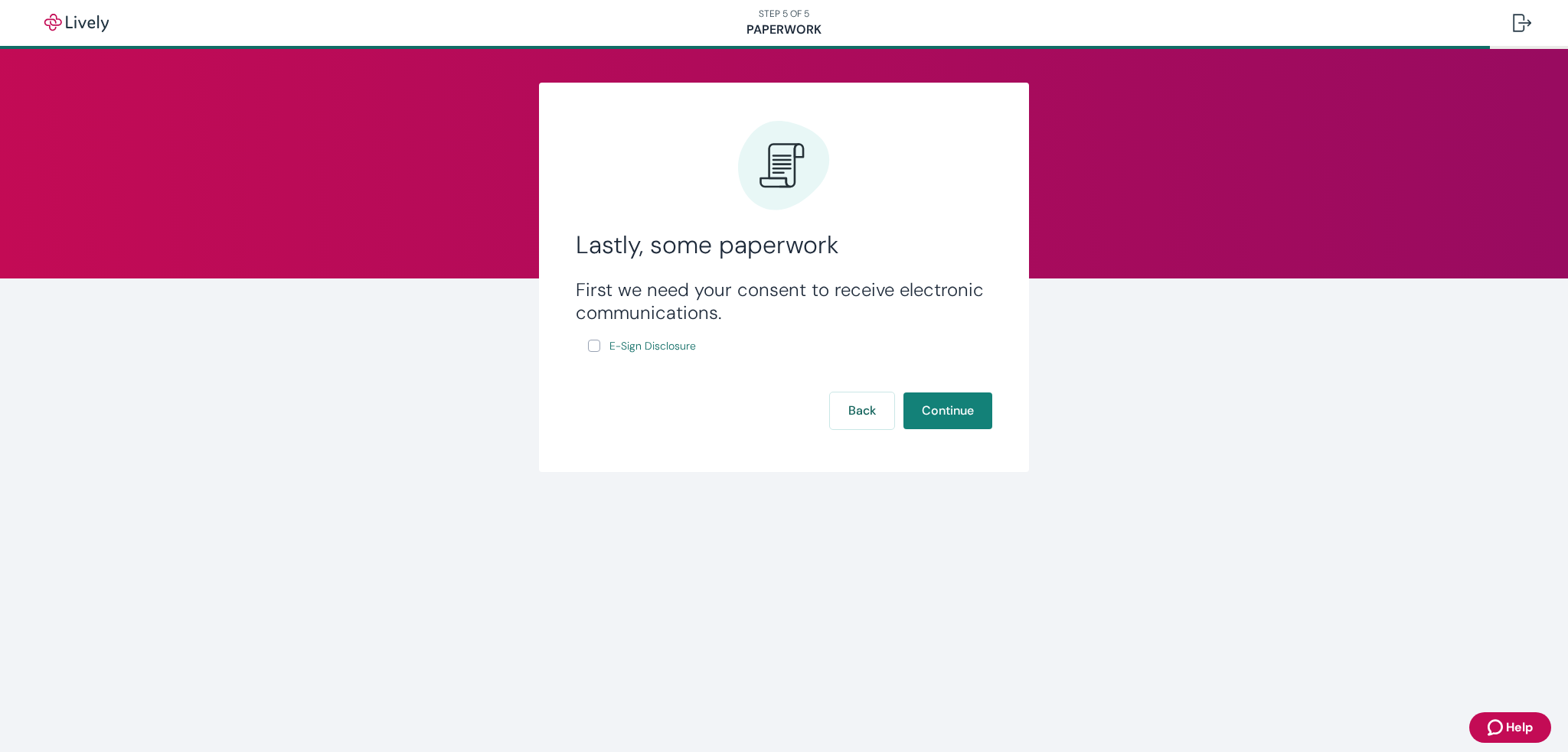
click at [598, 346] on input "E-Sign Disclosure" at bounding box center [594, 345] width 12 height 12
checkbox input "true"
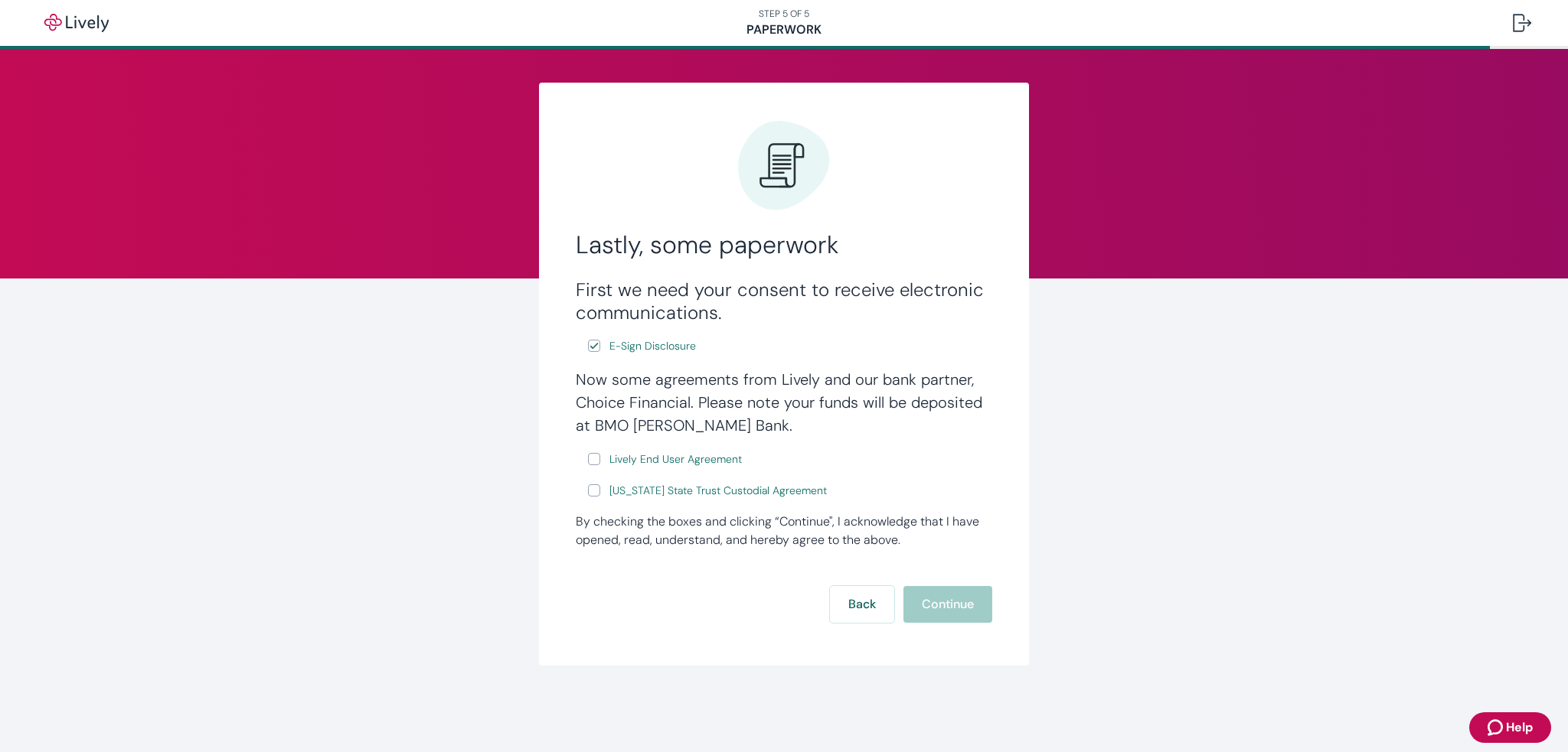
click at [598, 463] on input "Lively End User Agreement" at bounding box center [594, 458] width 12 height 12
checkbox input "true"
click at [597, 491] on input "[US_STATE] State Trust Custodial Agreement" at bounding box center [594, 490] width 12 height 12
checkbox input "true"
click at [950, 592] on button "Continue" at bounding box center [947, 605] width 89 height 37
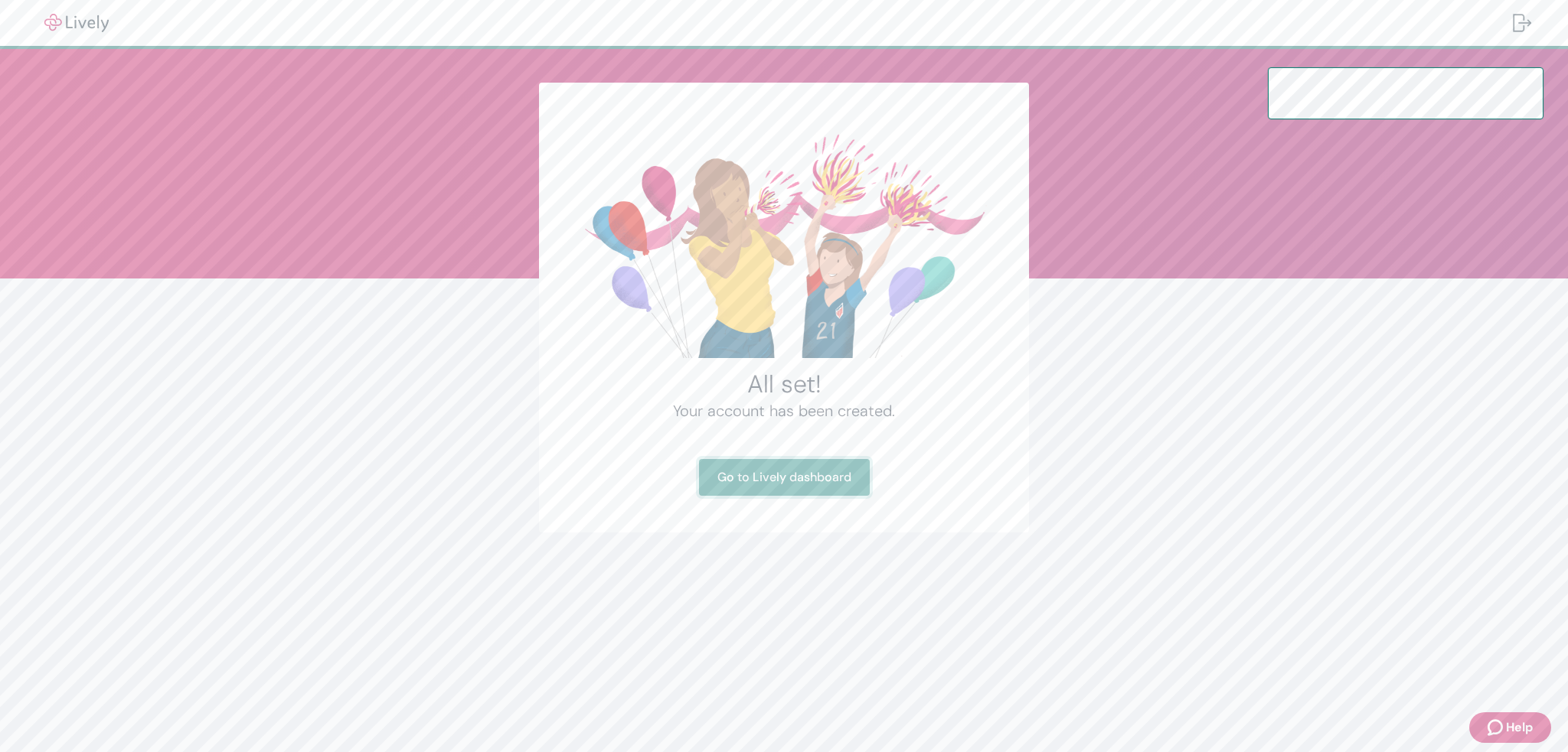
click at [809, 483] on link "Go to Lively dashboard" at bounding box center [784, 478] width 170 height 37
